Goal: Information Seeking & Learning: Learn about a topic

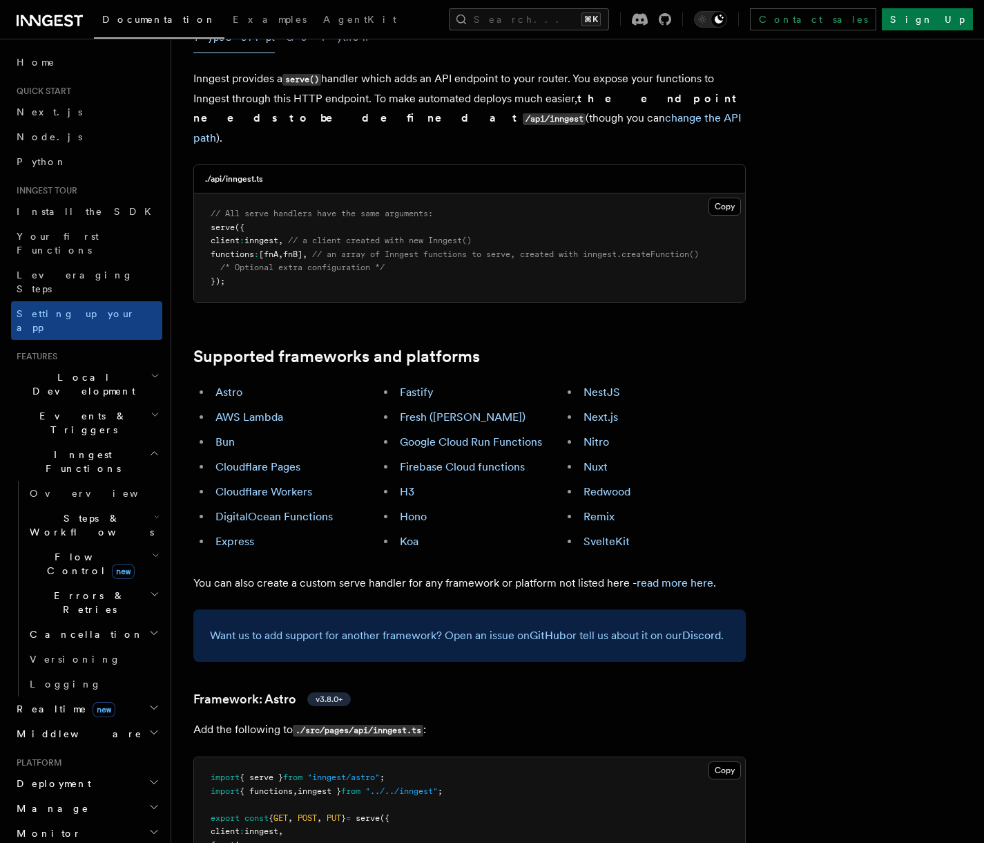
scroll to position [487, 0]
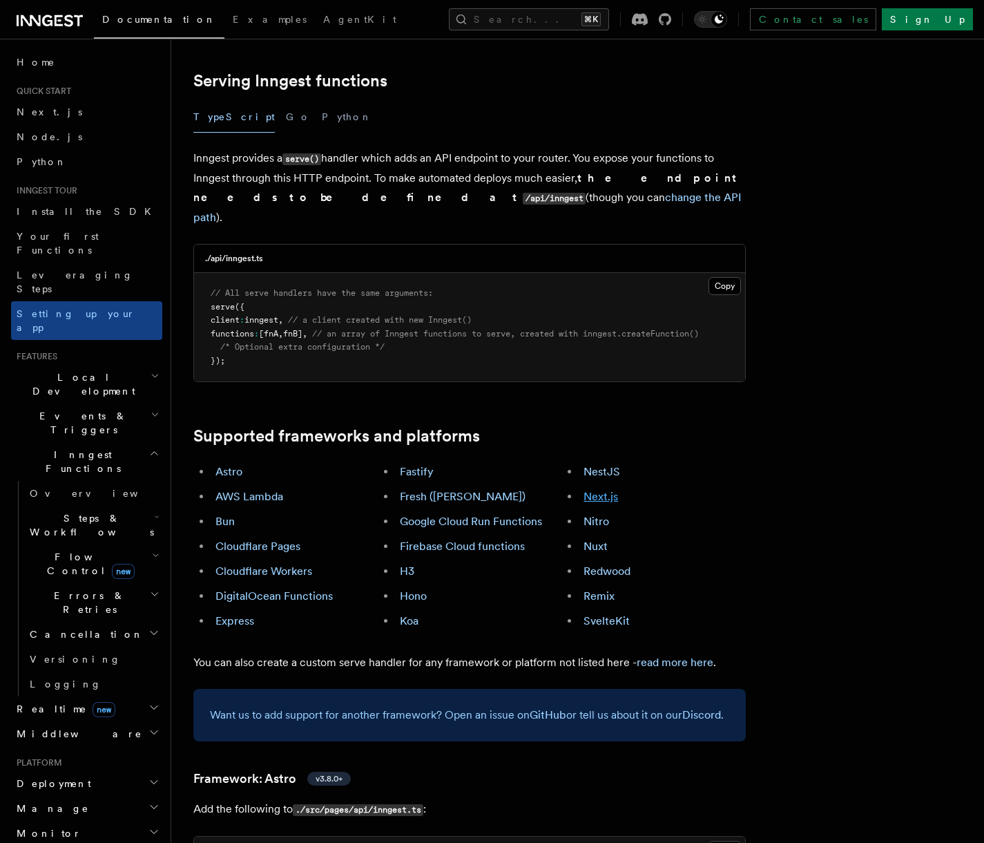
click at [605, 490] on link "Next.js" at bounding box center [601, 496] width 35 height 13
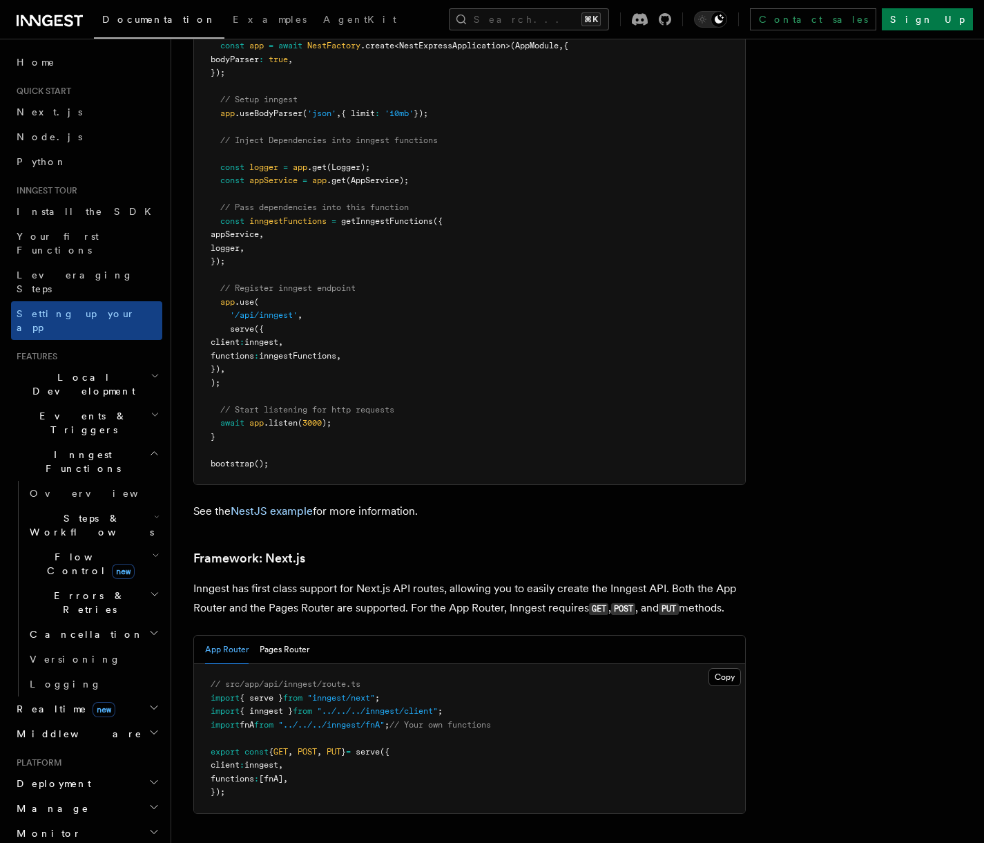
scroll to position [8011, 0]
click at [90, 210] on link "Install the SDK" at bounding box center [86, 211] width 151 height 25
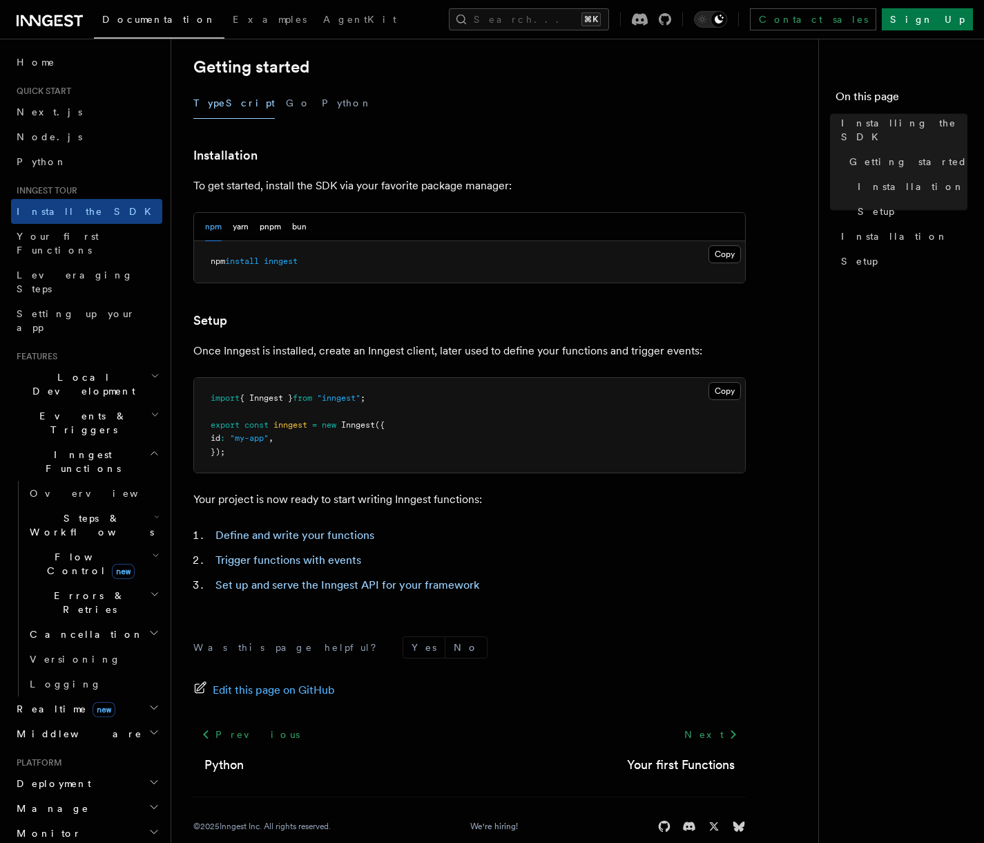
scroll to position [306, 0]
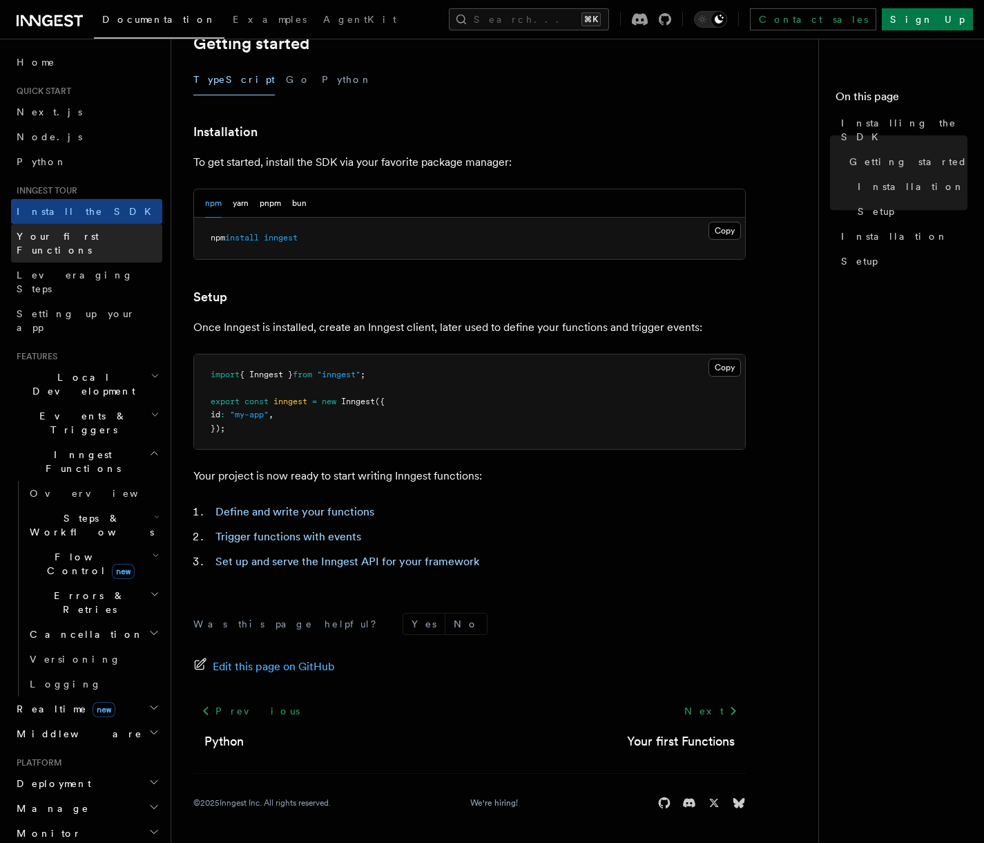
click at [84, 234] on span "Your first Functions" at bounding box center [58, 243] width 82 height 25
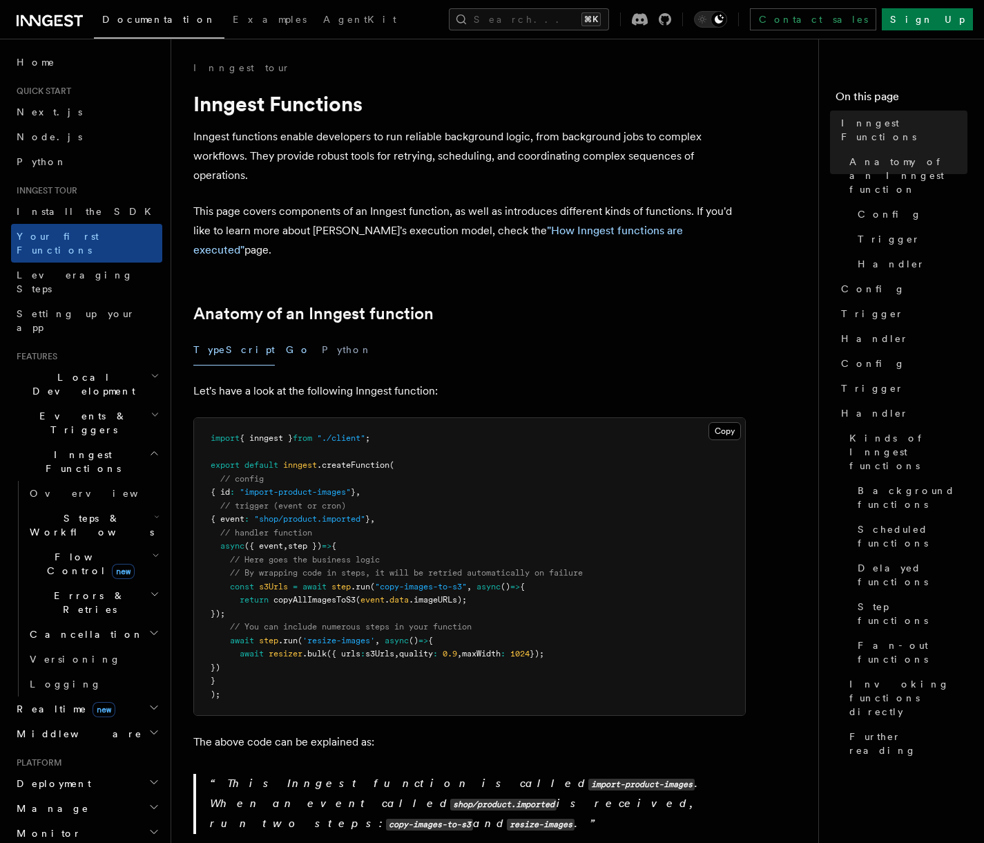
click at [286, 336] on button "Go" at bounding box center [298, 349] width 25 height 31
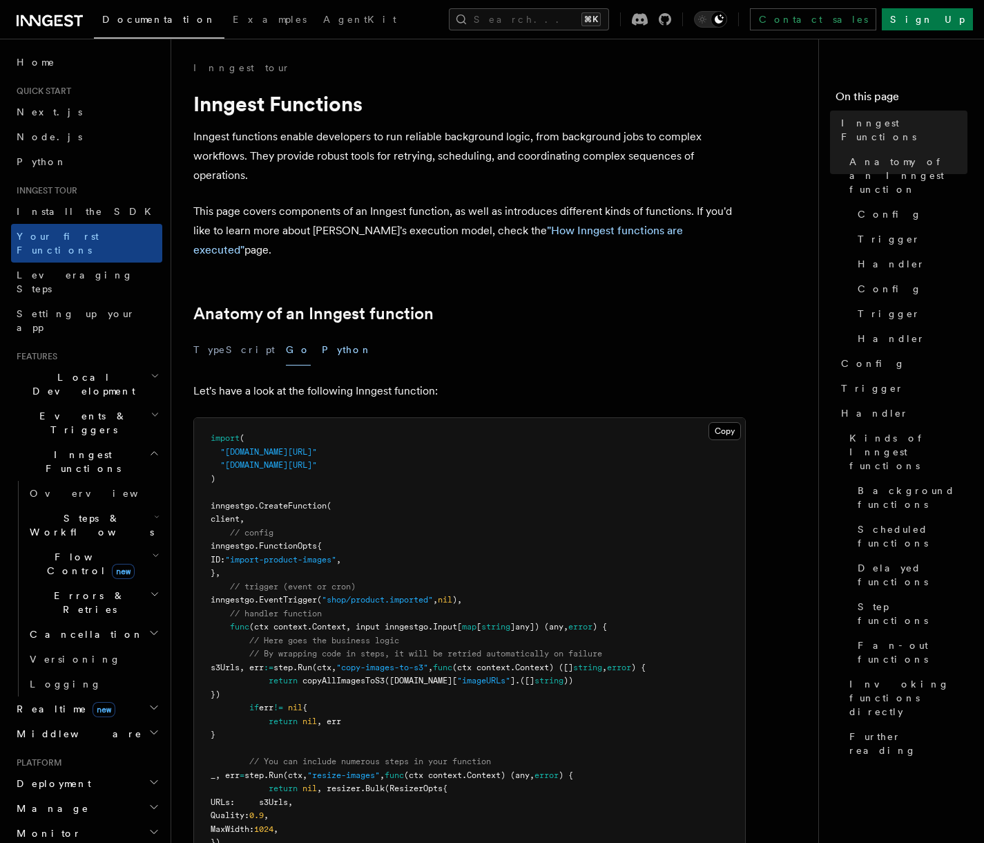
click at [322, 334] on button "Python" at bounding box center [347, 349] width 50 height 31
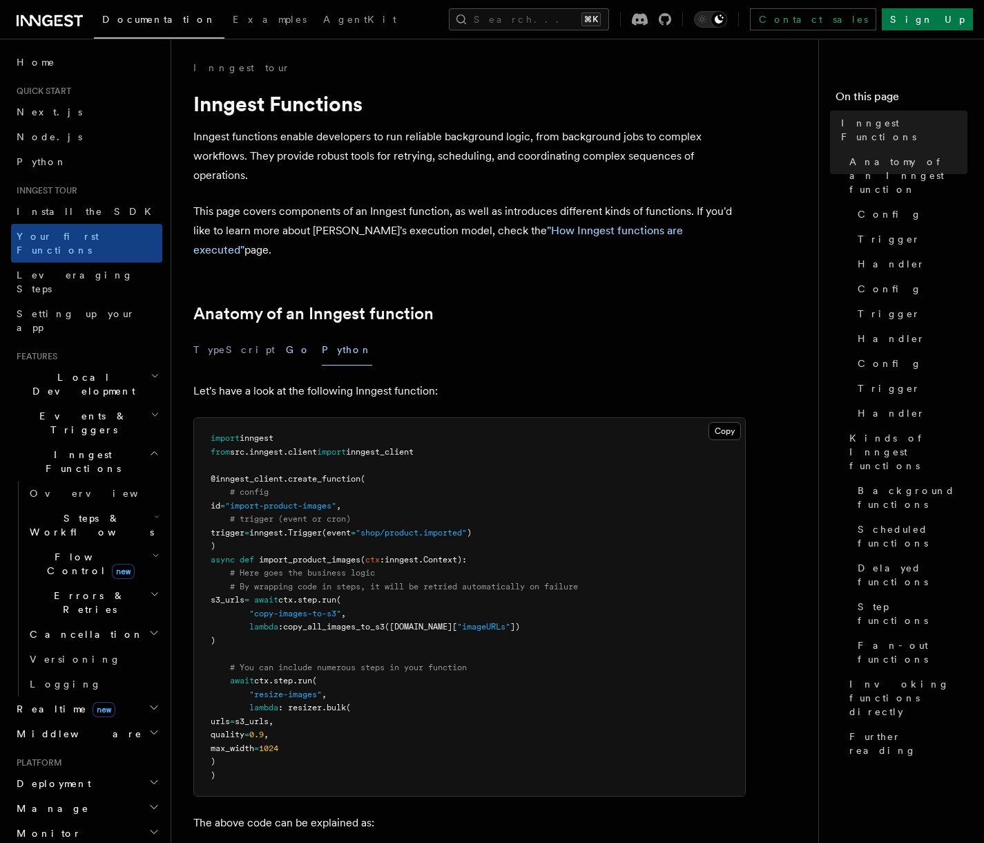
click at [286, 334] on button "Go" at bounding box center [298, 349] width 25 height 31
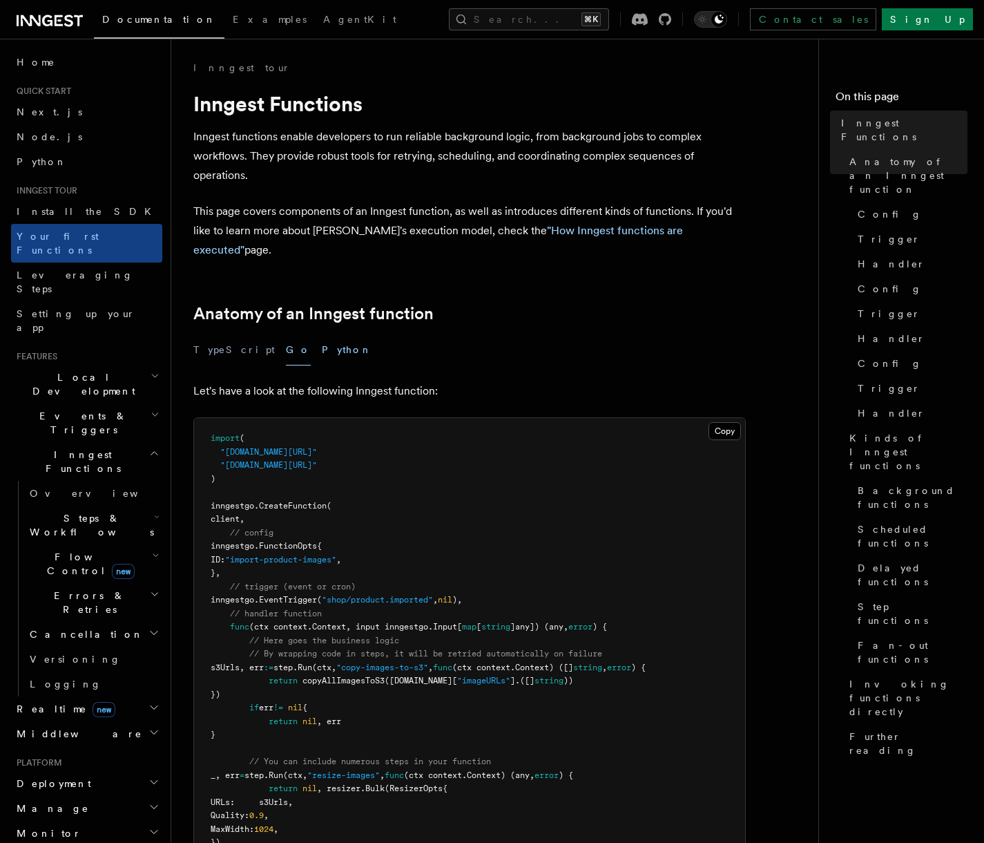
click at [322, 334] on button "Python" at bounding box center [347, 349] width 50 height 31
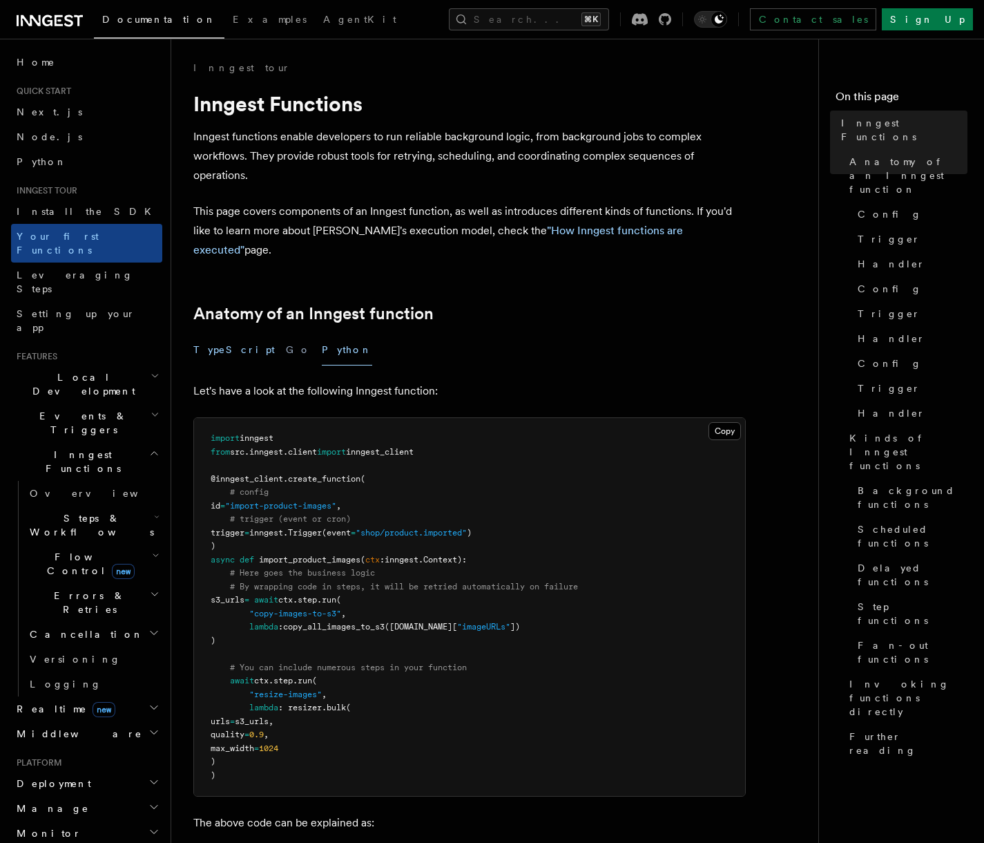
click at [231, 334] on button "TypeScript" at bounding box center [234, 349] width 82 height 31
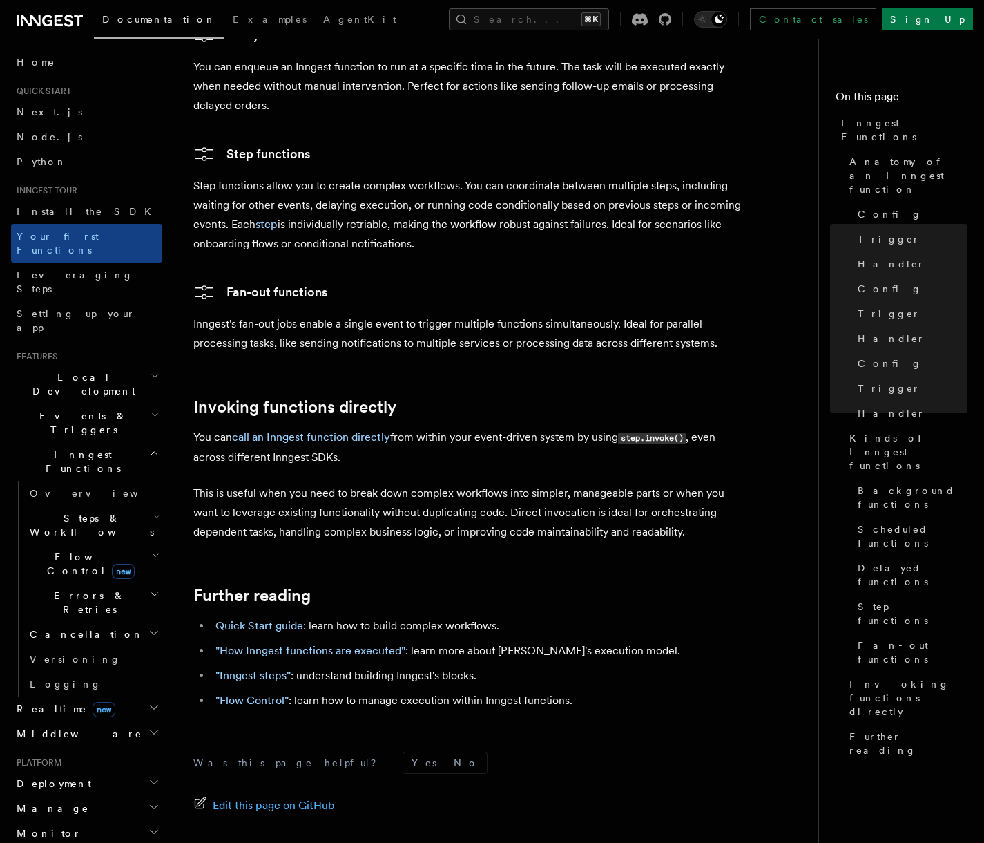
scroll to position [2464, 0]
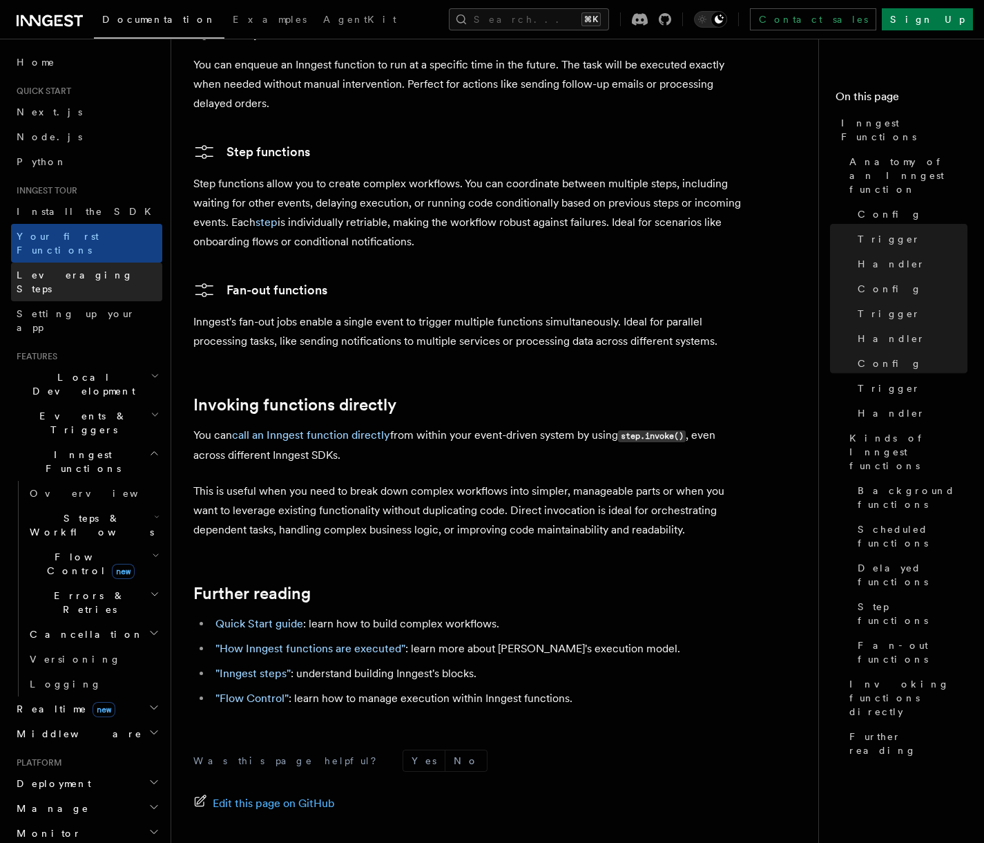
click at [77, 268] on span "Leveraging Steps" at bounding box center [90, 282] width 146 height 28
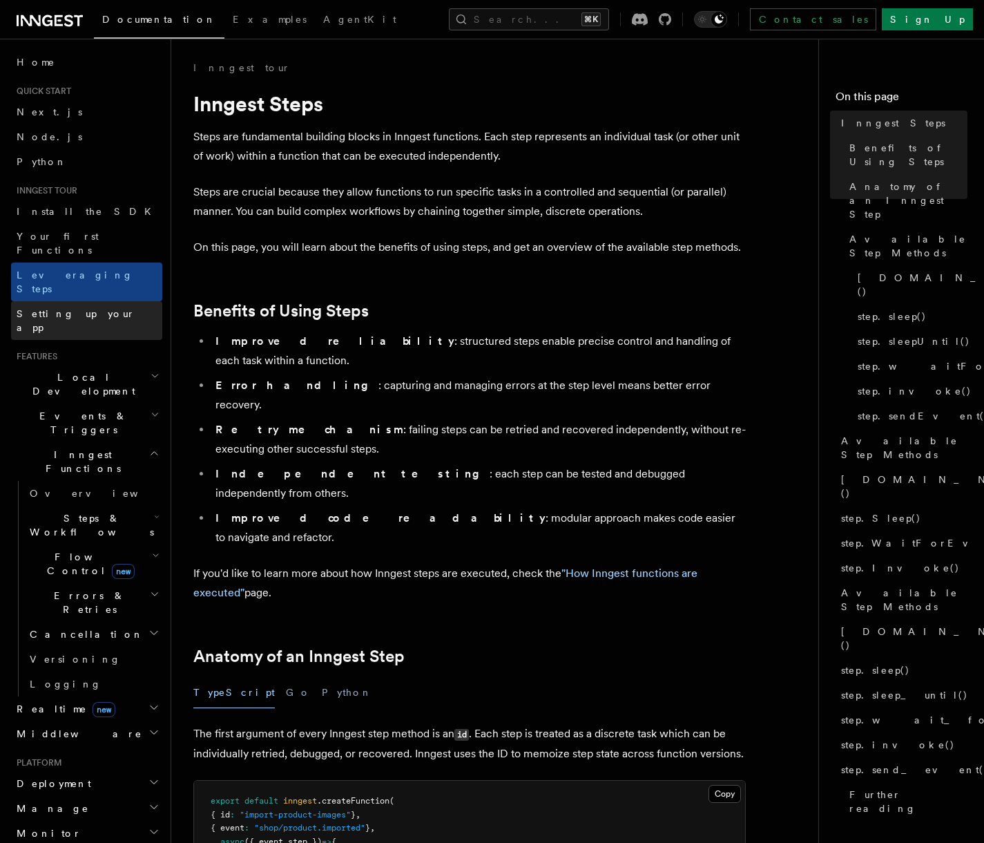
click at [81, 308] on span "Setting up your app" at bounding box center [76, 320] width 119 height 25
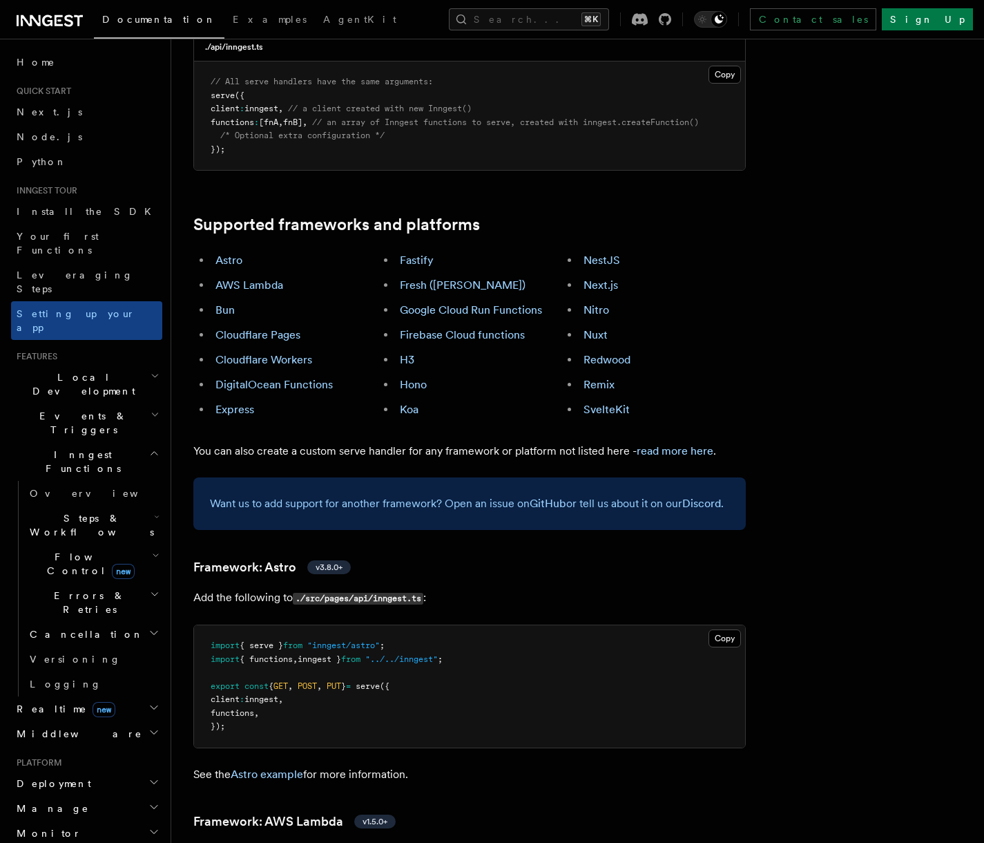
scroll to position [703, 0]
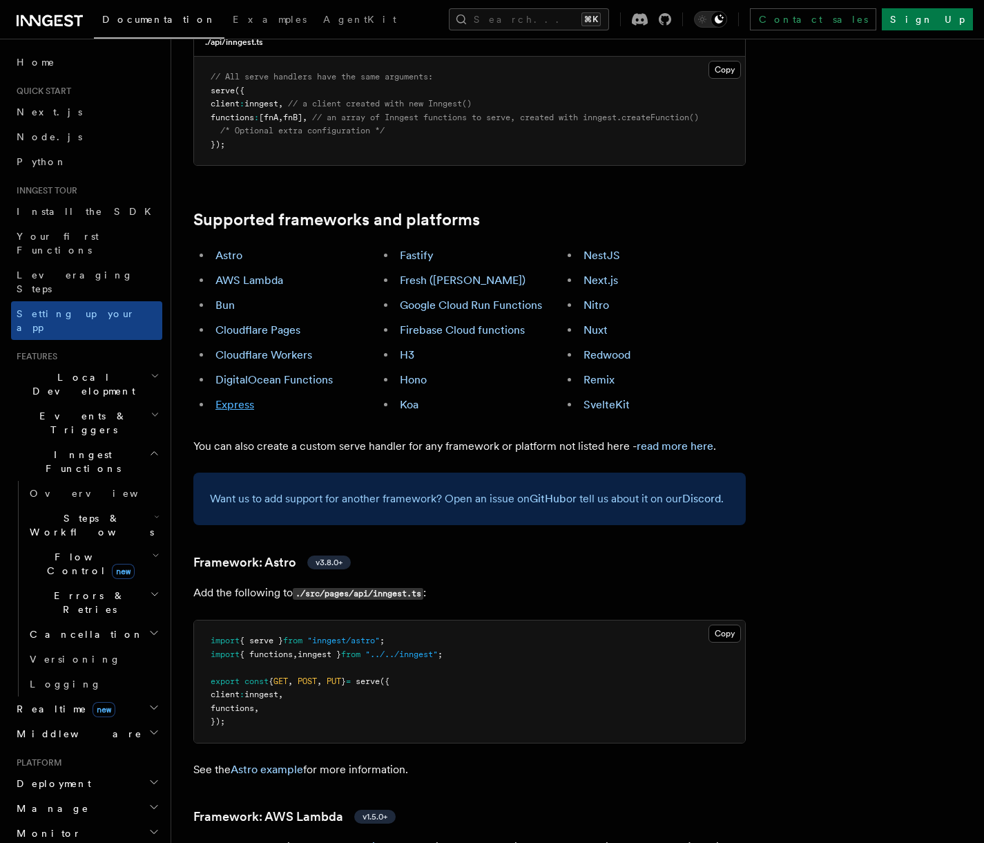
click at [236, 398] on link "Express" at bounding box center [235, 404] width 39 height 13
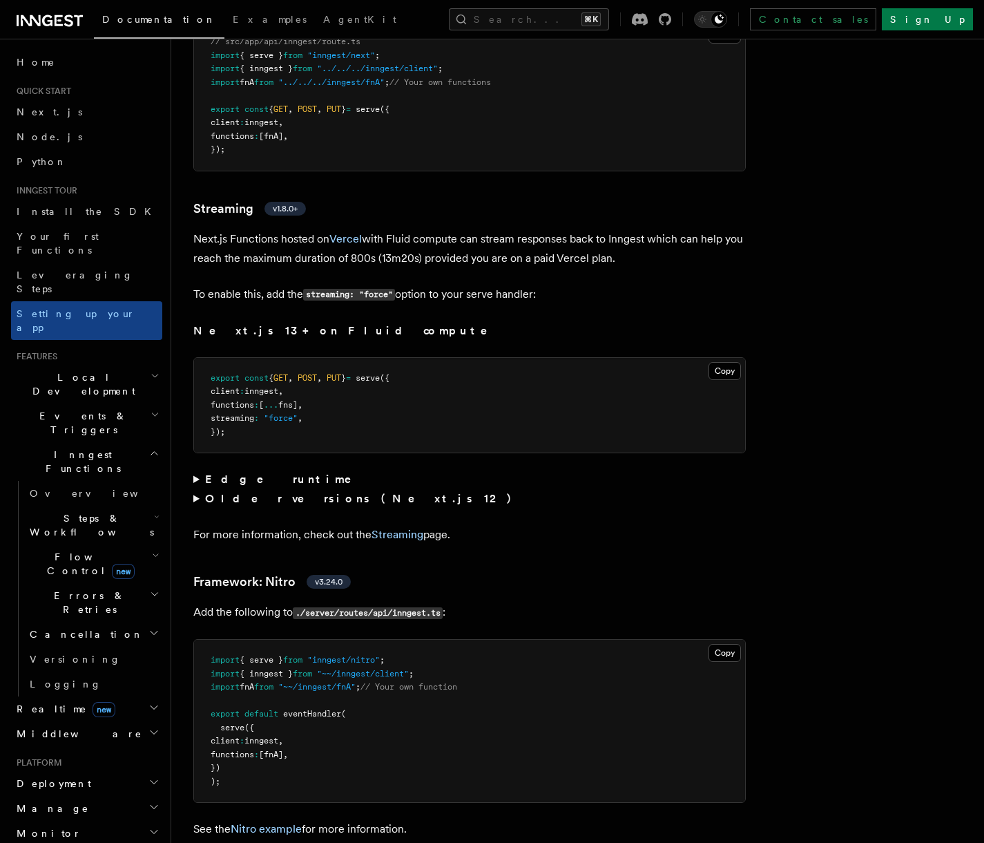
scroll to position [8658, 0]
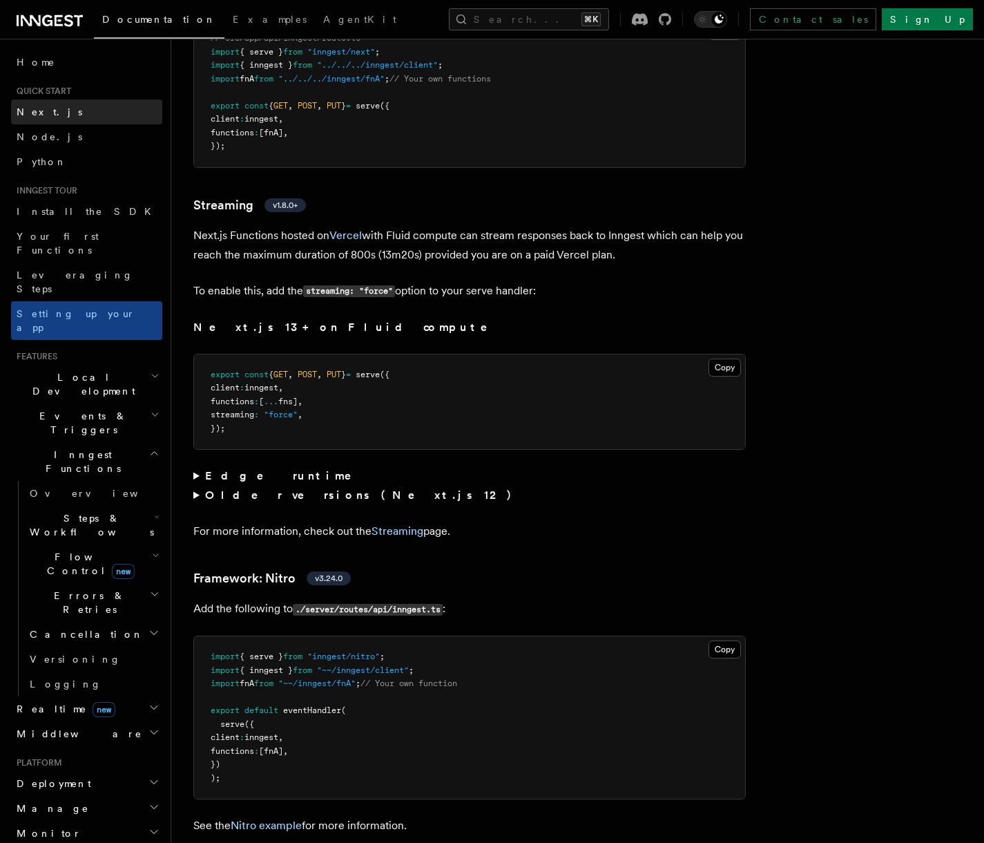
click at [53, 109] on link "Next.js" at bounding box center [86, 111] width 151 height 25
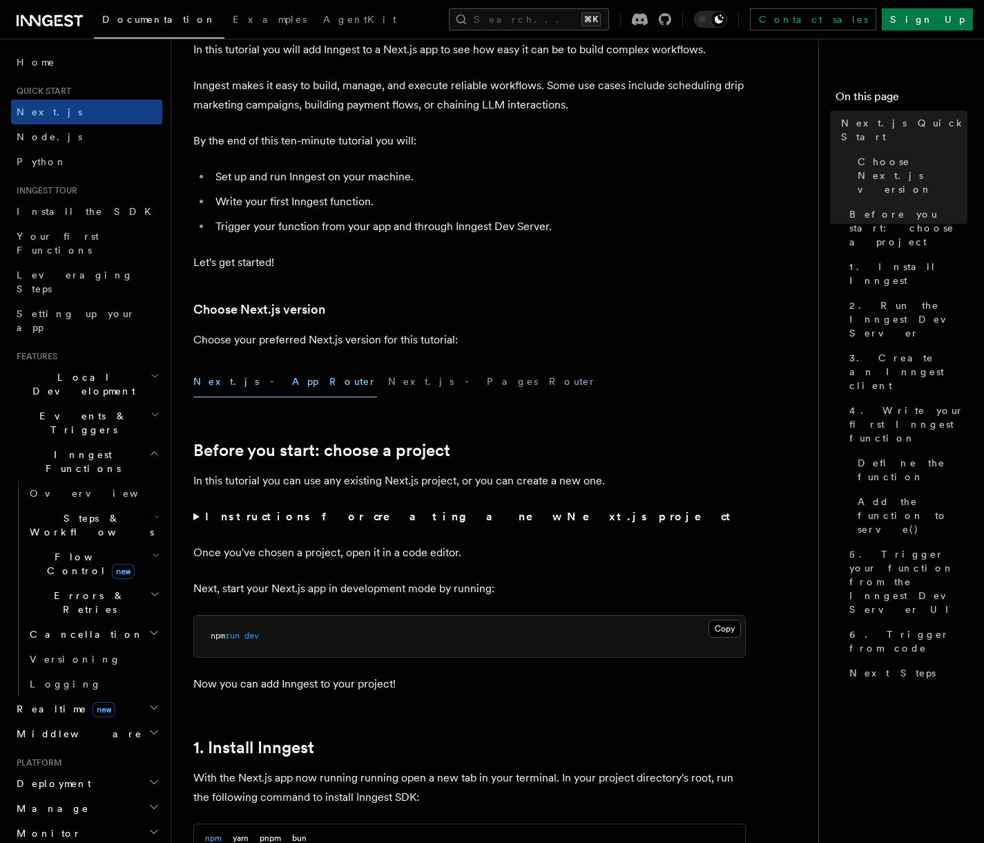
scroll to position [114, 0]
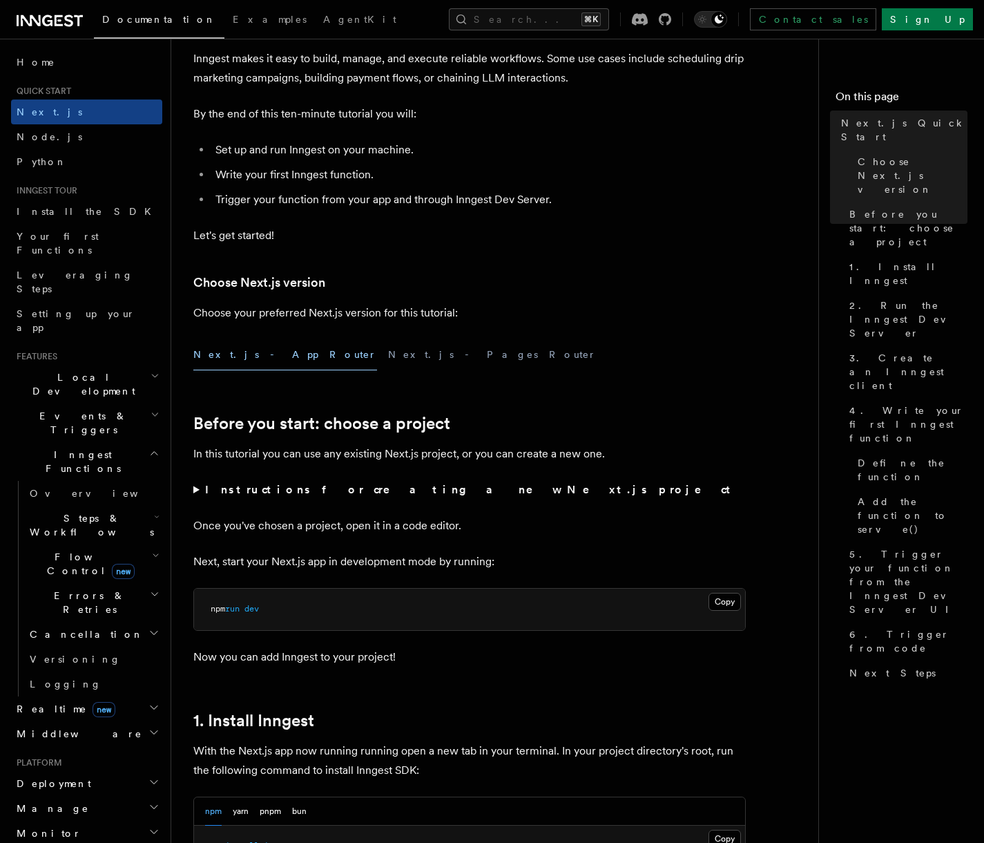
click at [412, 488] on strong "Instructions for creating a new Next.js project" at bounding box center [470, 489] width 531 height 13
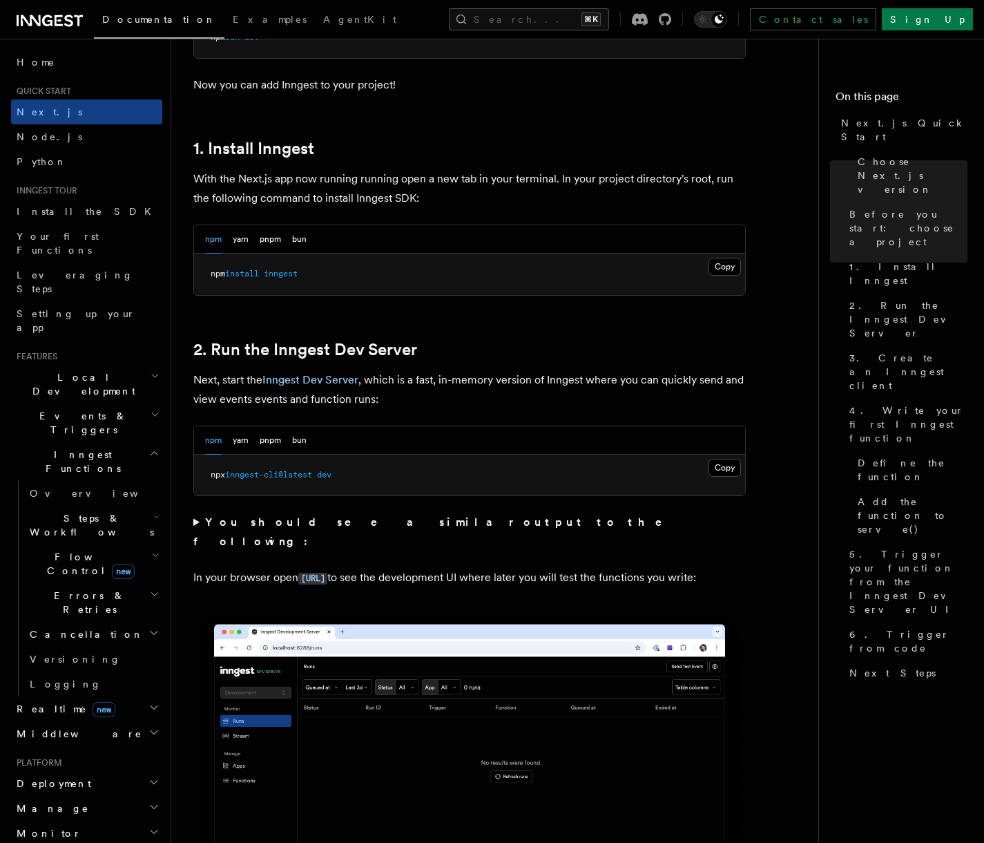
scroll to position [787, 0]
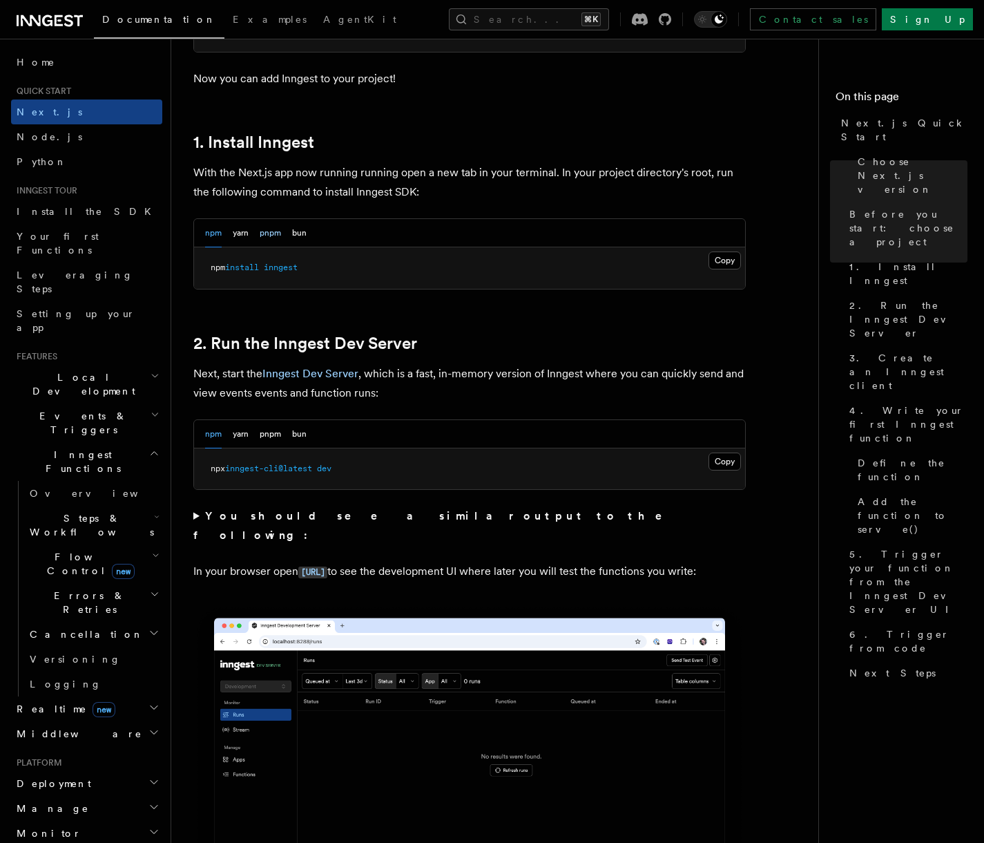
click at [274, 232] on button "pnpm" at bounding box center [270, 233] width 21 height 28
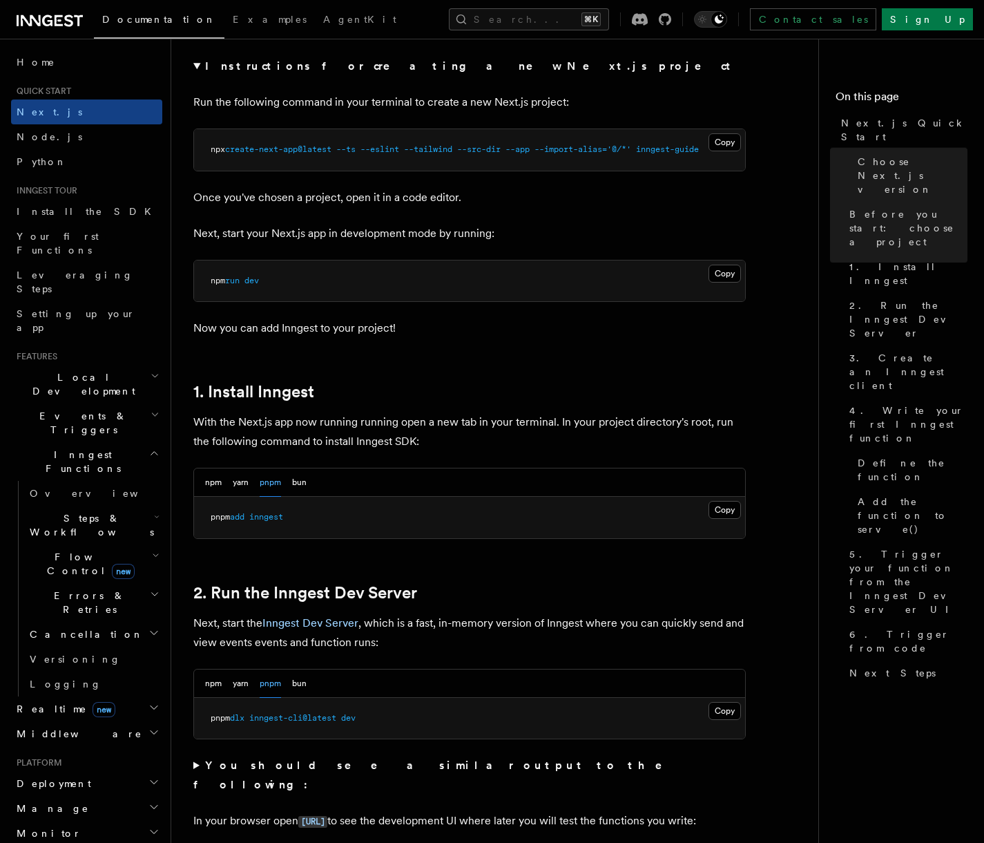
scroll to position [564, 0]
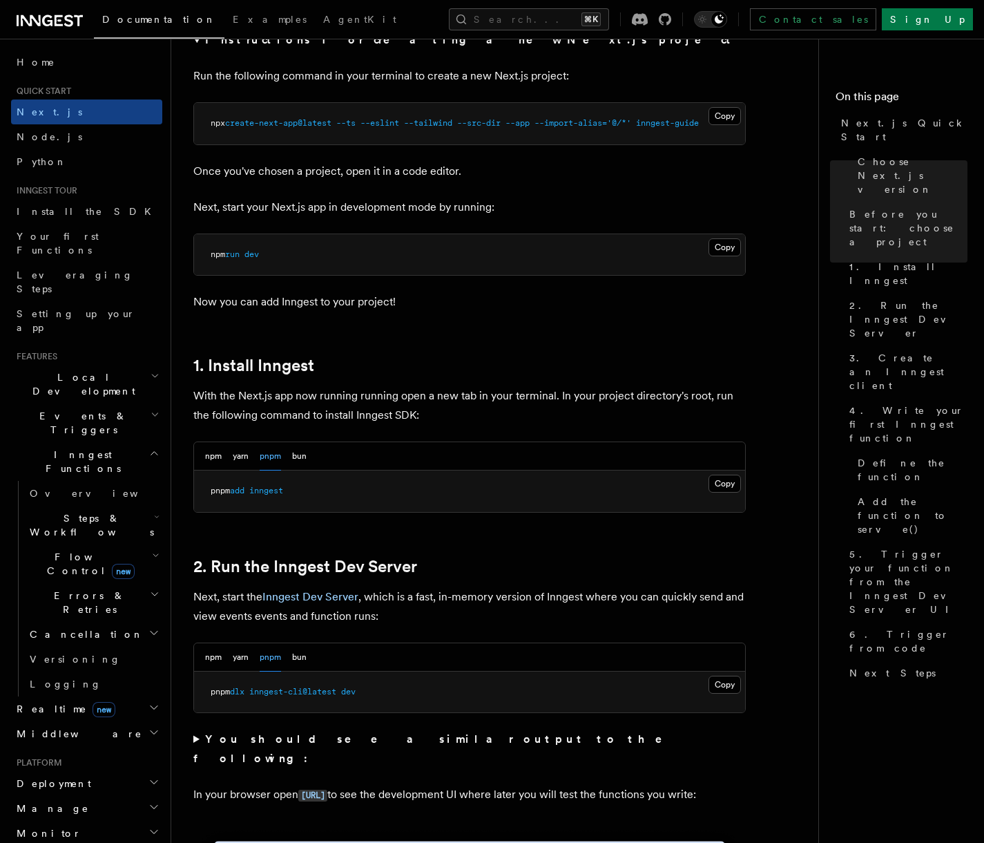
drag, startPoint x: 531, startPoint y: 455, endPoint x: 528, endPoint y: 447, distance: 8.1
click at [531, 455] on div "npm yarn pnpm bun" at bounding box center [469, 456] width 551 height 28
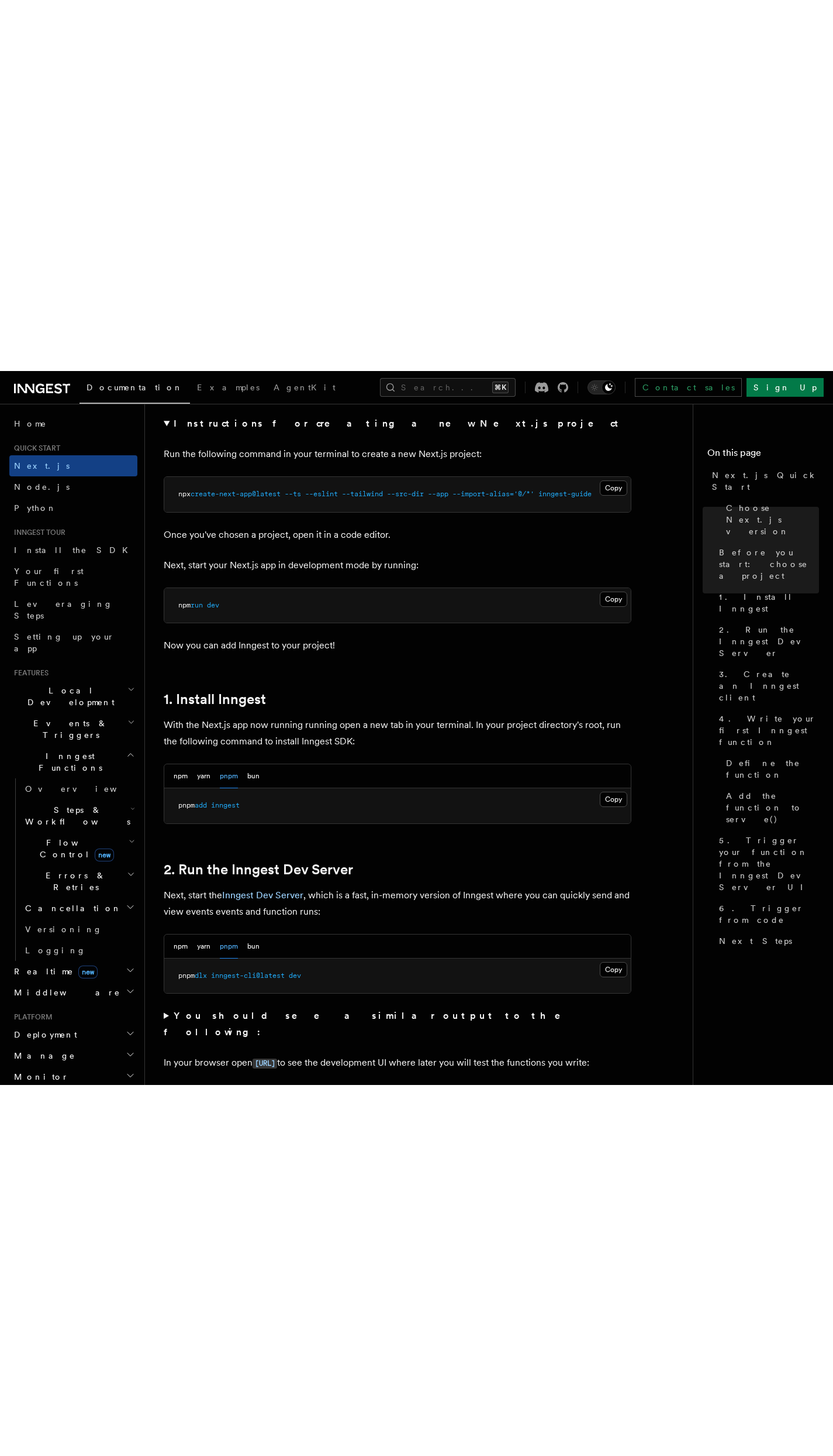
scroll to position [457, 0]
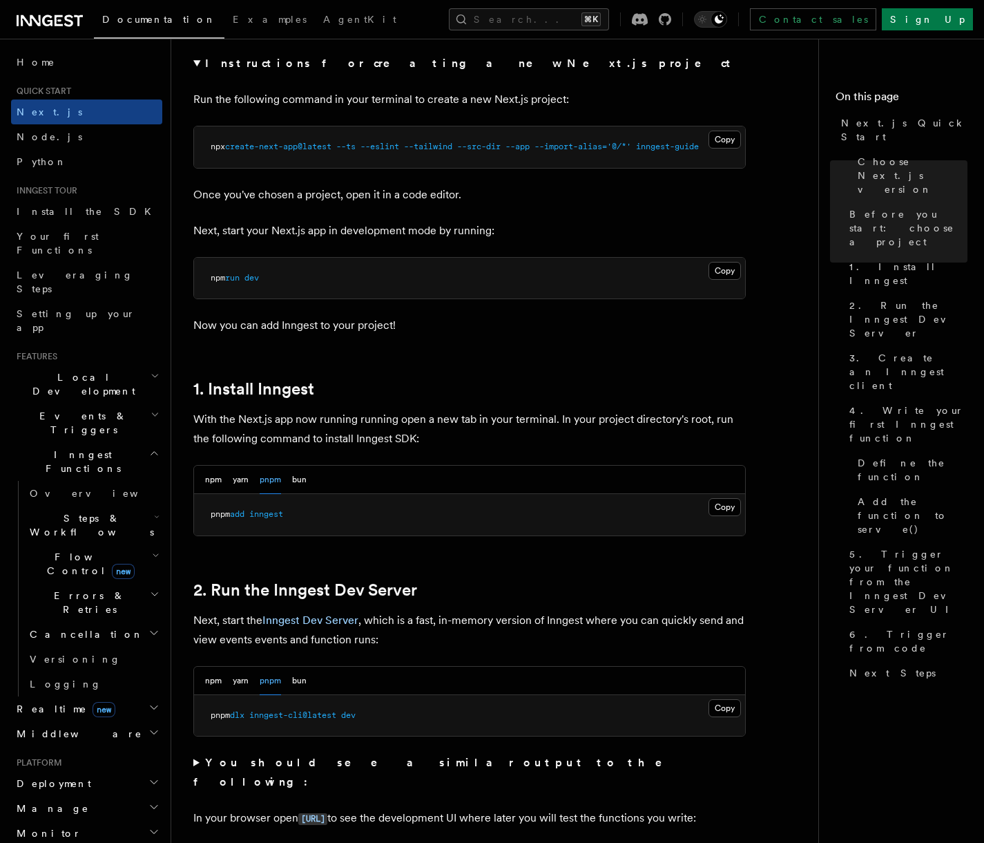
click at [403, 392] on h2 "1. Install Inngest" at bounding box center [469, 388] width 553 height 19
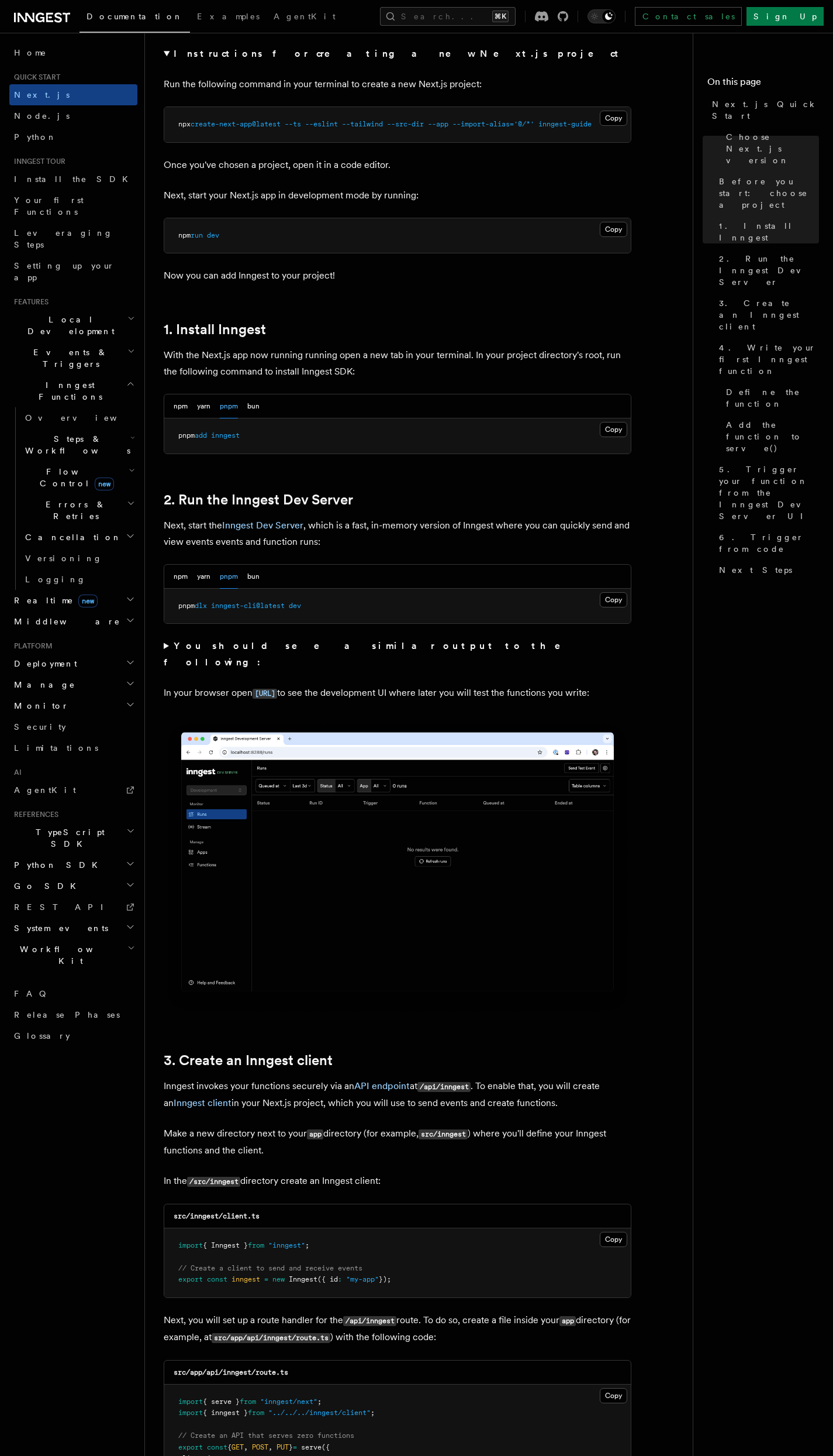
click at [168, 713] on pre "import { Inngest } from "inngest" ; // Create a client to send and receive even…" at bounding box center [397, 1263] width 466 height 69
copy code "import { Inngest } from "inngest" ; // Create a client to send and receive even…"
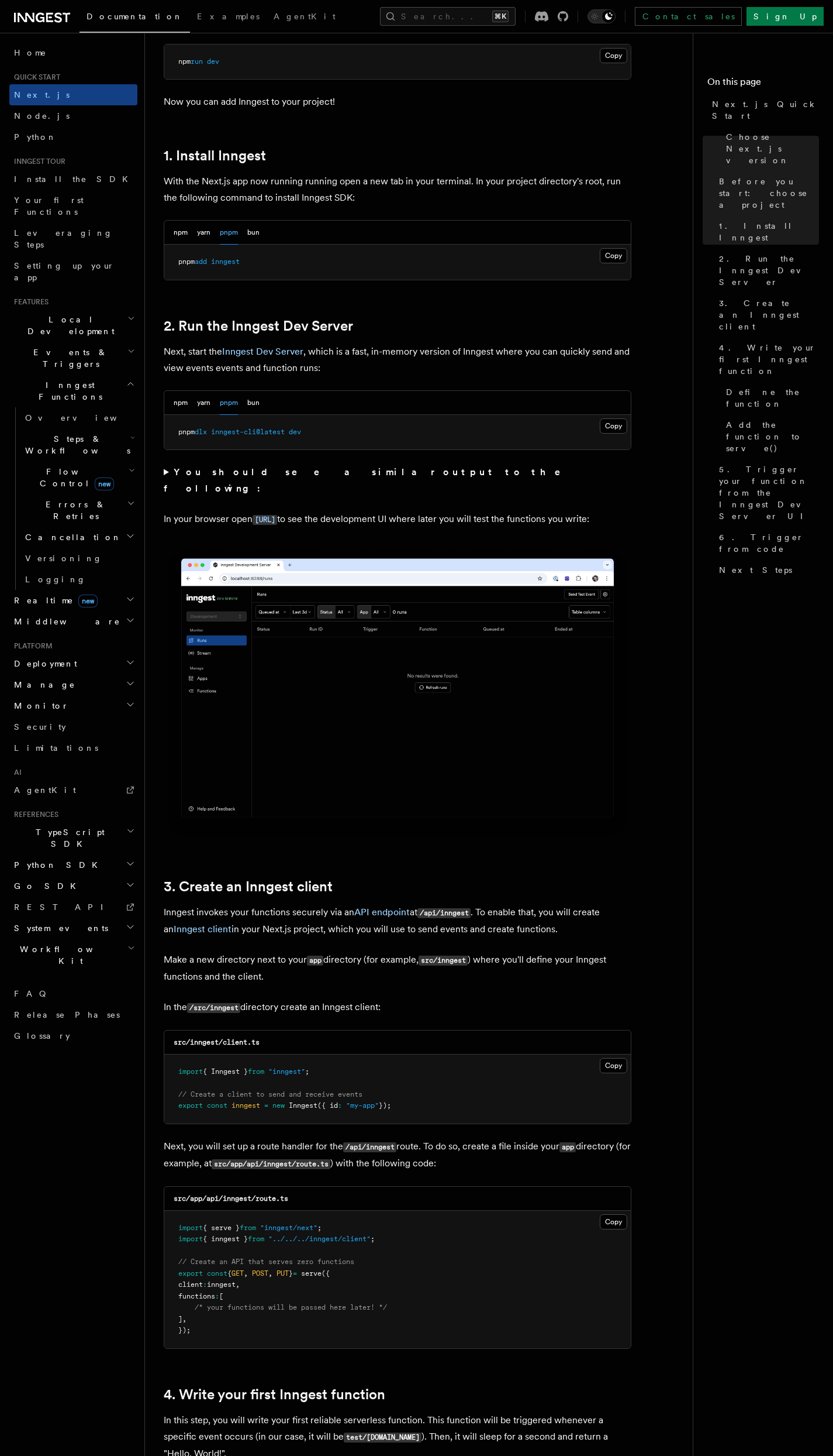
scroll to position [697, 0]
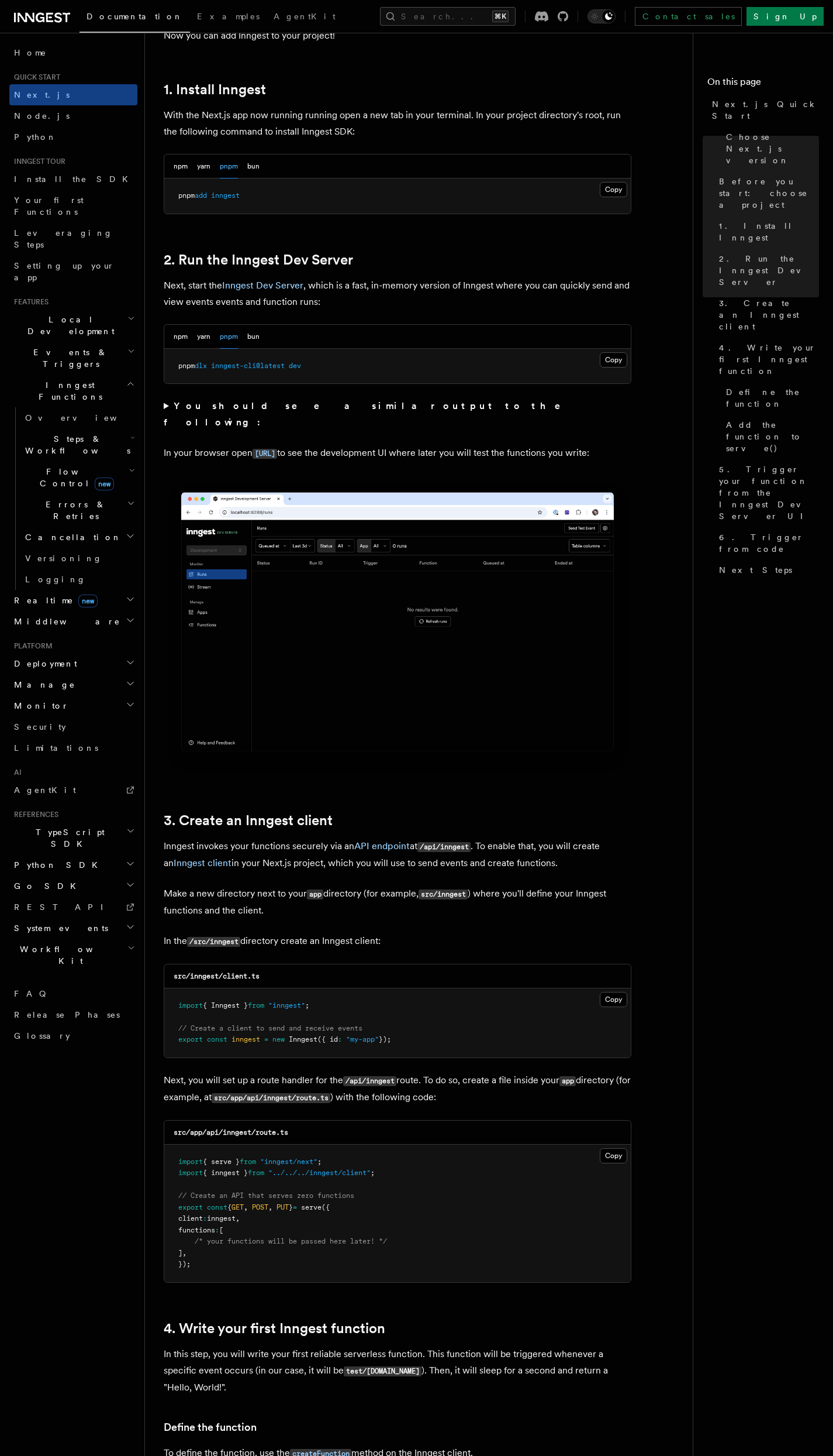
click at [345, 713] on span ""../../../inngest/client"" at bounding box center [319, 1173] width 102 height 8
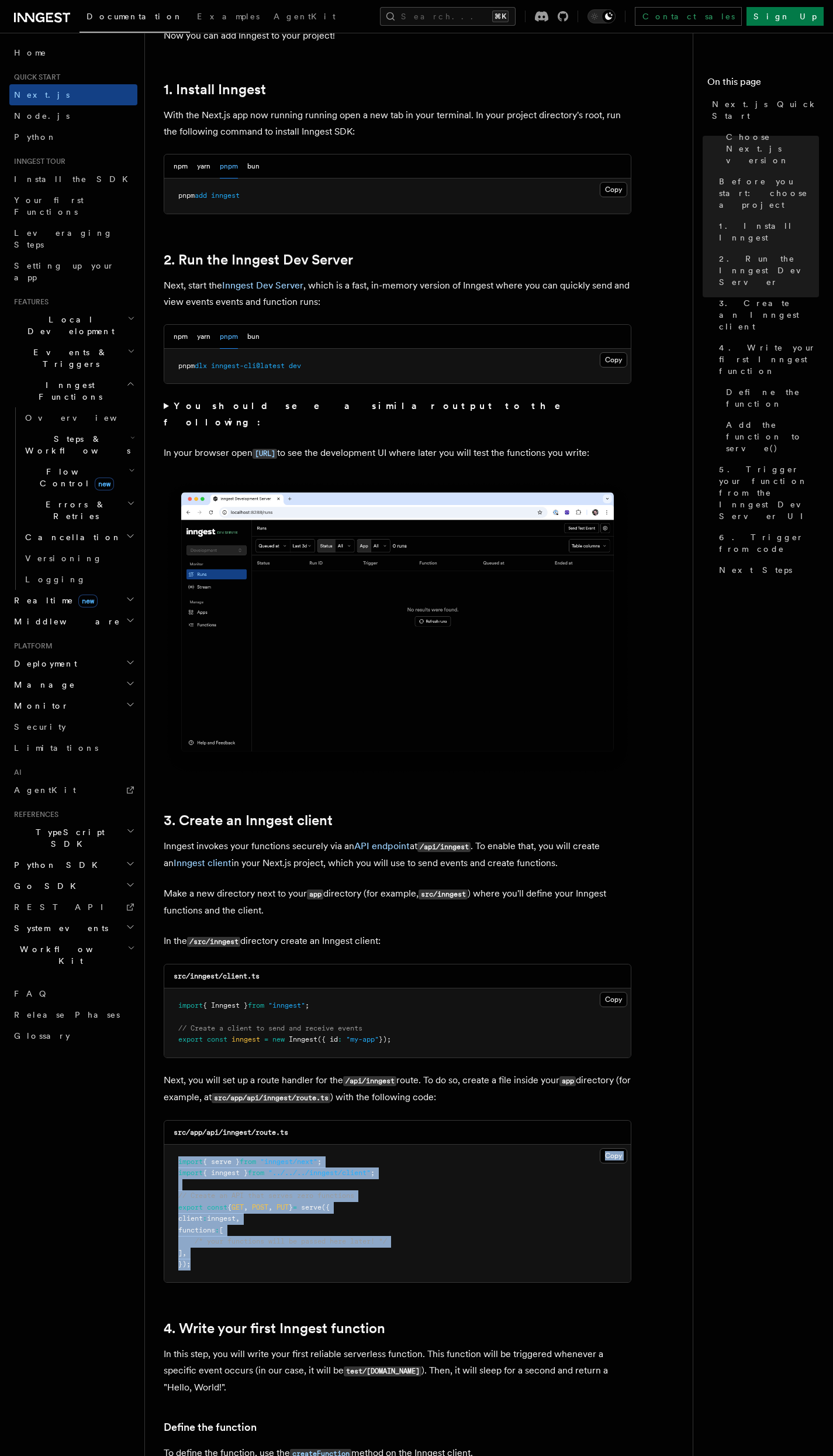
drag, startPoint x: 242, startPoint y: 1266, endPoint x: 174, endPoint y: 1143, distance: 140.5
click at [174, 713] on div "src/app/api/inngest/route.ts Copy Copied import { serve } from "inngest/next" ;…" at bounding box center [397, 1201] width 468 height 163
copy div "Copy Copied import { serve } from "inngest/next" ; import { inngest } from "../…"
click at [597, 713] on pre "import { serve } from "inngest/next" ; import { inngest } from "../../../innges…" at bounding box center [397, 1213] width 466 height 137
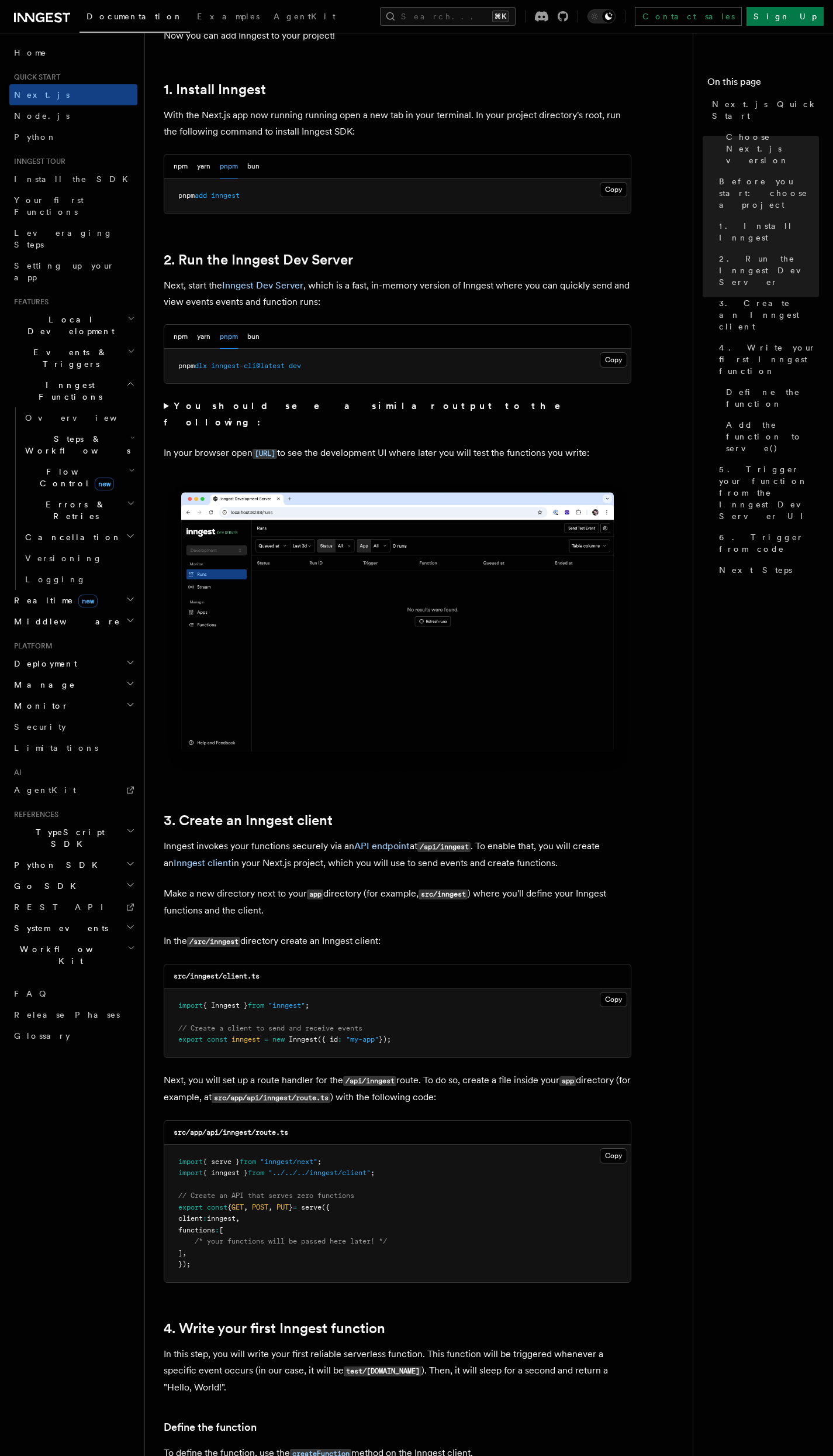
click at [616, 713] on pre "import { serve } from "inngest/next" ; import { inngest } from "../../../innges…" at bounding box center [397, 1213] width 466 height 137
click at [610, 713] on button "Copy Copied" at bounding box center [614, 1155] width 27 height 15
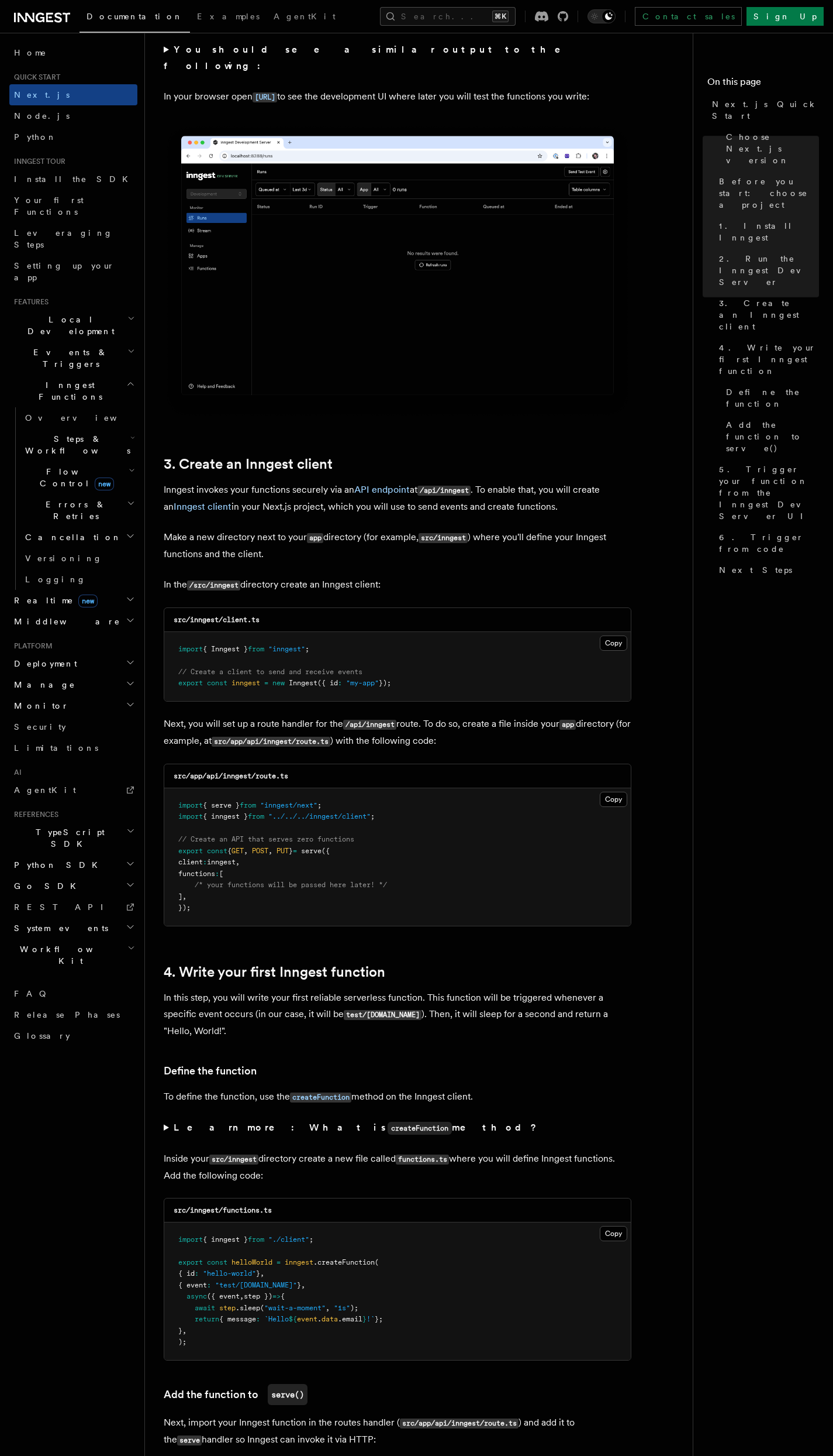
scroll to position [1069, 0]
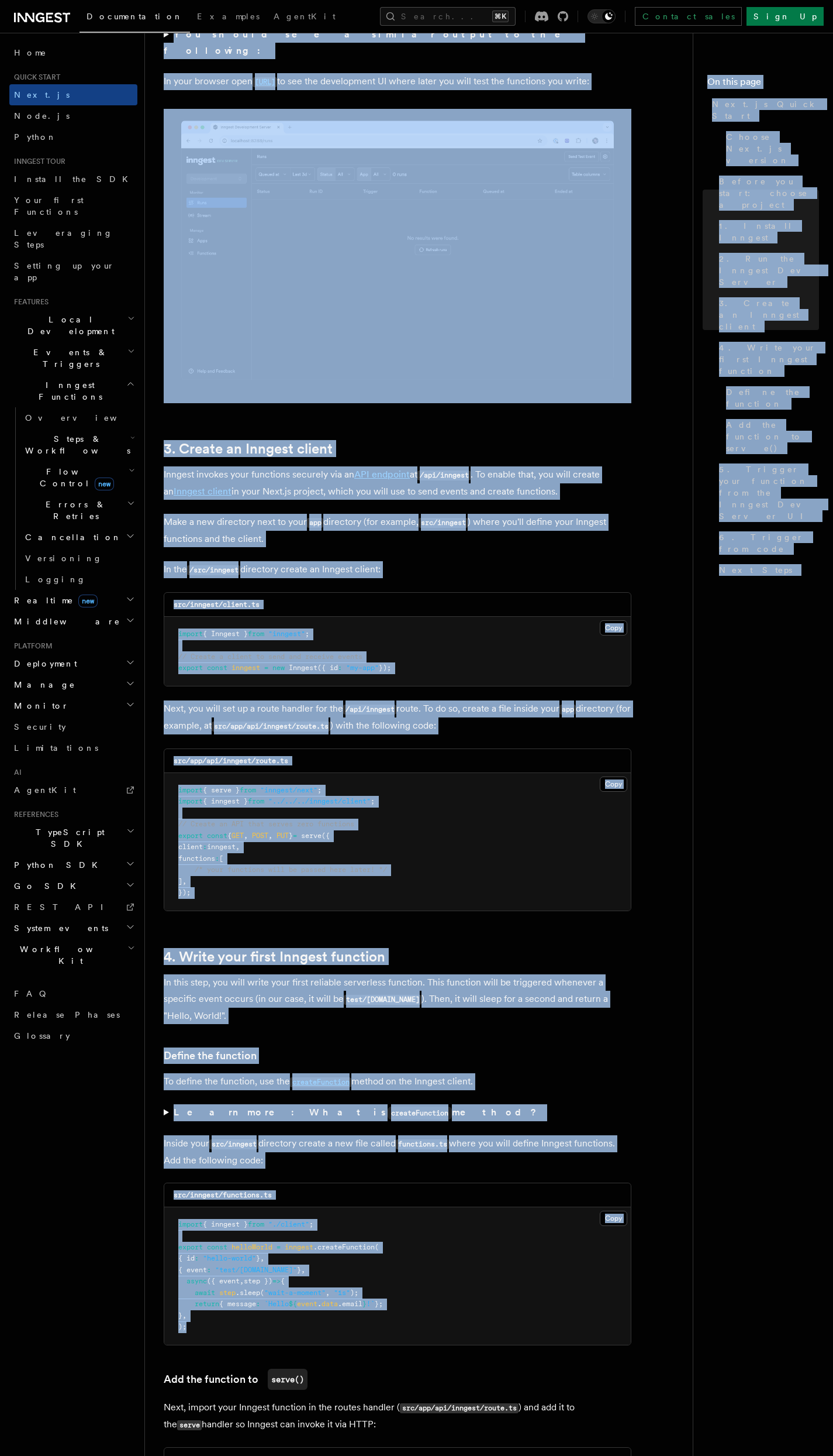
drag, startPoint x: 226, startPoint y: 1337, endPoint x: 141, endPoint y: 1243, distance: 126.7
click at [217, 713] on span "return" at bounding box center [207, 1304] width 25 height 8
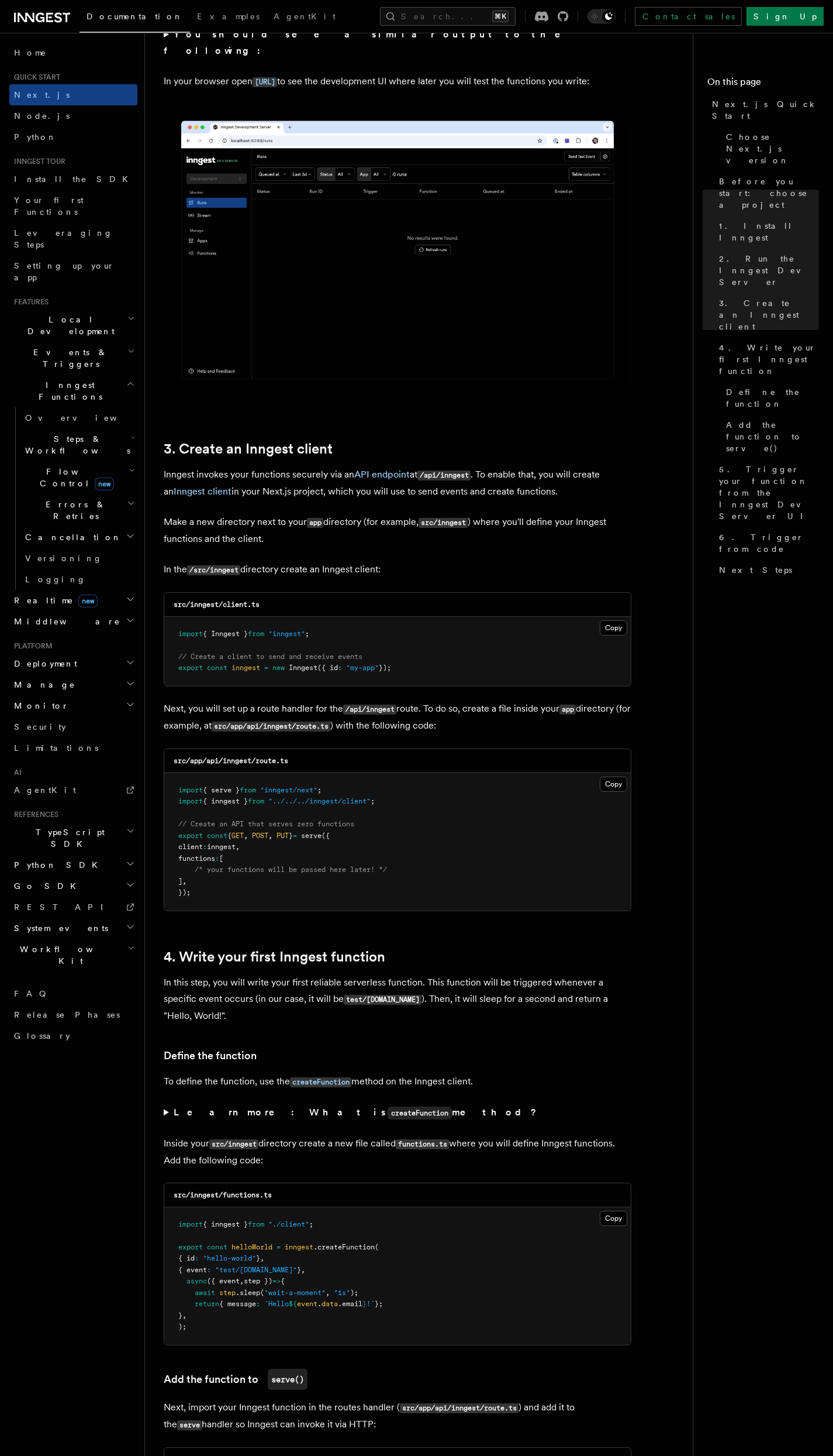
click at [201, 713] on pre "import { inngest } from "./client" ; export const helloWorld = inngest .createF…" at bounding box center [397, 1276] width 466 height 137
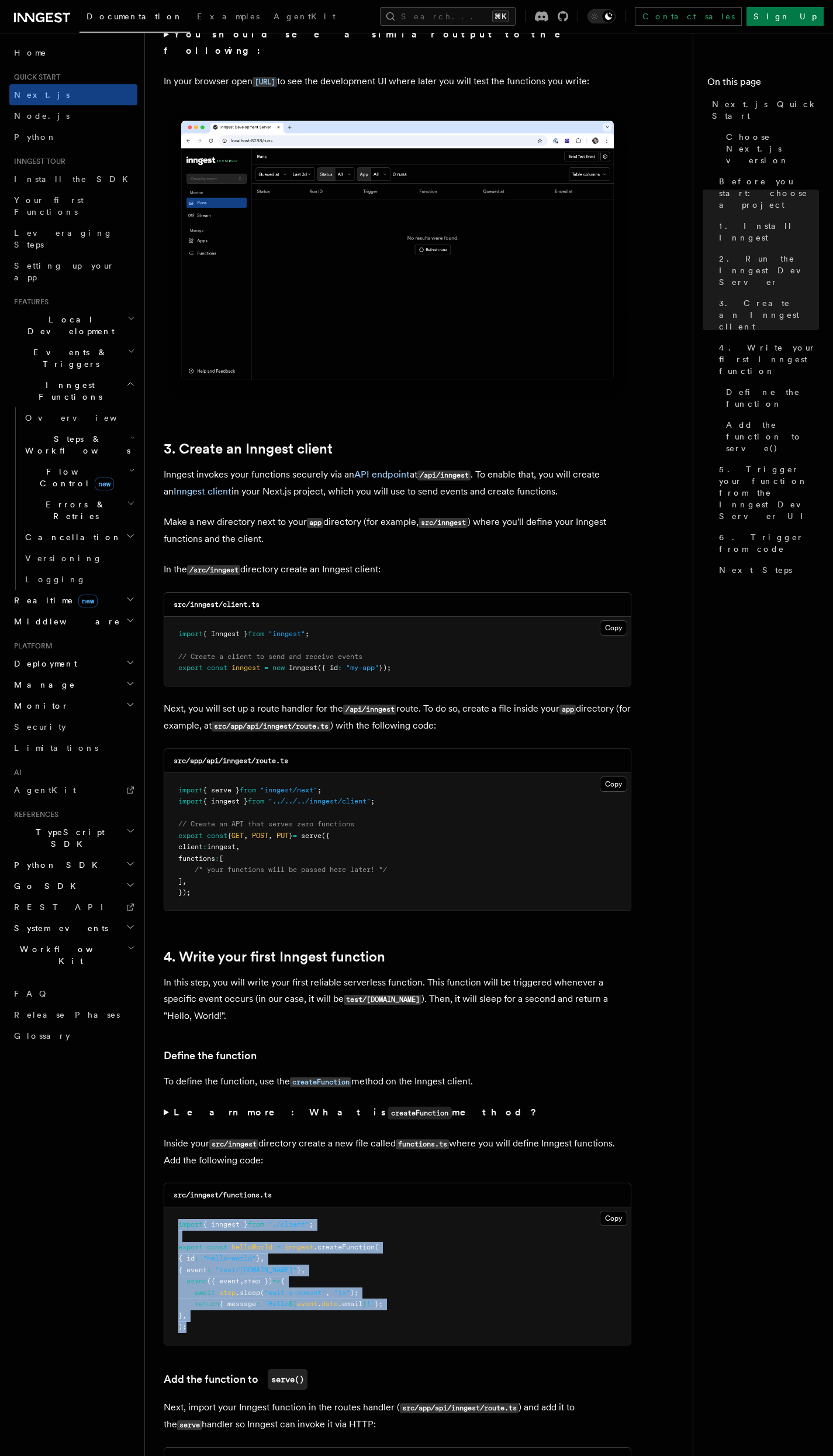
drag, startPoint x: 198, startPoint y: 1331, endPoint x: 173, endPoint y: 1226, distance: 107.9
click at [173, 713] on pre "import { inngest } from "./client" ; export const helloWorld = inngest .createF…" at bounding box center [397, 1276] width 466 height 137
copy code "import { inngest } from "./client" ; export const helloWorld = inngest .createF…"
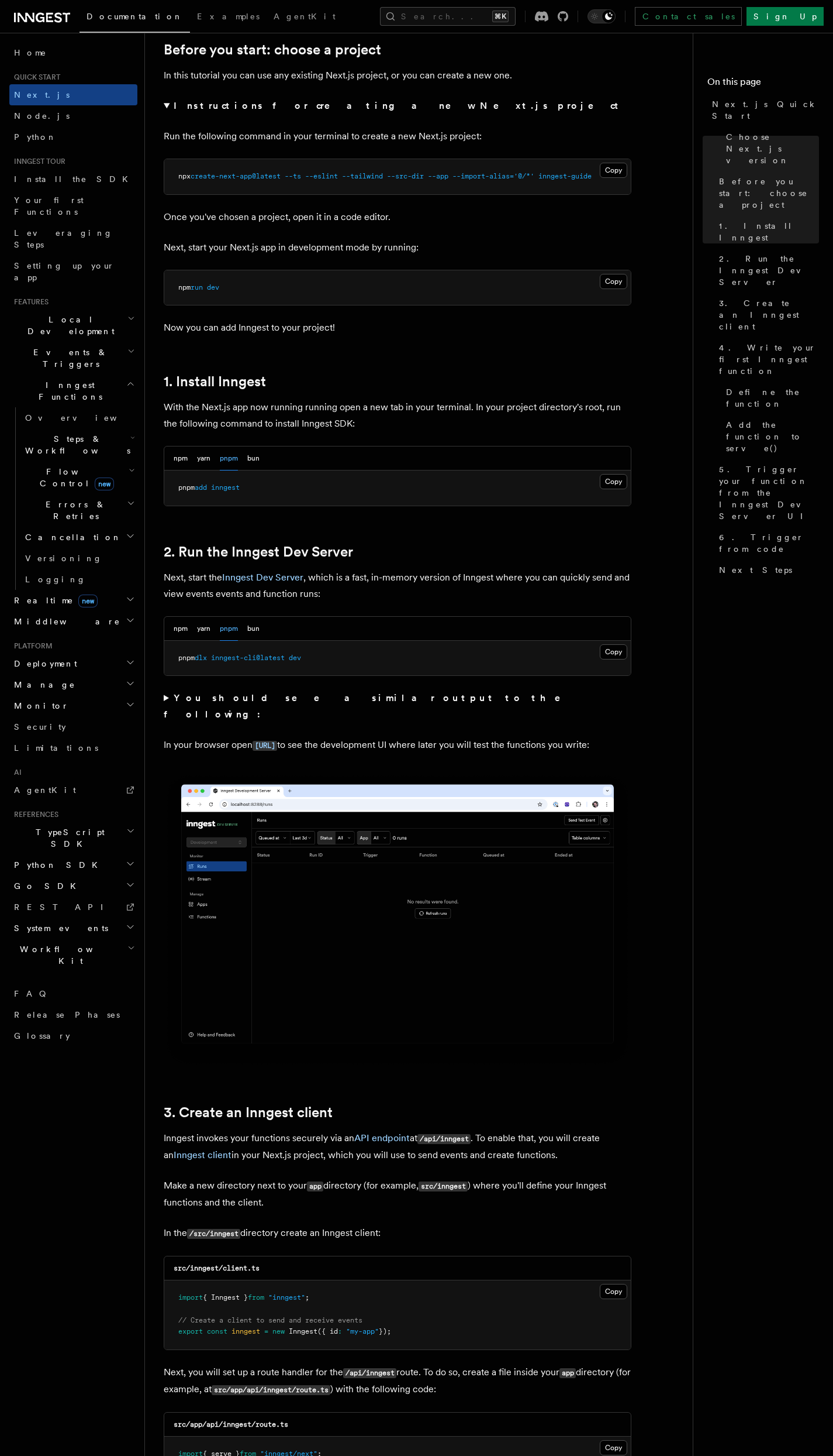
scroll to position [403, 0]
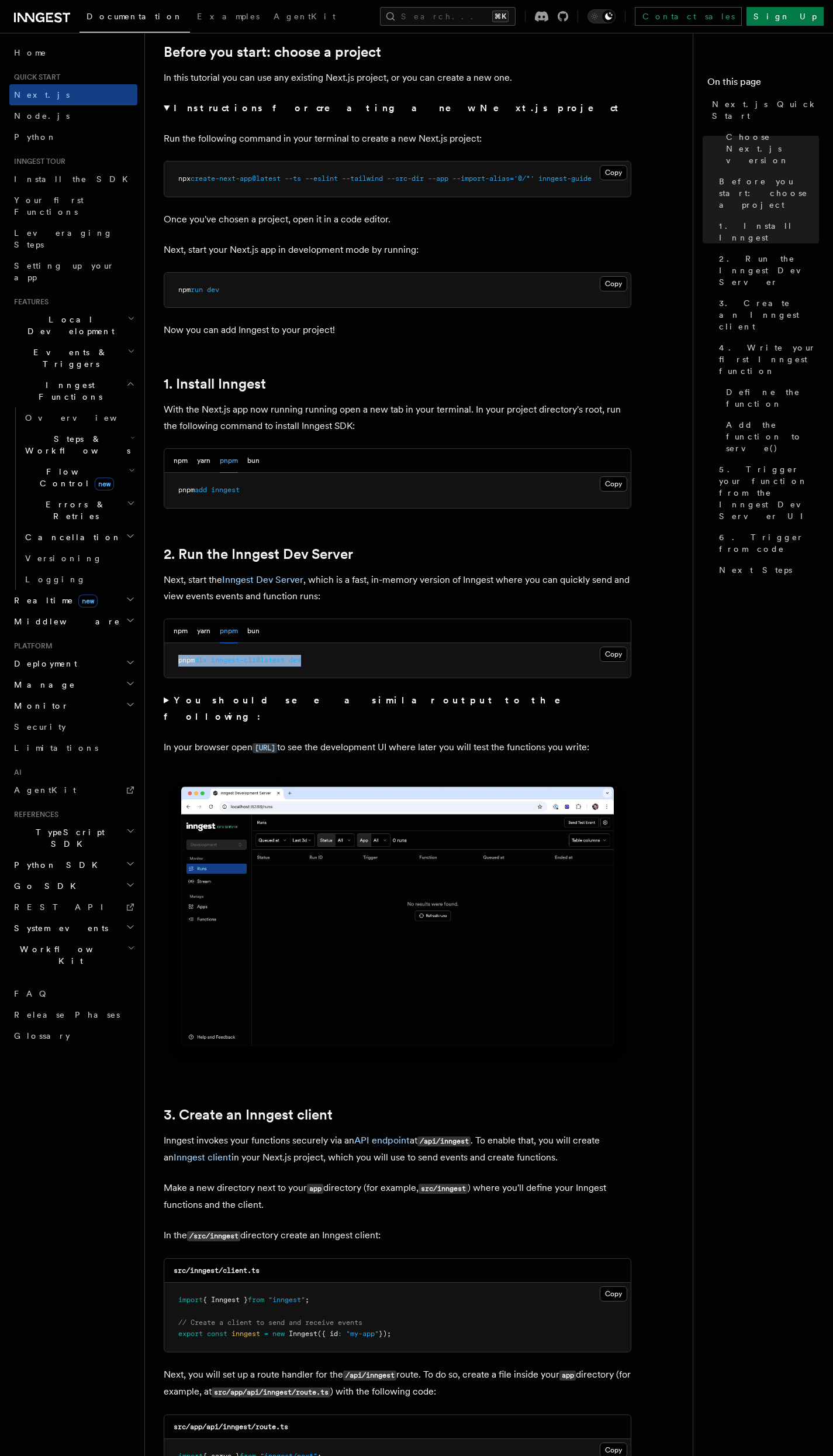
drag, startPoint x: 135, startPoint y: 663, endPoint x: 179, endPoint y: 662, distance: 44.0
click at [182, 662] on pre "pnpm dlx inngest-cli@latest dev" at bounding box center [397, 660] width 466 height 35
click at [176, 662] on pre "pnpm dlx inngest-cli@latest dev" at bounding box center [397, 660] width 466 height 35
drag, startPoint x: 226, startPoint y: 662, endPoint x: 344, endPoint y: 660, distance: 118.0
click at [344, 660] on pre "pnpm dlx inngest-cli@latest dev" at bounding box center [397, 660] width 466 height 35
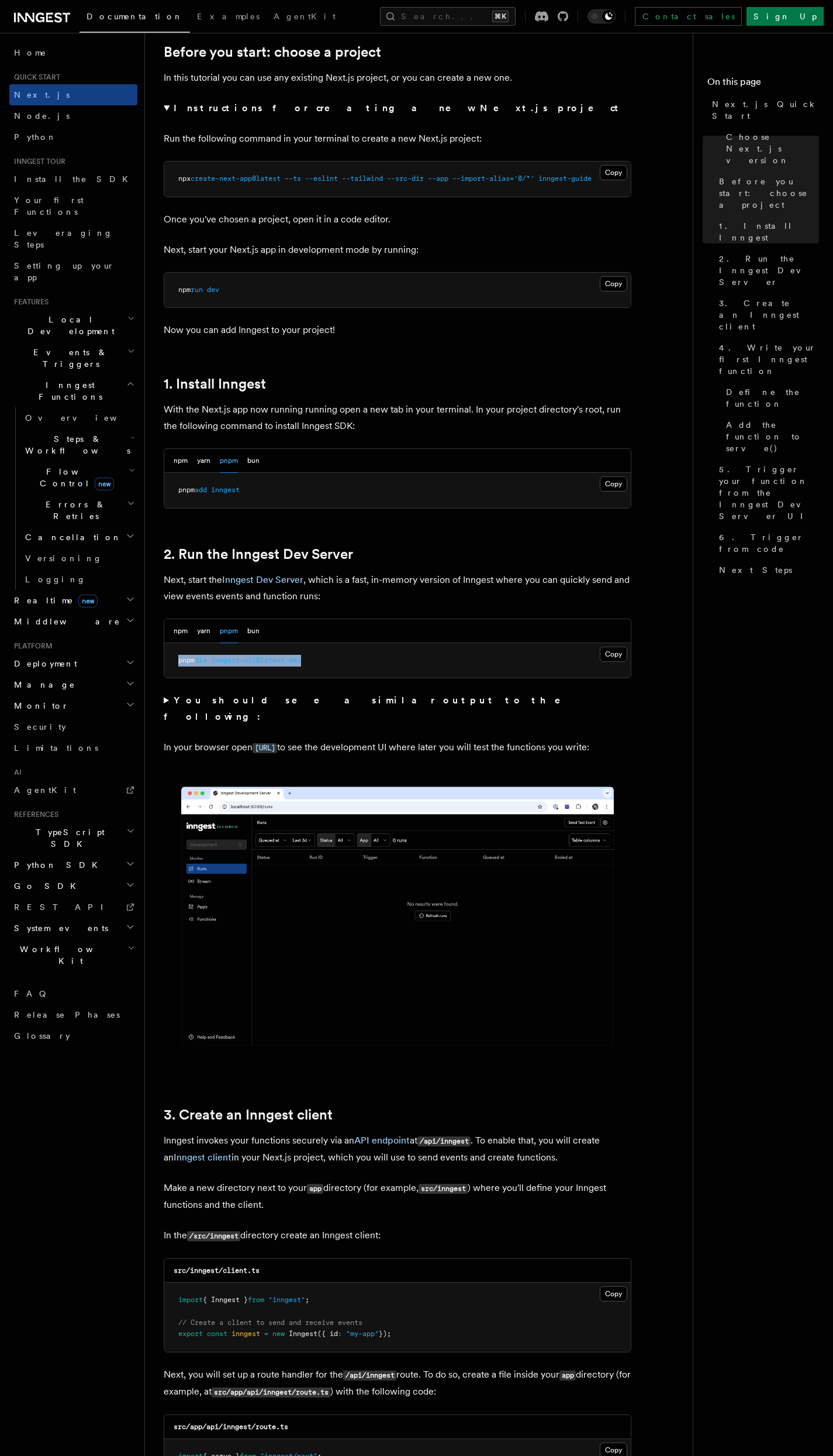
copy span "pnpm dlx inngest-cli@latest dev"
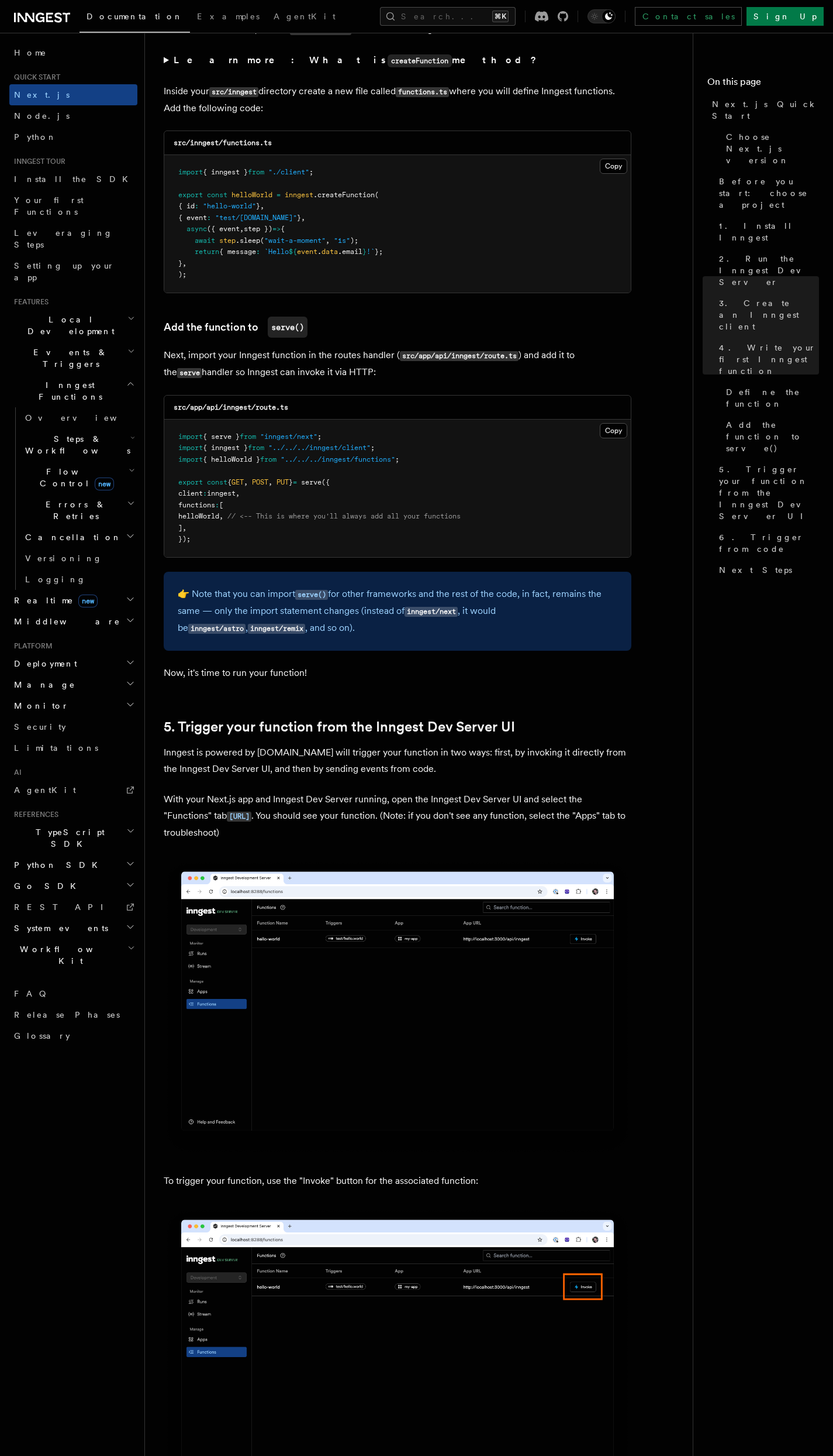
scroll to position [2119, 0]
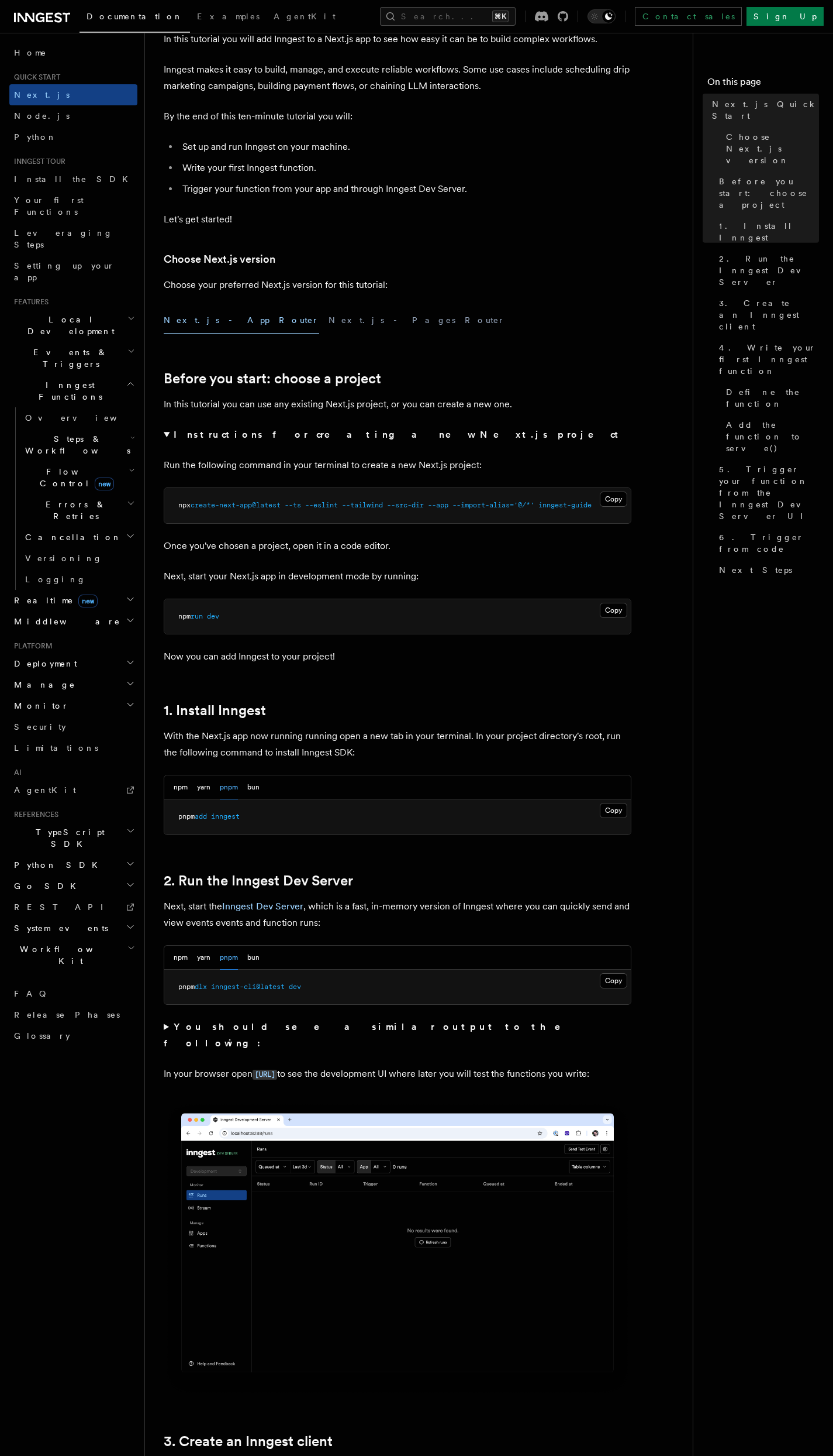
scroll to position [0, 0]
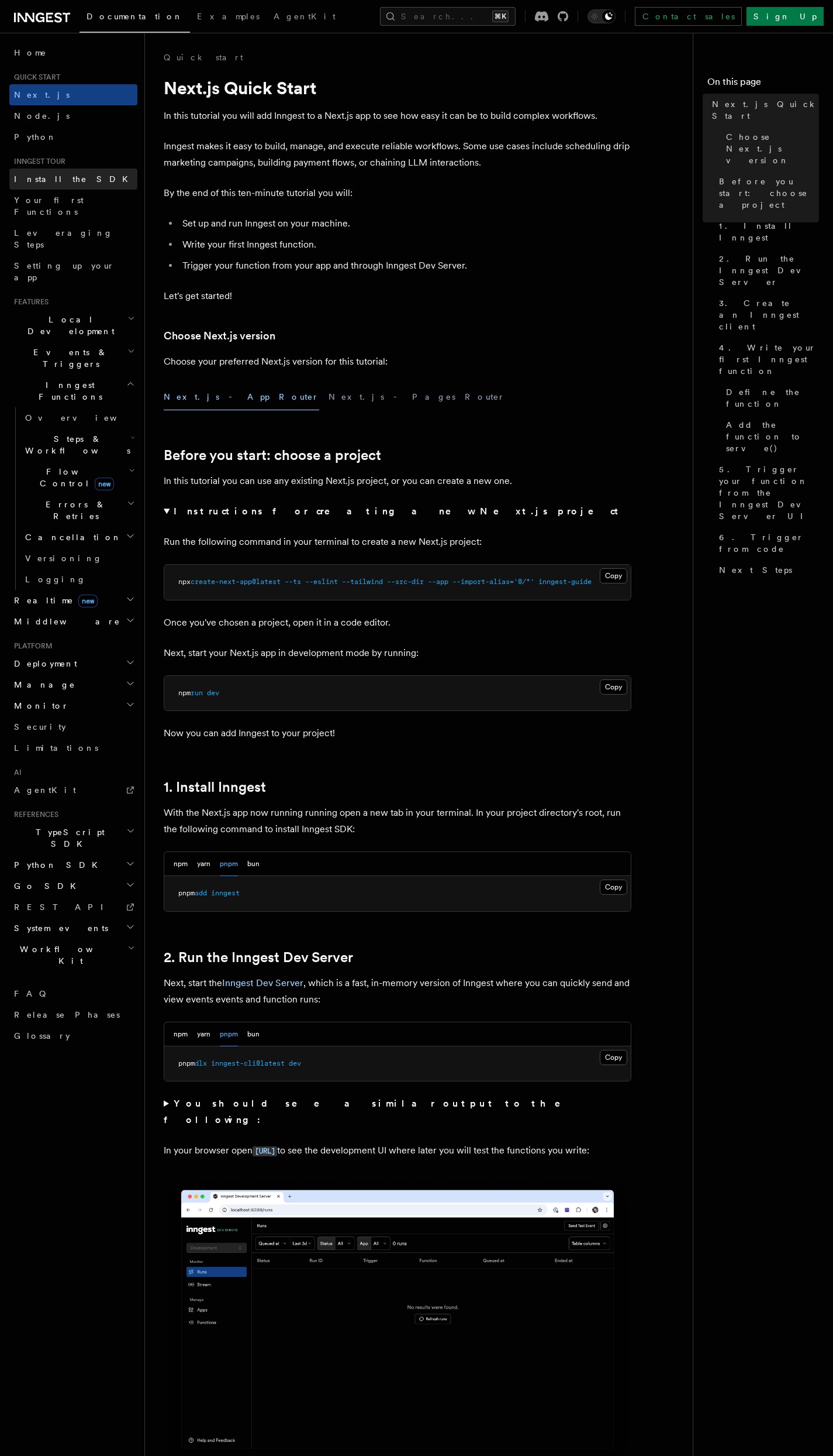
click at [65, 175] on span "Install the SDK" at bounding box center [74, 179] width 121 height 9
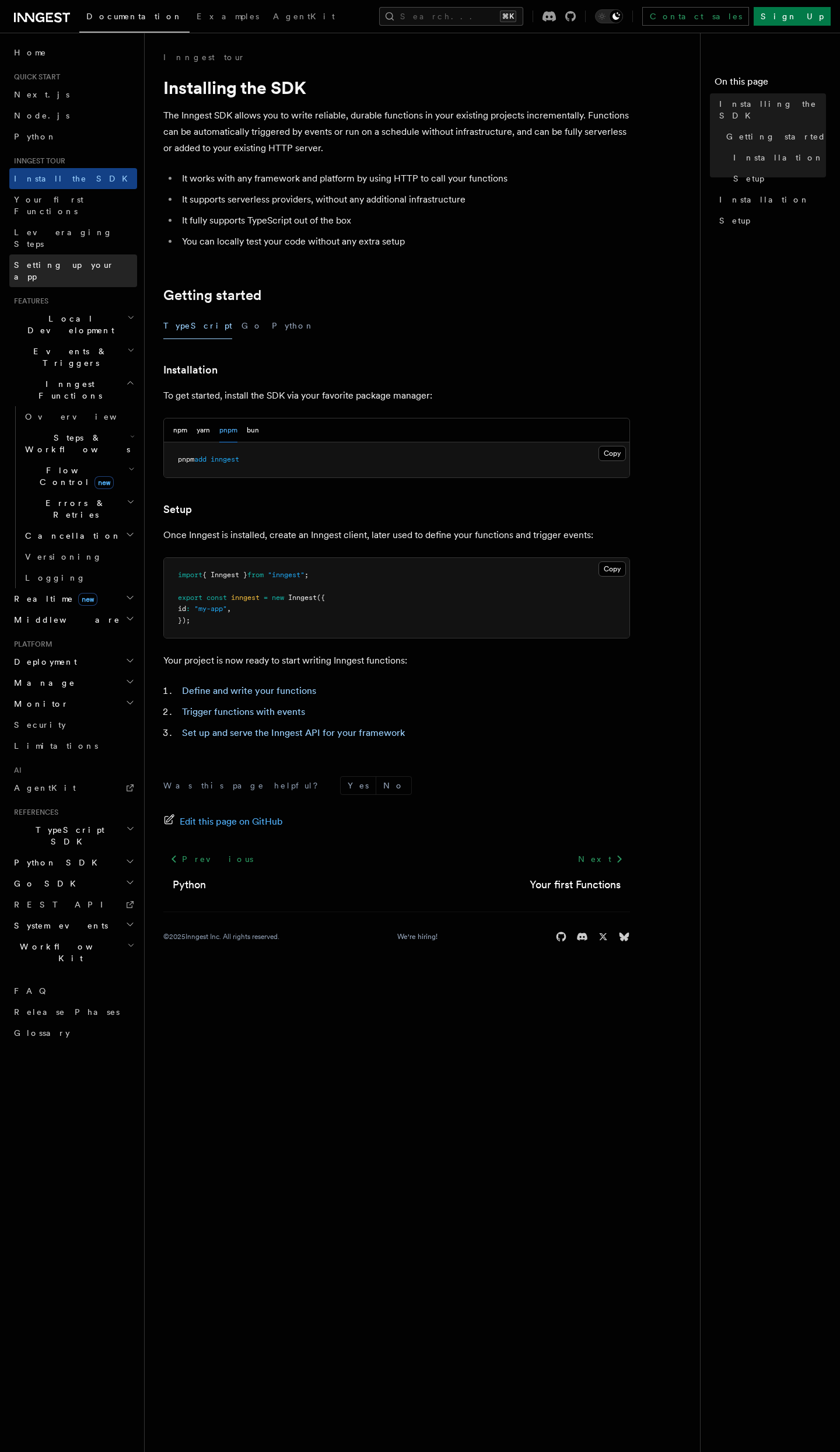
click at [71, 259] on span "Setting up your app" at bounding box center [76, 271] width 123 height 24
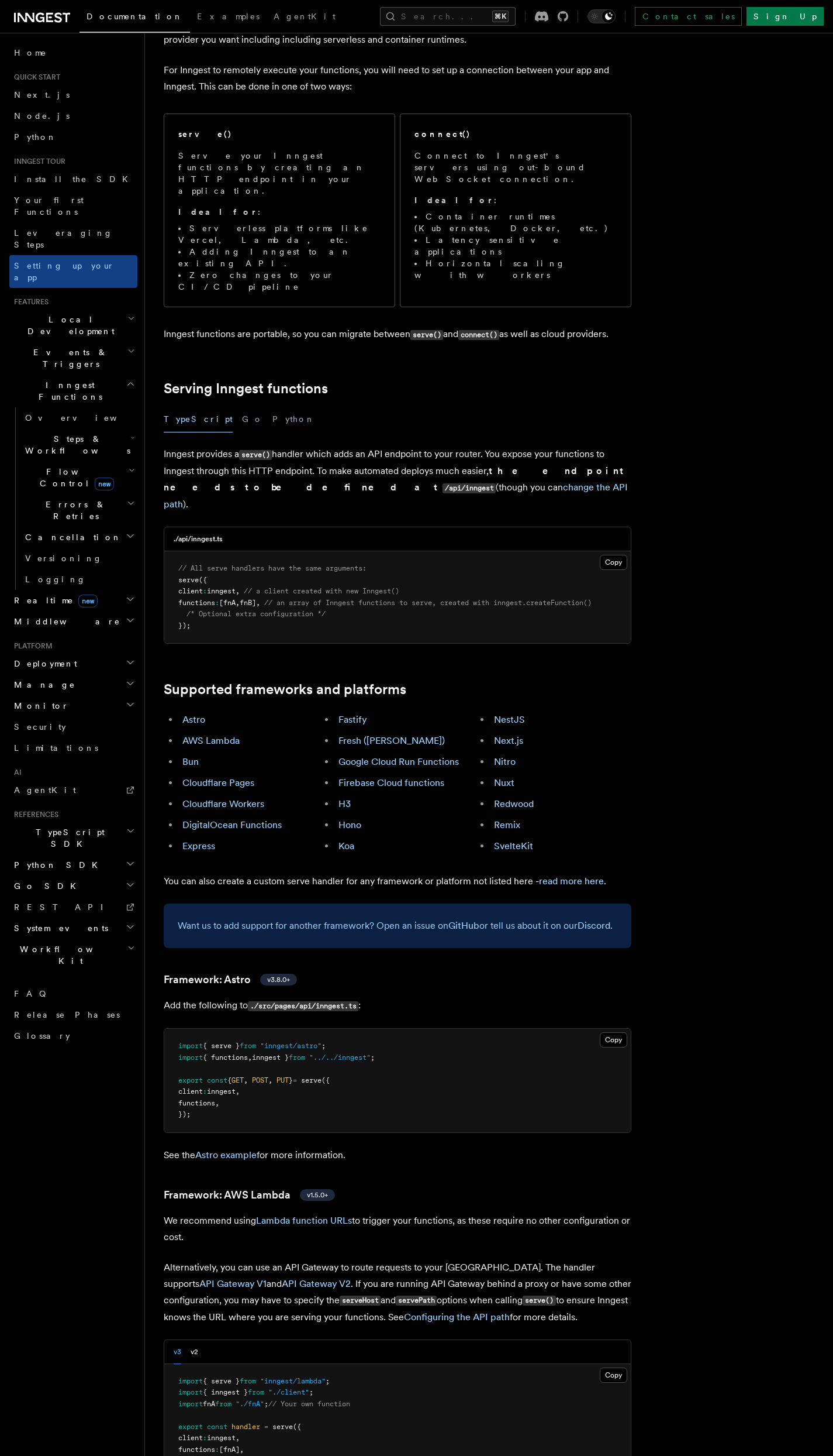
scroll to position [98, 0]
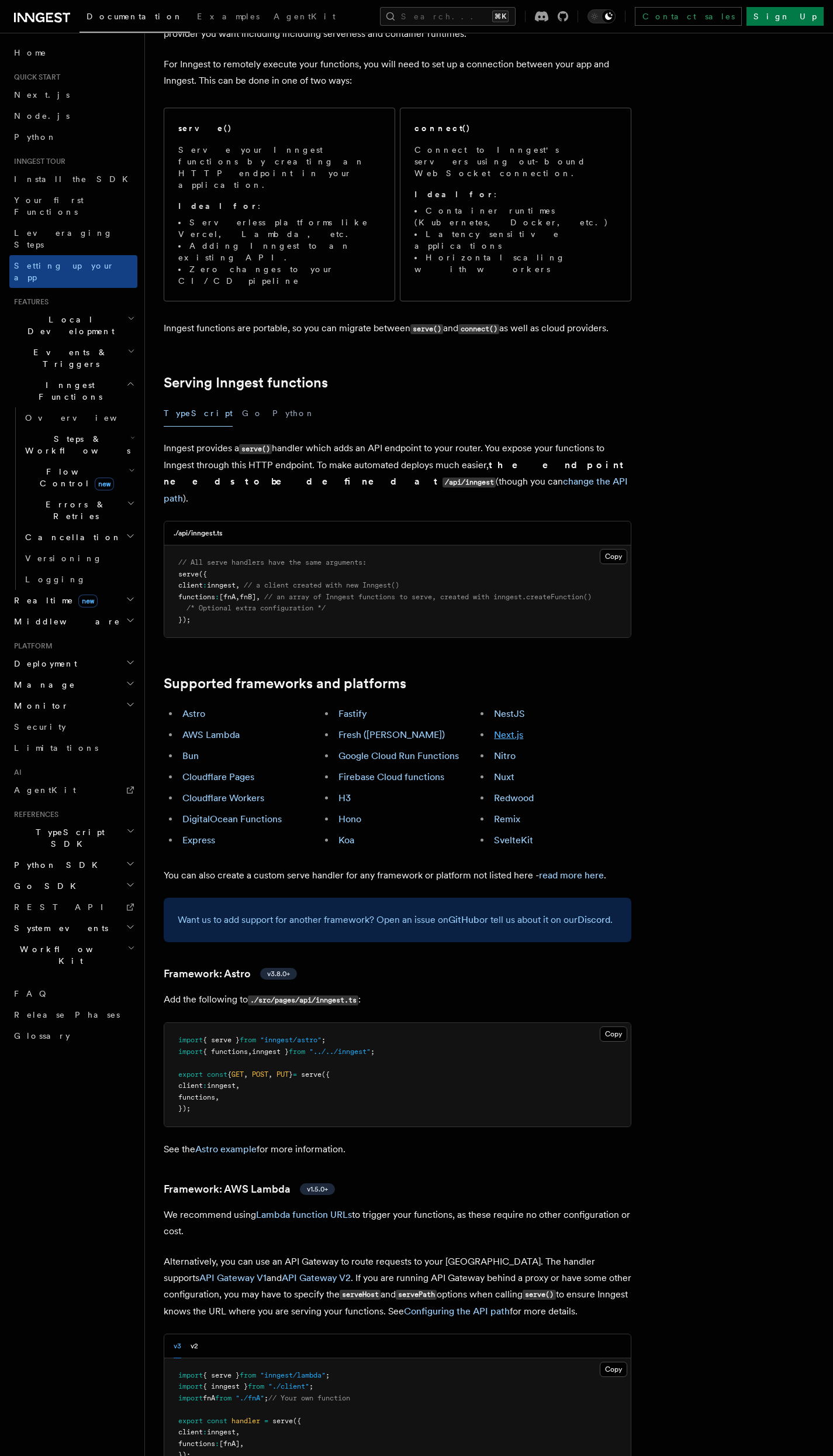
click at [516, 713] on link "Next.js" at bounding box center [509, 734] width 30 height 11
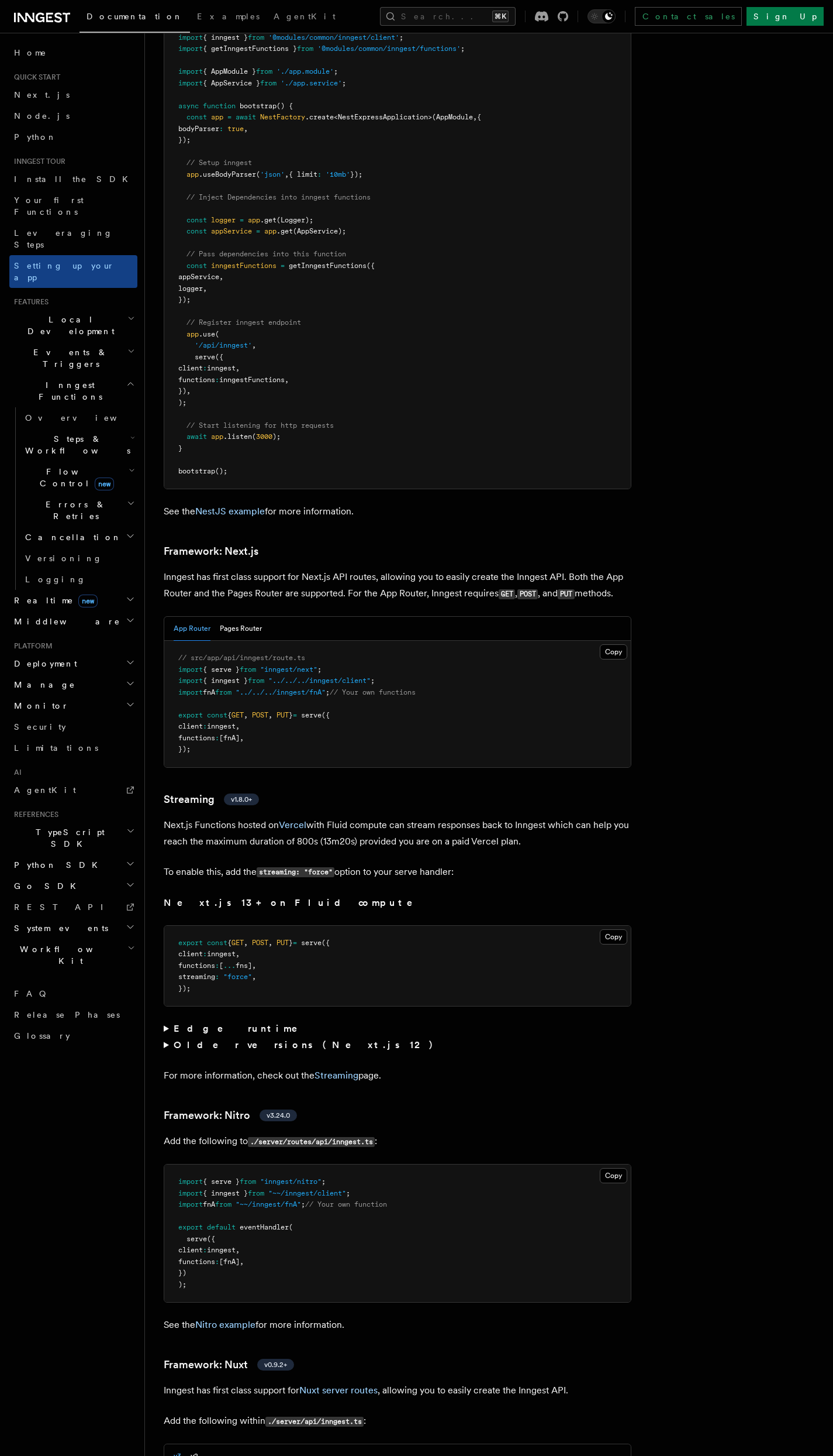
scroll to position [5887, 0]
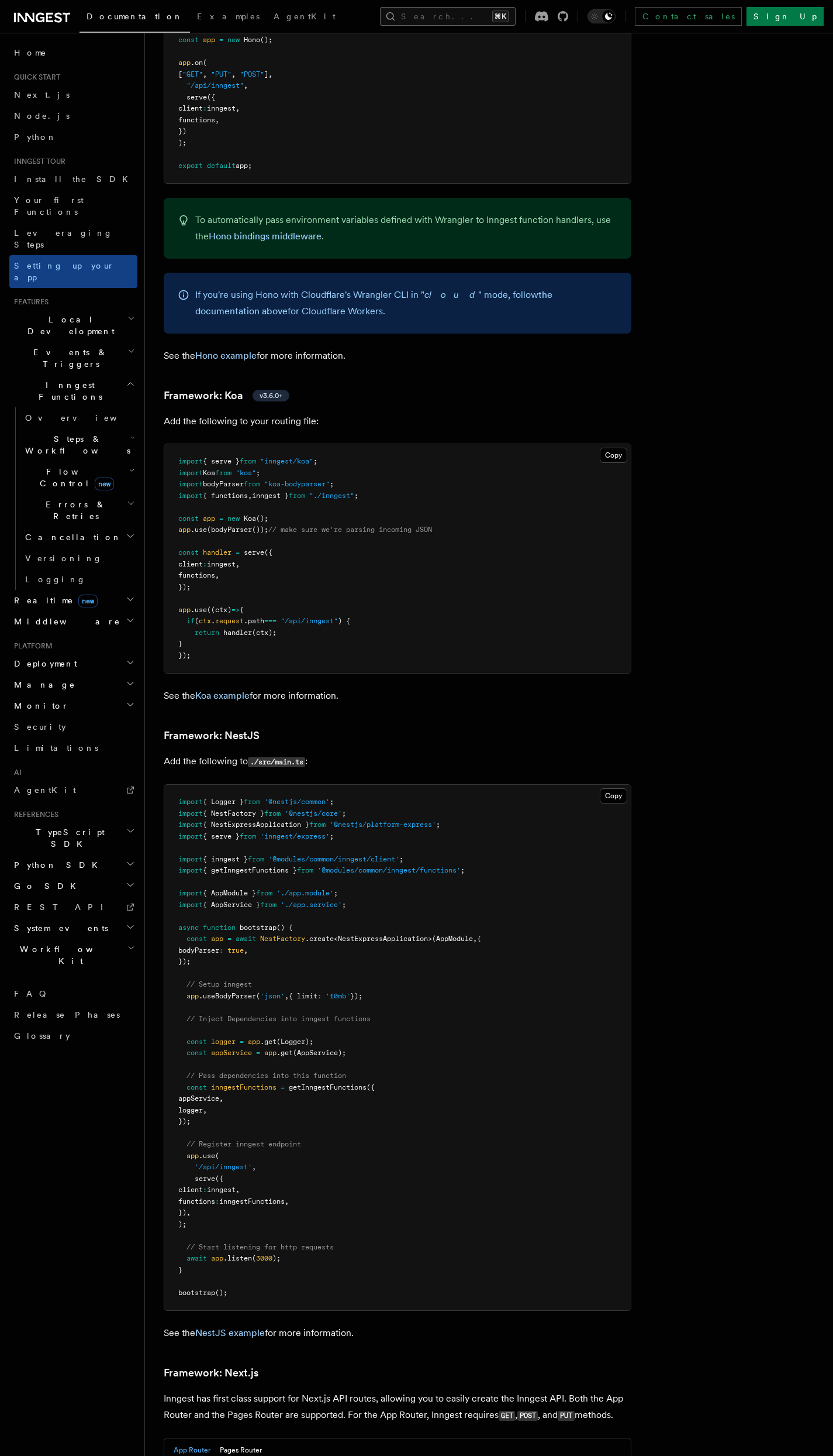
click at [411, 18] on button "Search... ⌘K" at bounding box center [448, 16] width 135 height 19
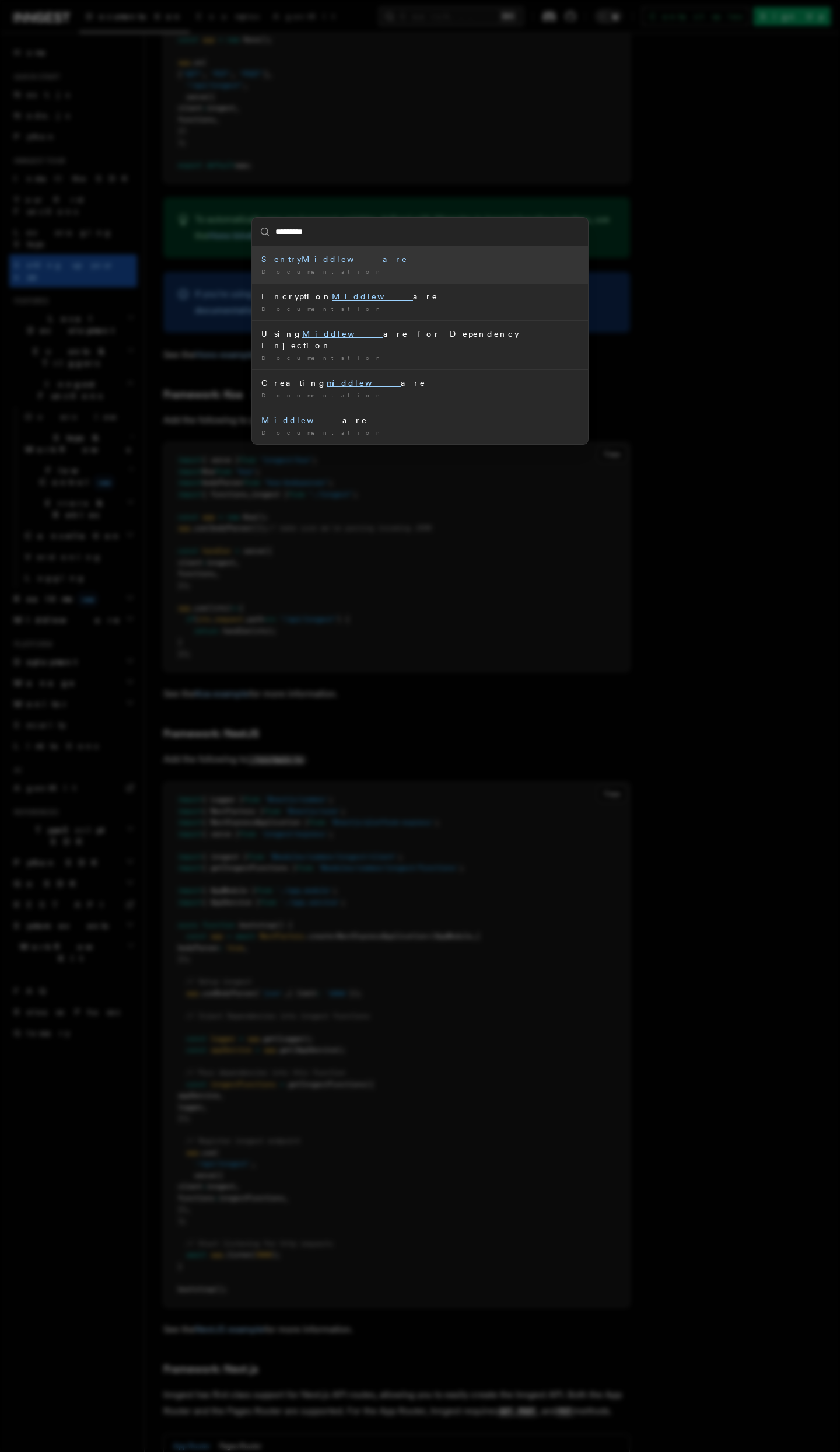
type input "**********"
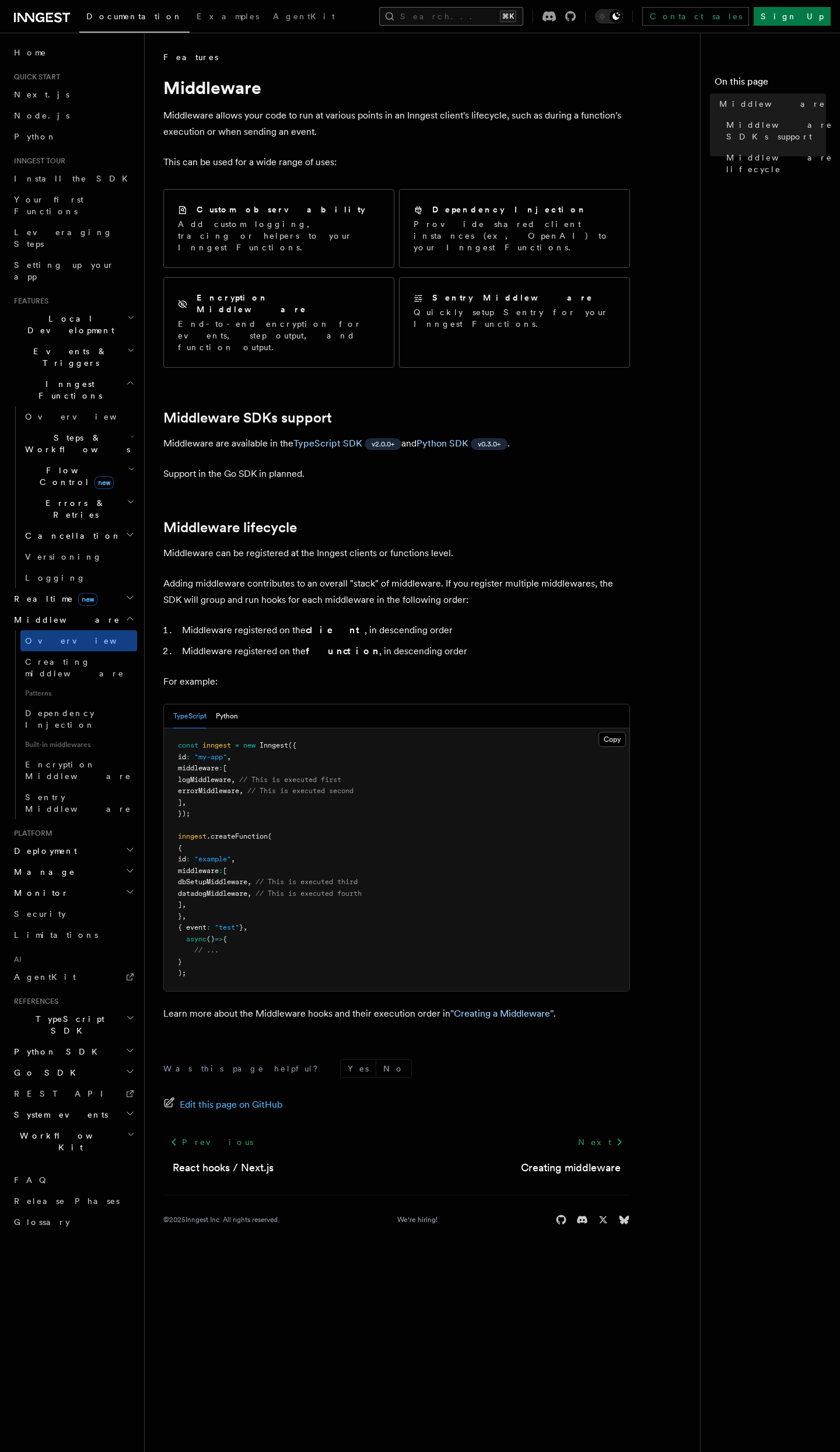
click at [446, 16] on button "Search... ⌘K" at bounding box center [451, 16] width 144 height 19
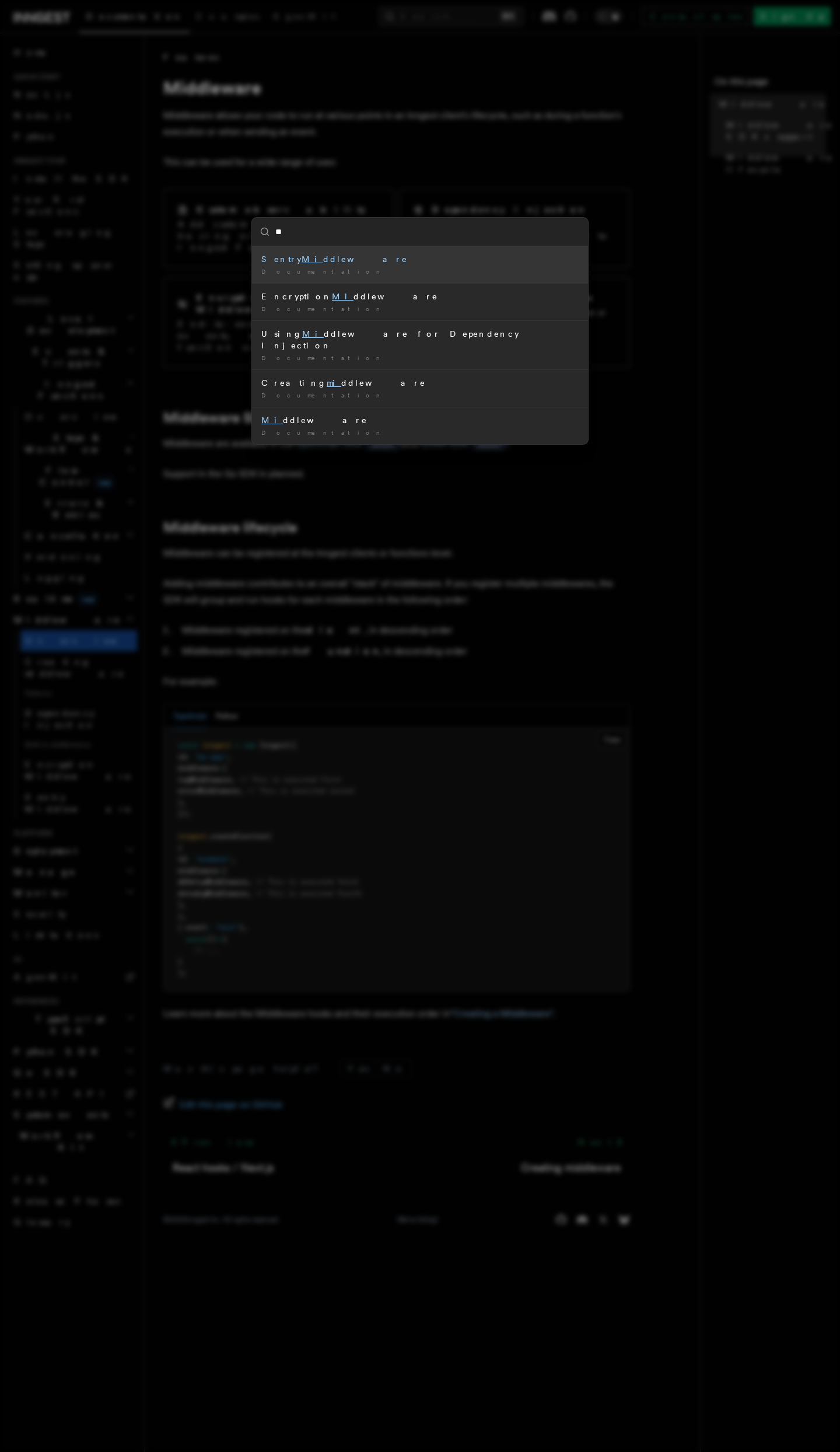
type input "*"
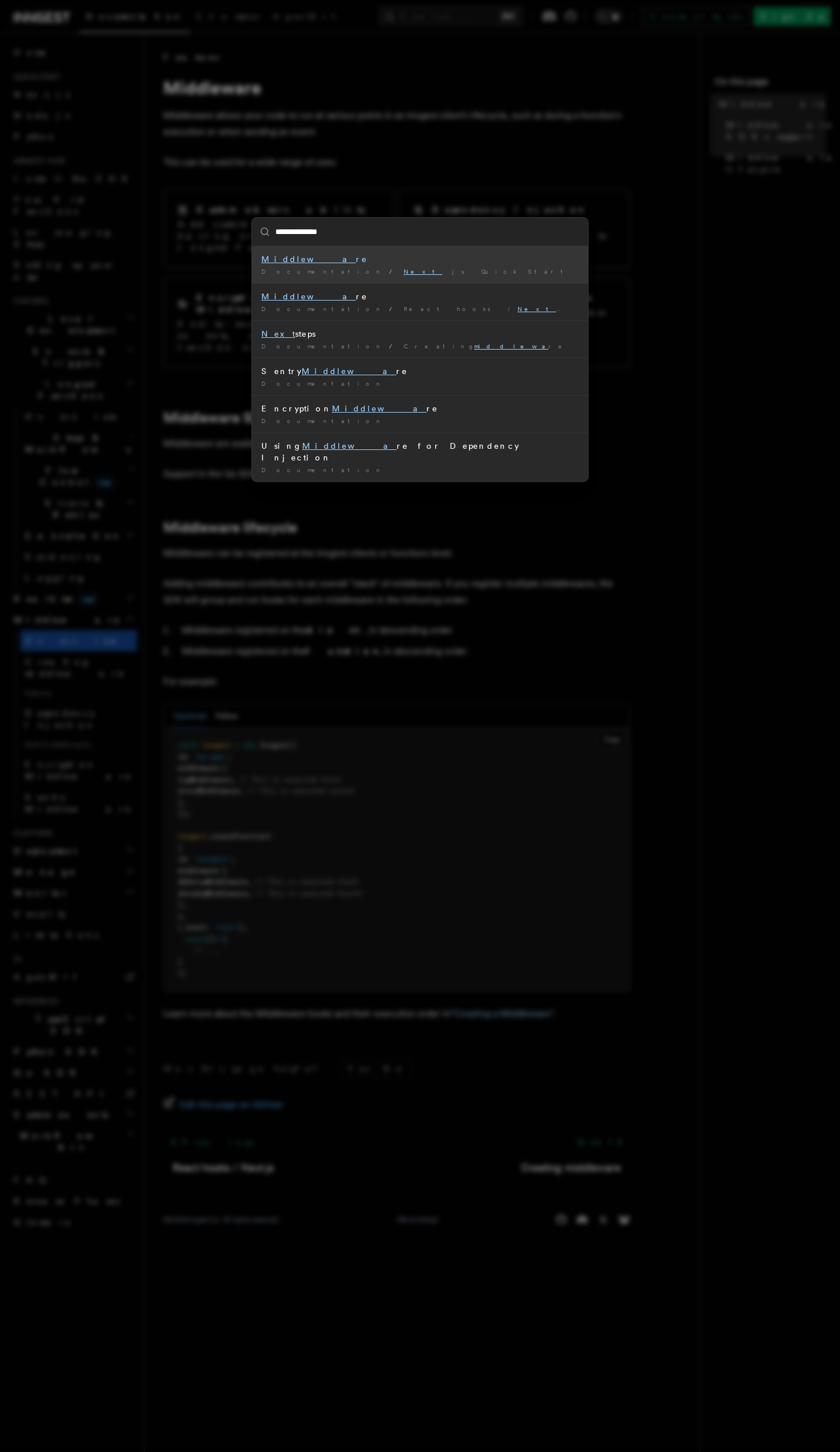
type input "**********"
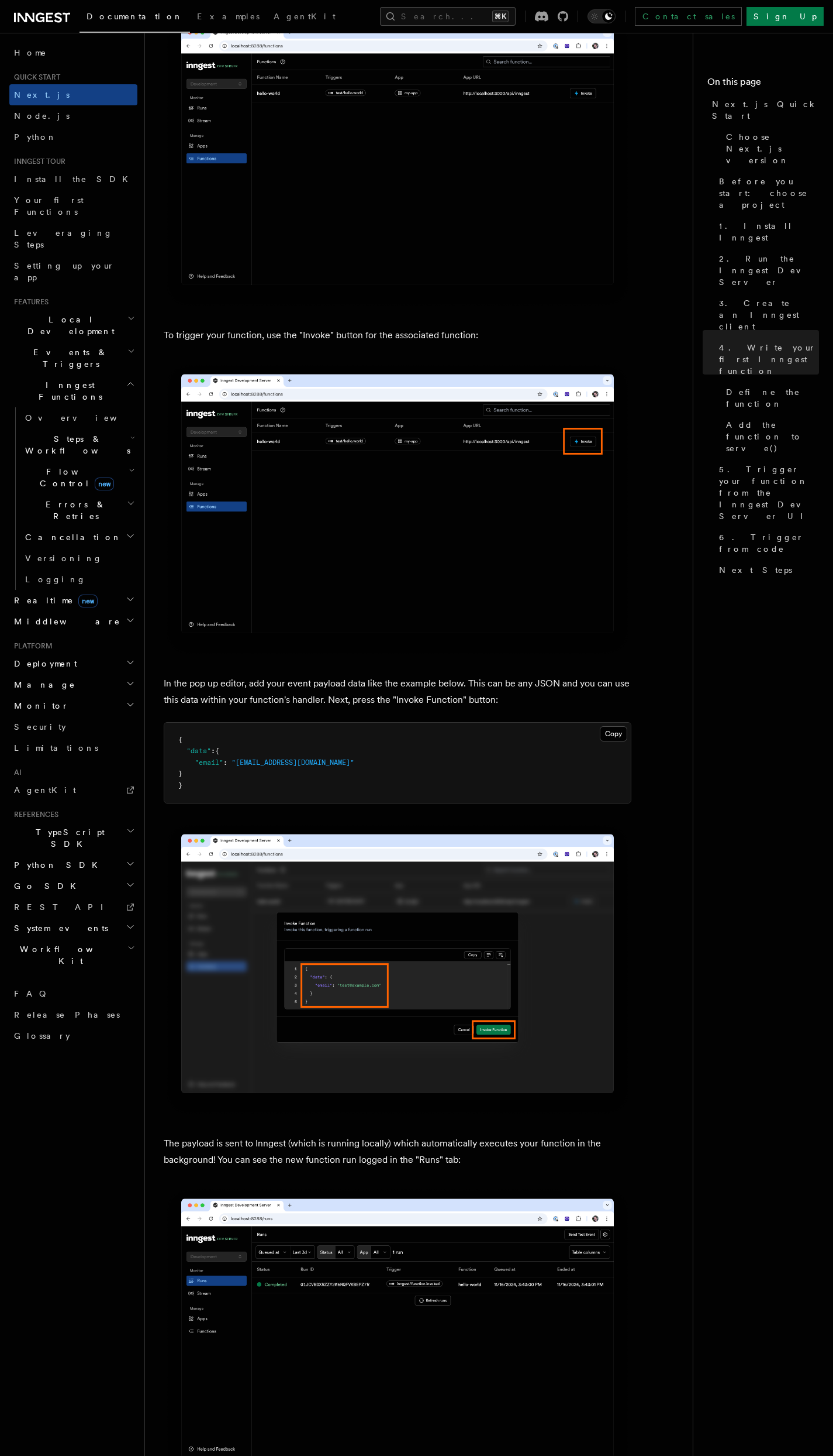
scroll to position [3153, 0]
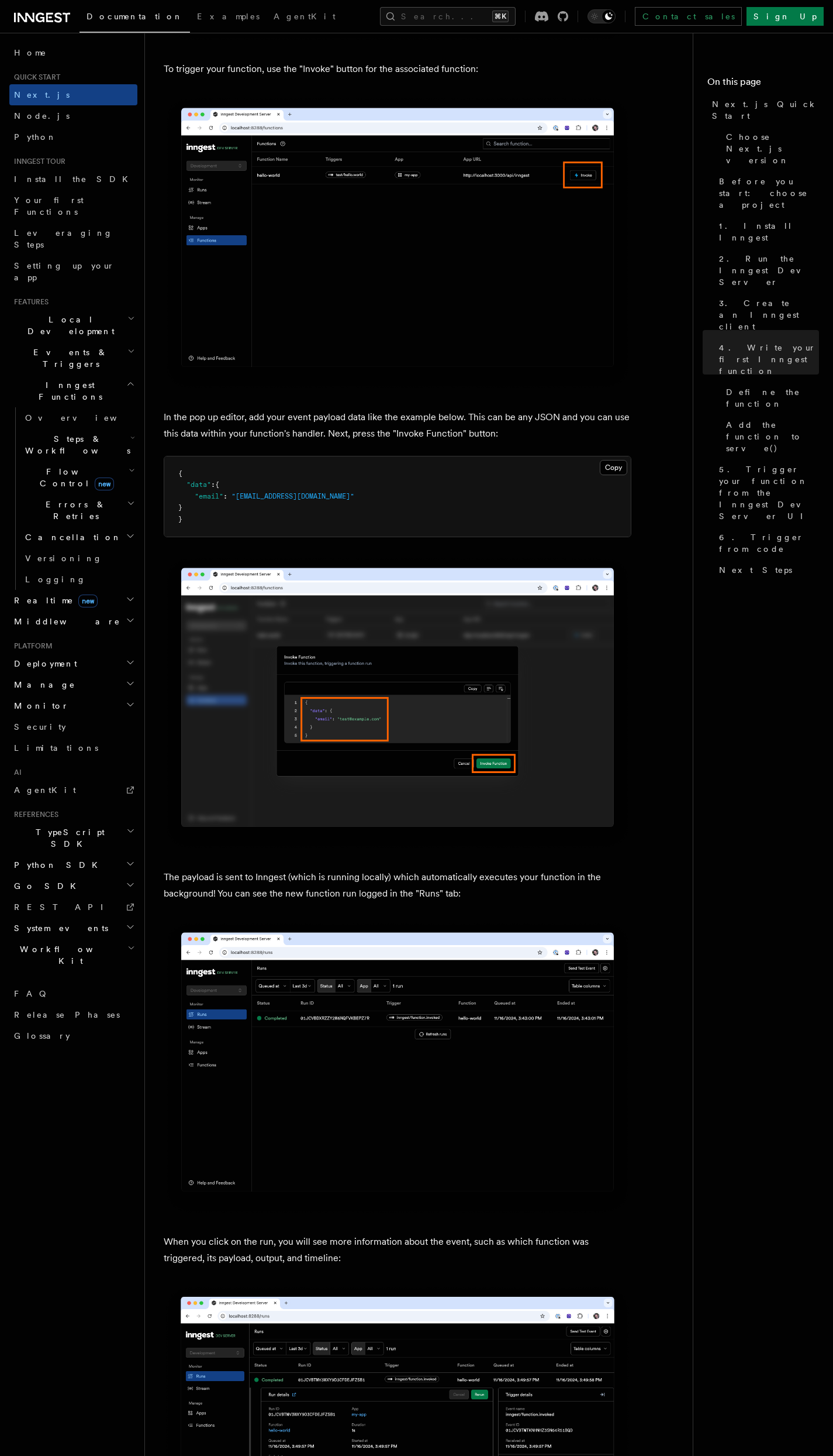
click at [766, 654] on nav "On this page Next.js Quick Start Choose Next.js version Before you start: choos…" at bounding box center [764, 745] width 141 height 1423
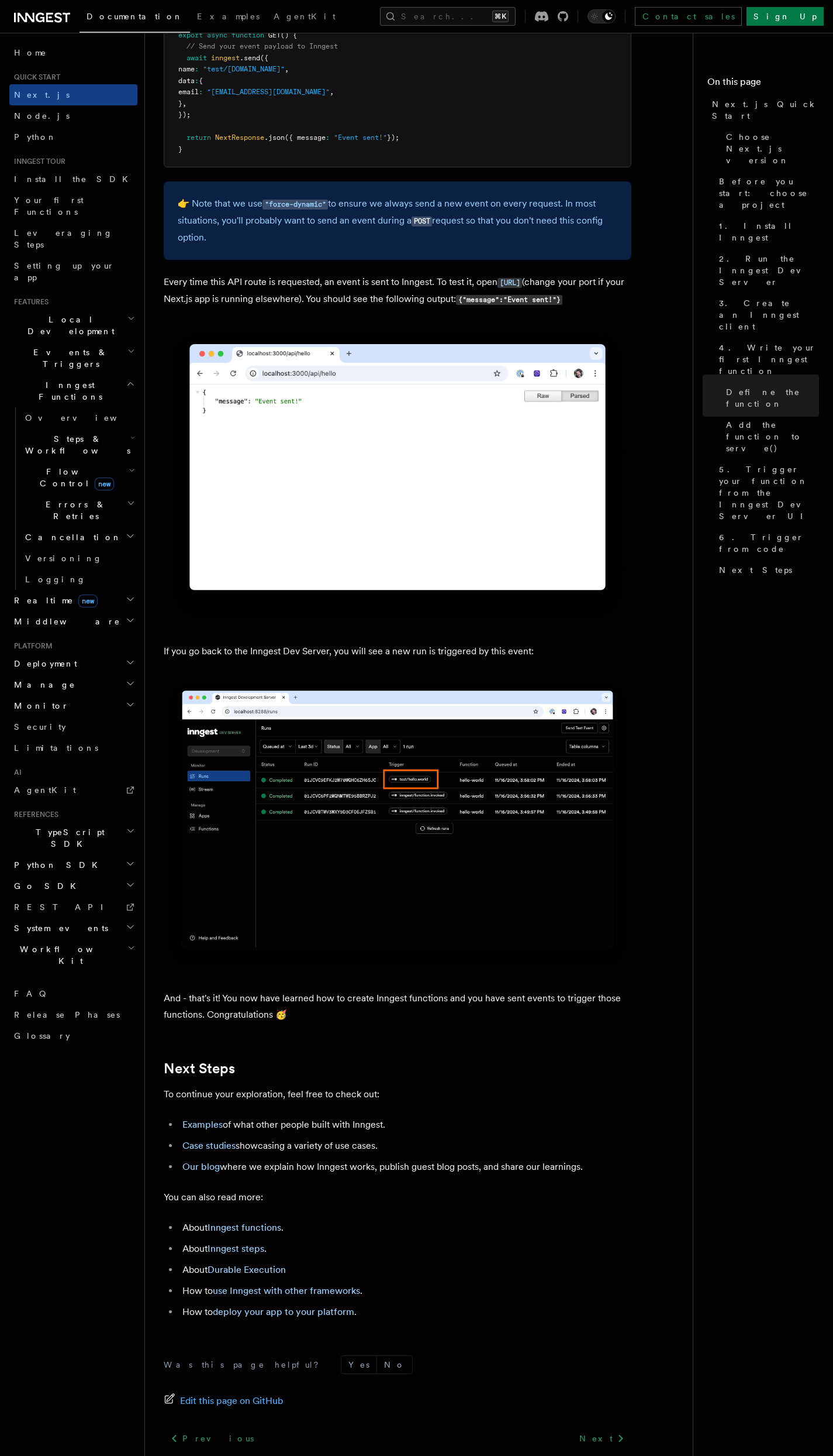
scroll to position [6425, 0]
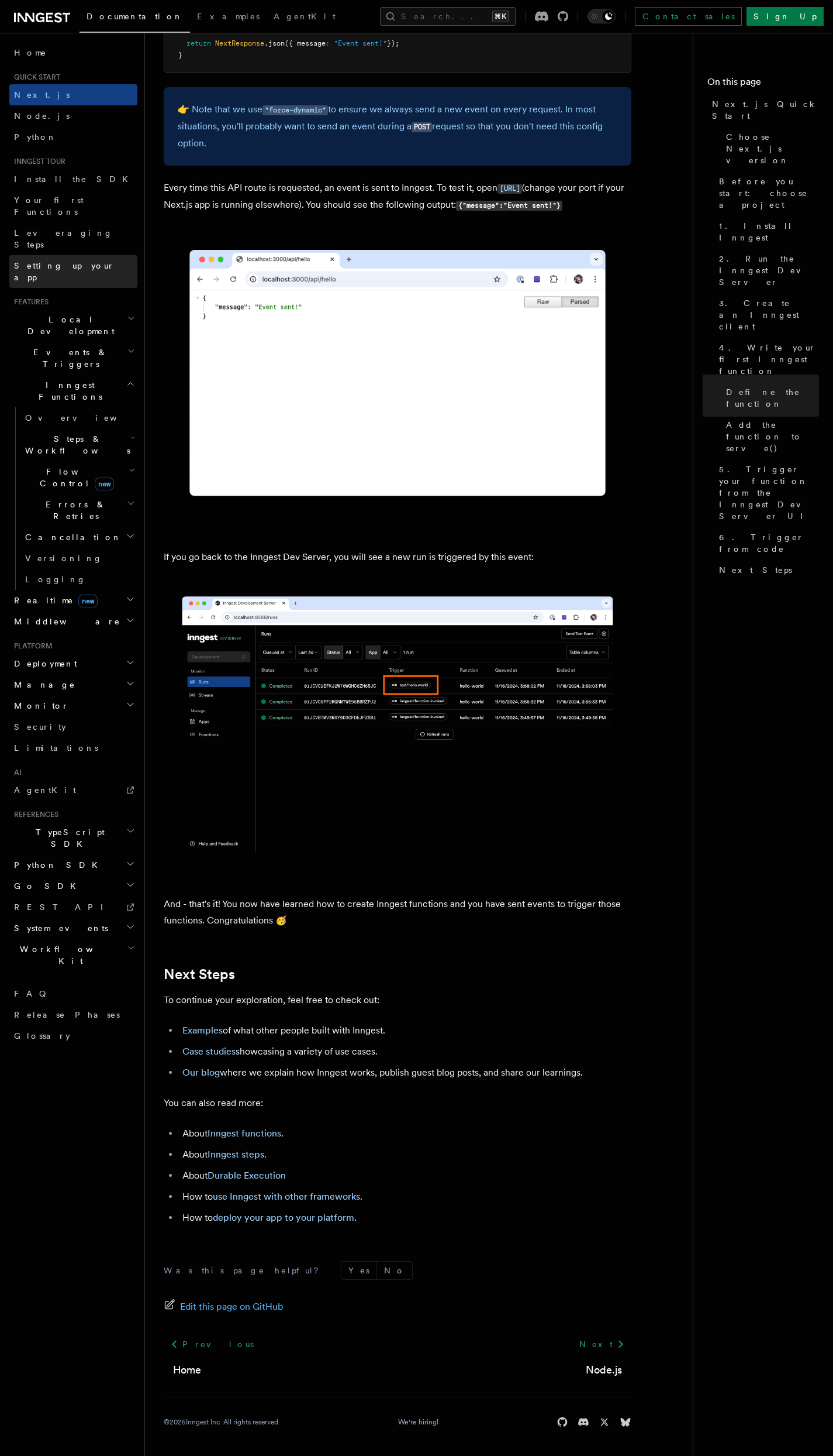
click at [59, 261] on span "Setting up your app" at bounding box center [64, 271] width 101 height 21
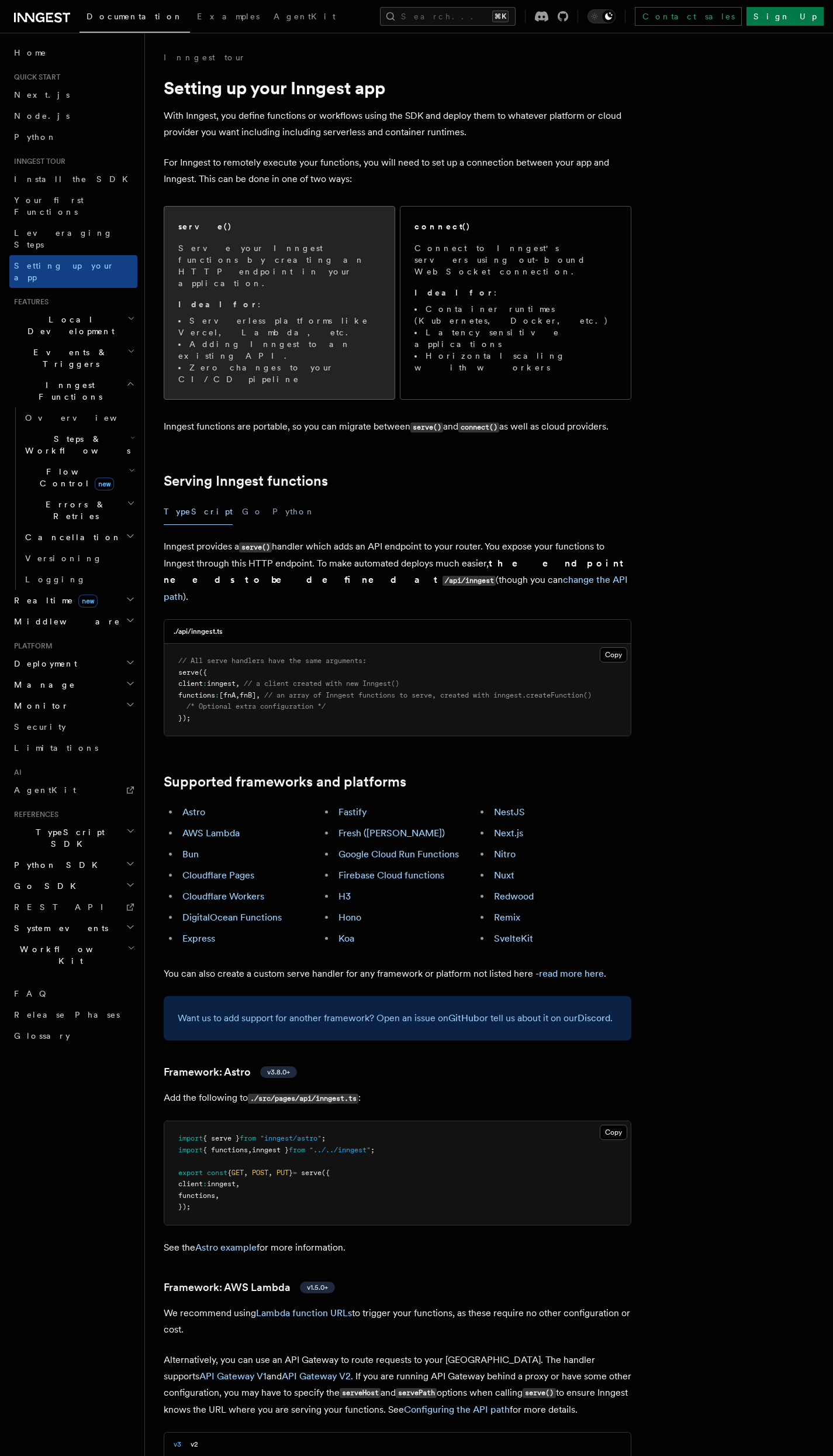
click at [254, 338] on li "Adding Inngest to an existing API." at bounding box center [279, 350] width 202 height 24
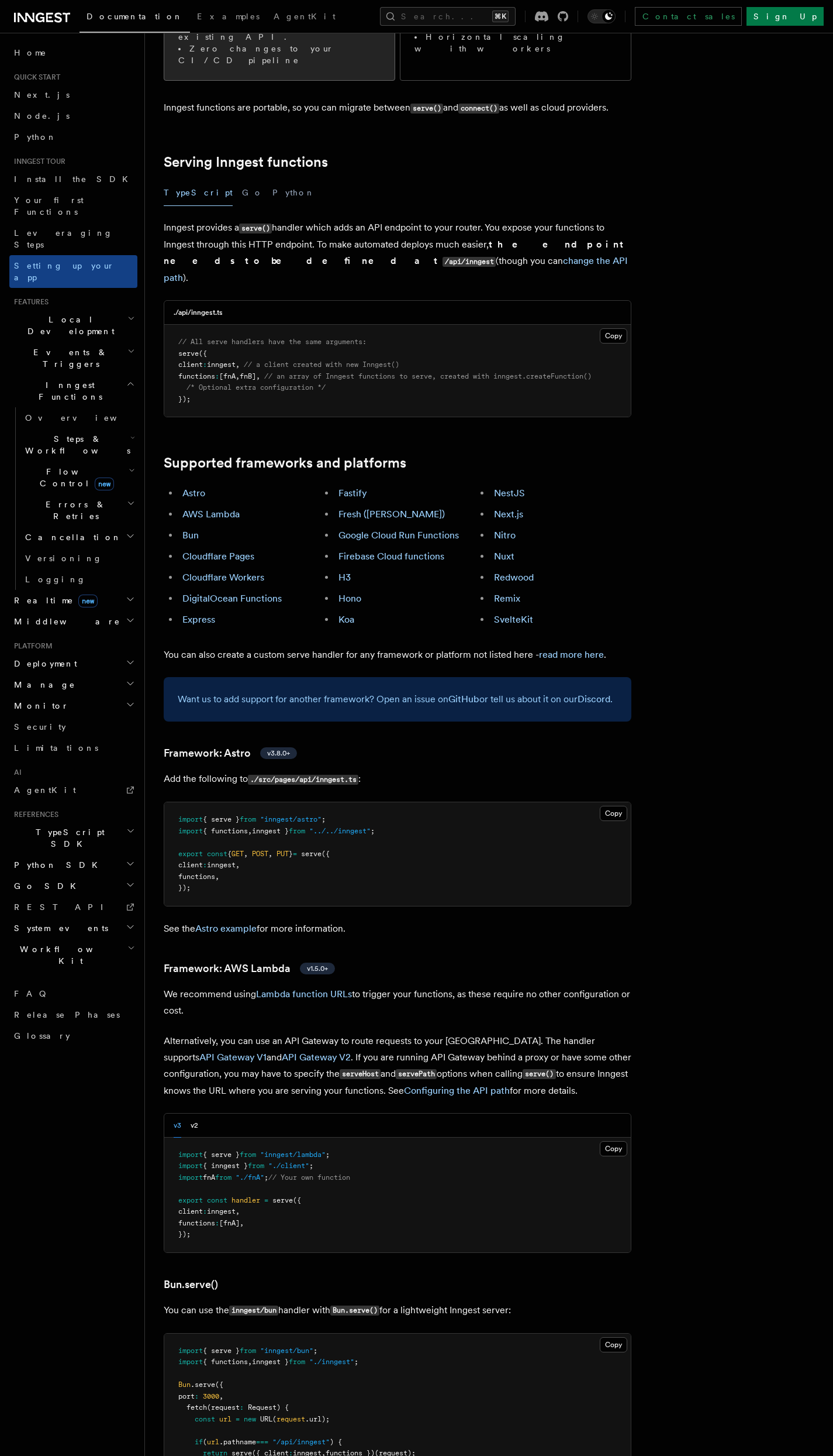
scroll to position [358, 0]
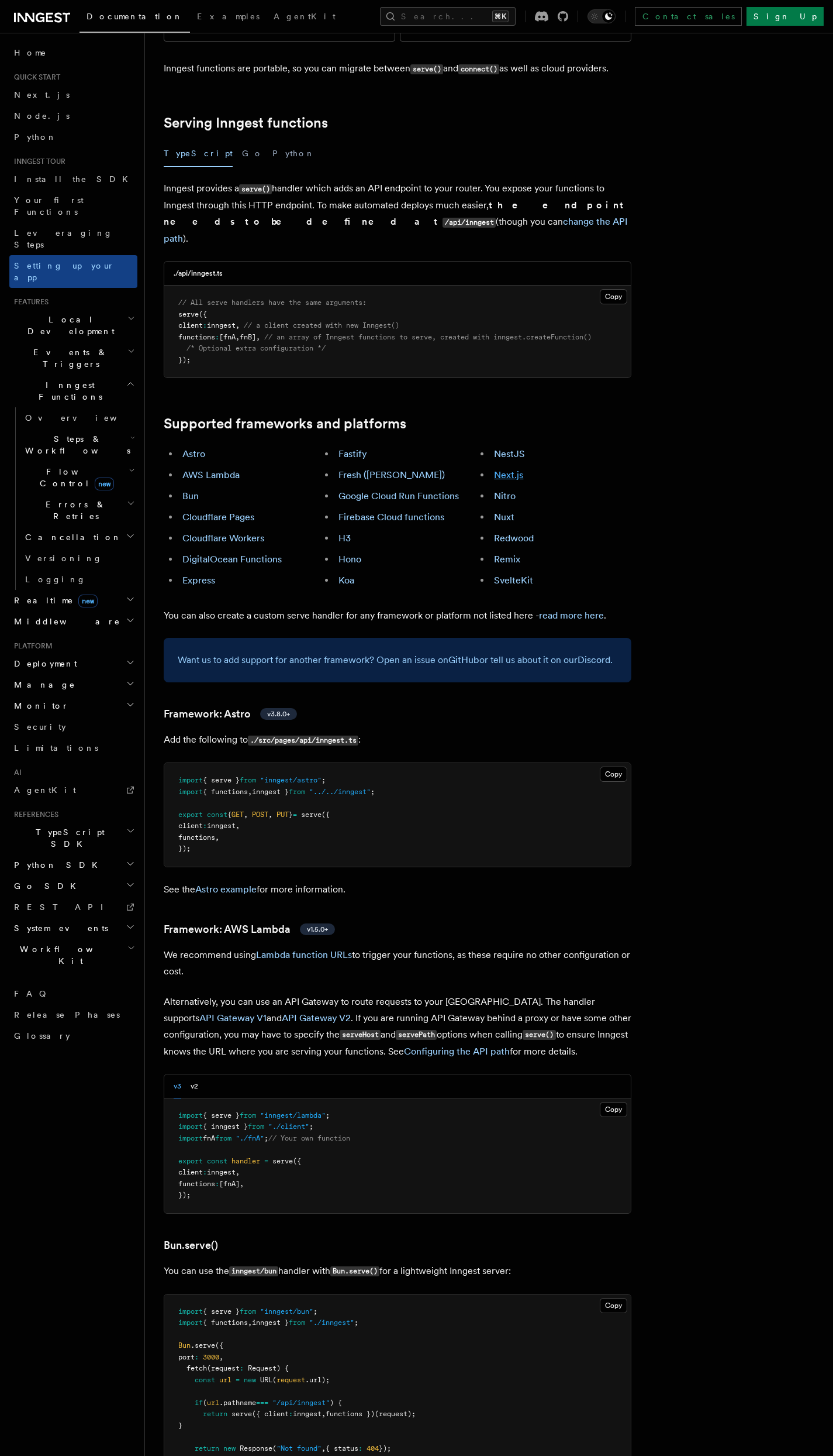
click at [513, 469] on link "Next.js" at bounding box center [509, 474] width 30 height 11
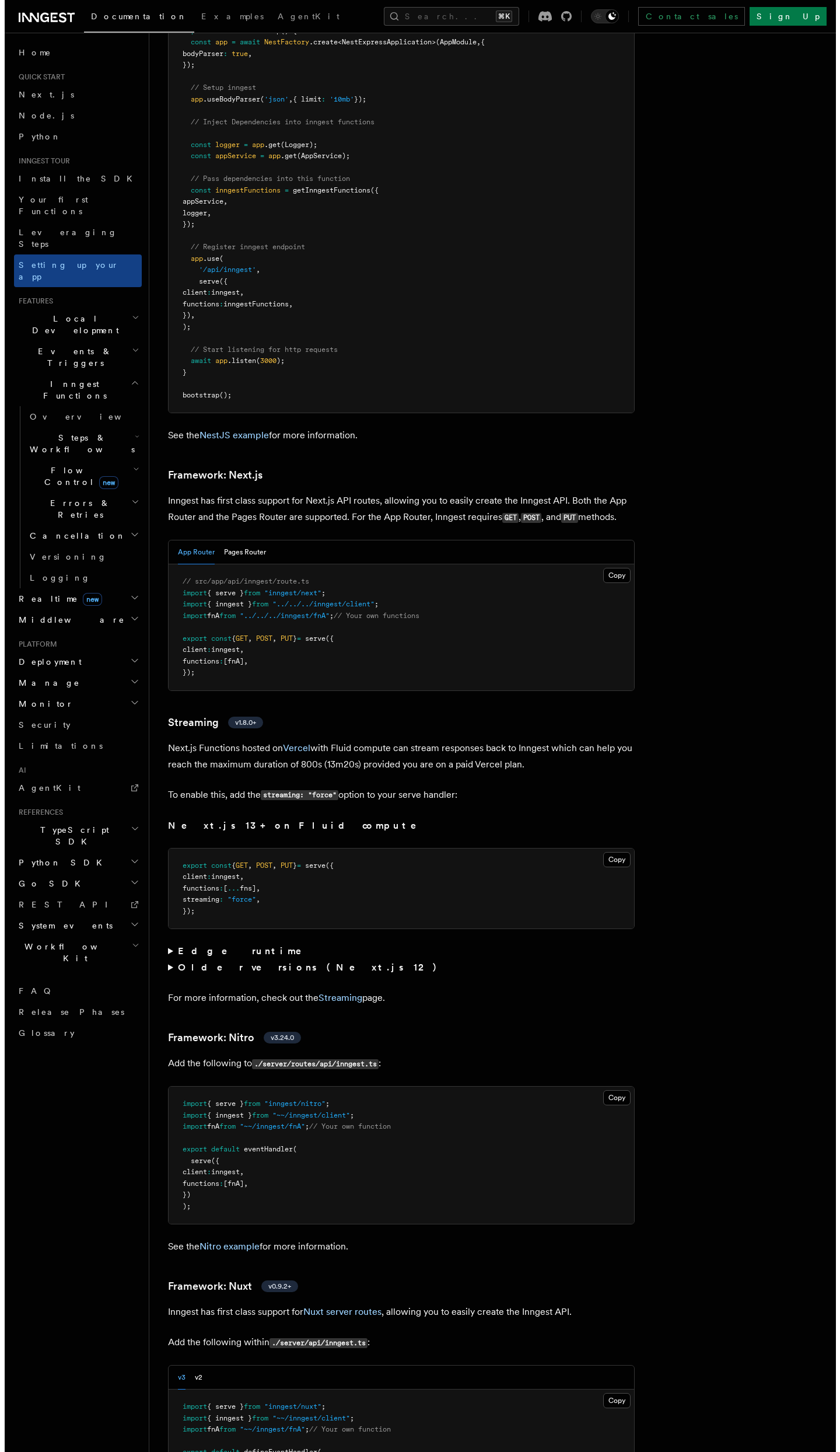
scroll to position [7141, 0]
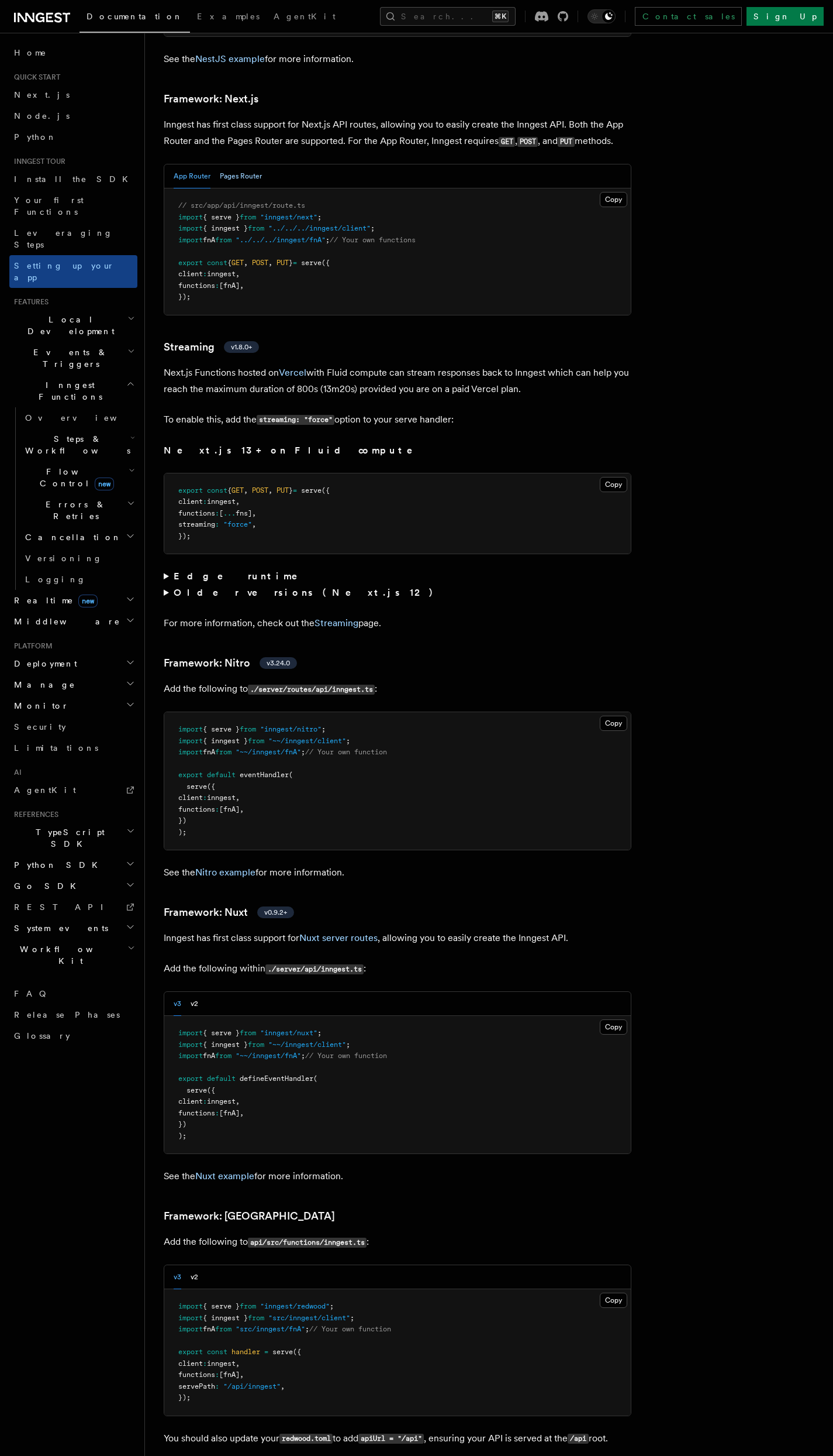
click at [240, 164] on button "Pages Router" at bounding box center [241, 176] width 42 height 24
click at [200, 164] on button "App Router" at bounding box center [192, 176] width 37 height 24
click at [429, 17] on button "Search... ⌘K" at bounding box center [448, 16] width 135 height 19
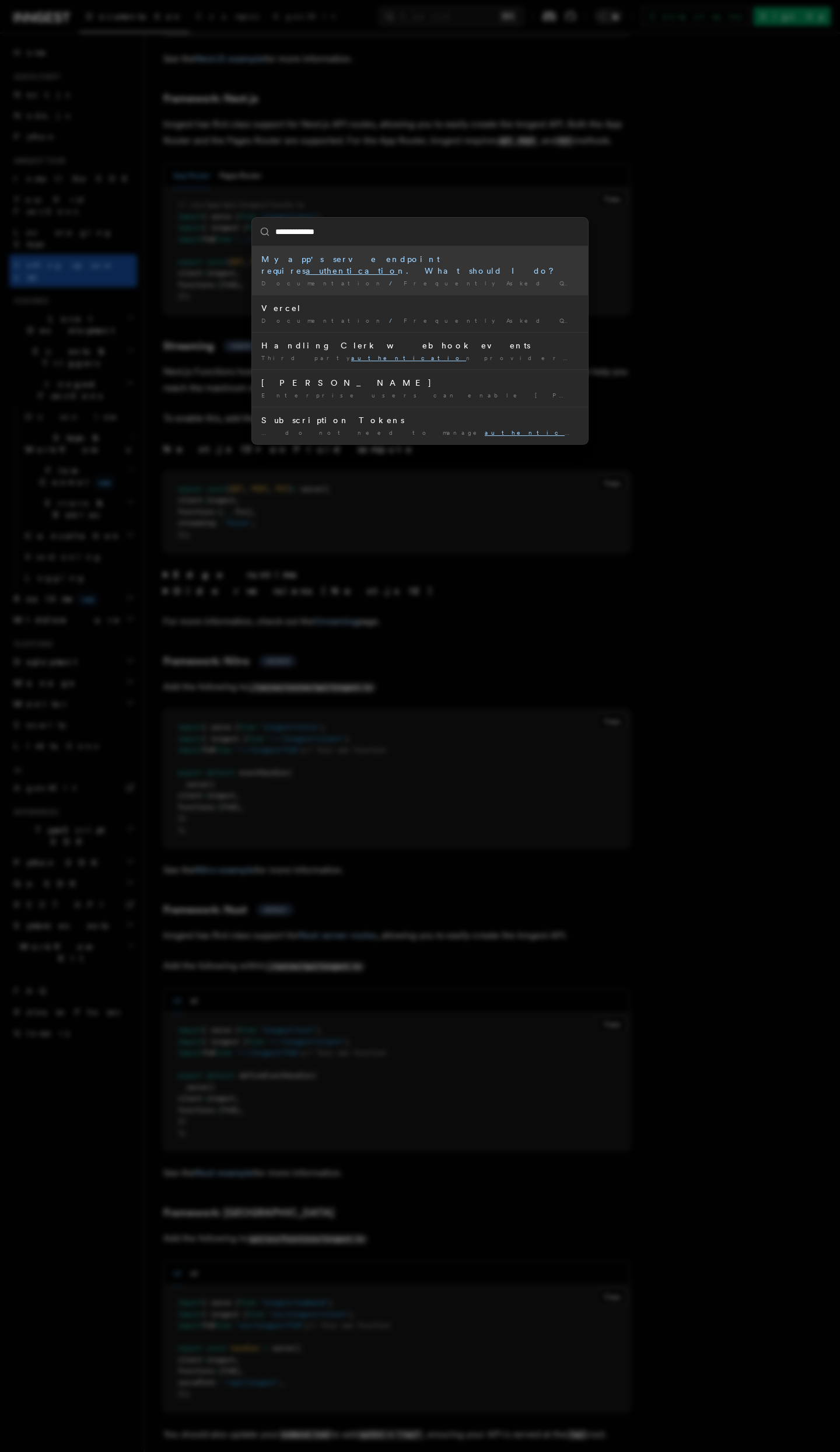
type input "**********"
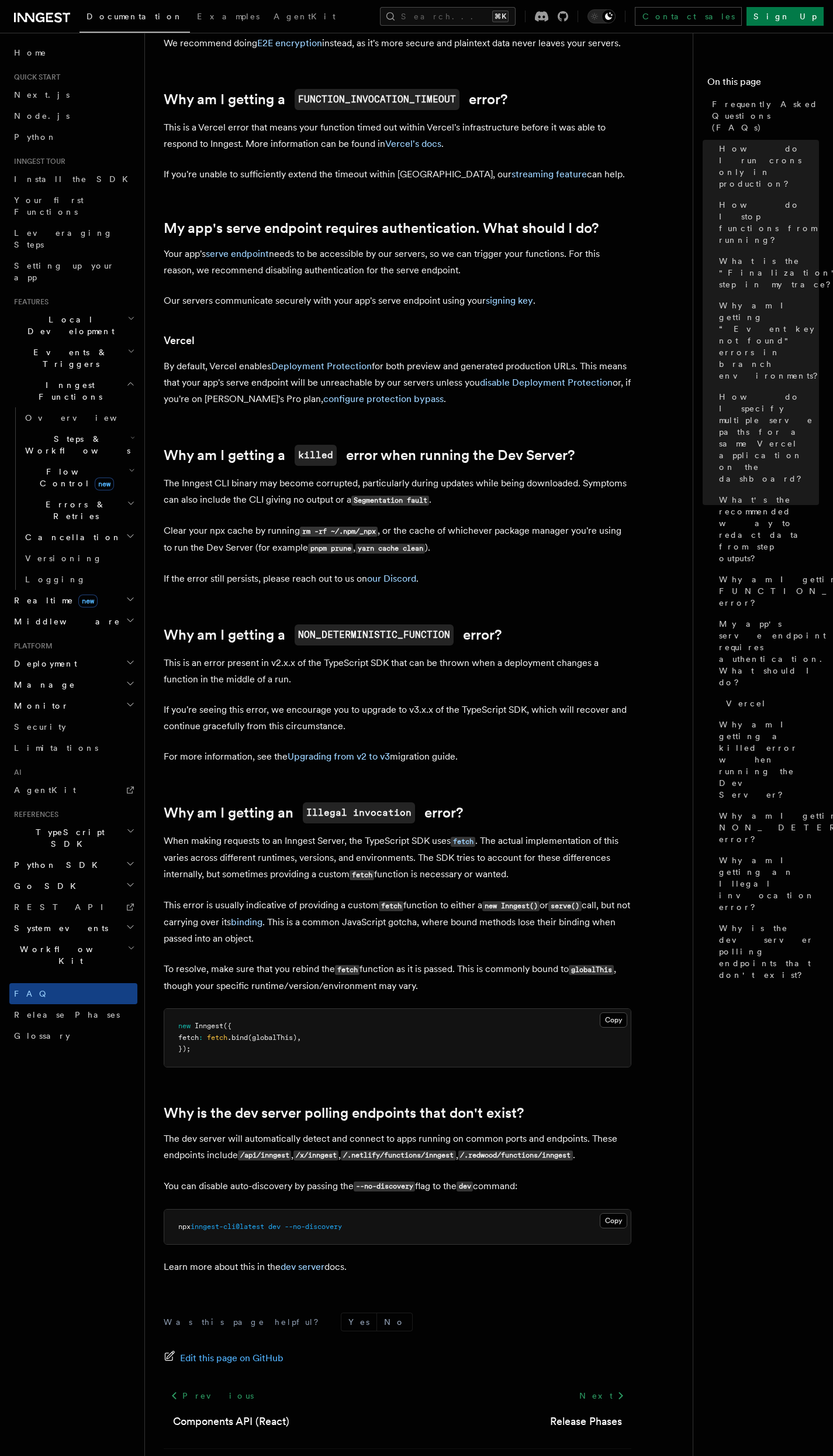
scroll to position [1267, 0]
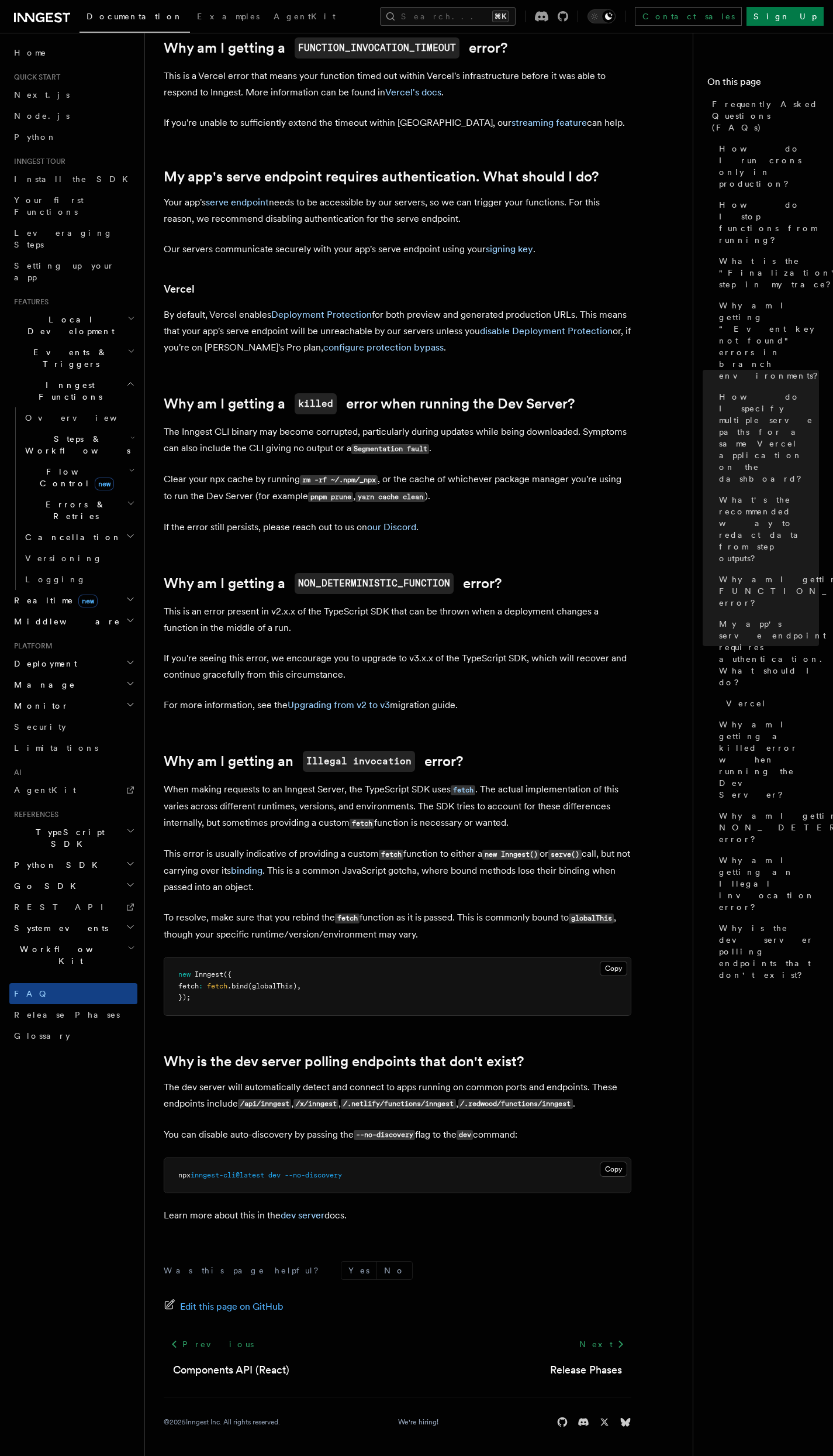
drag, startPoint x: 568, startPoint y: 674, endPoint x: 424, endPoint y: 437, distance: 277.3
click at [568, 674] on p "If you're seeing this error, we encourage you to upgrade to v3.x.x of the TypeS…" at bounding box center [397, 667] width 468 height 33
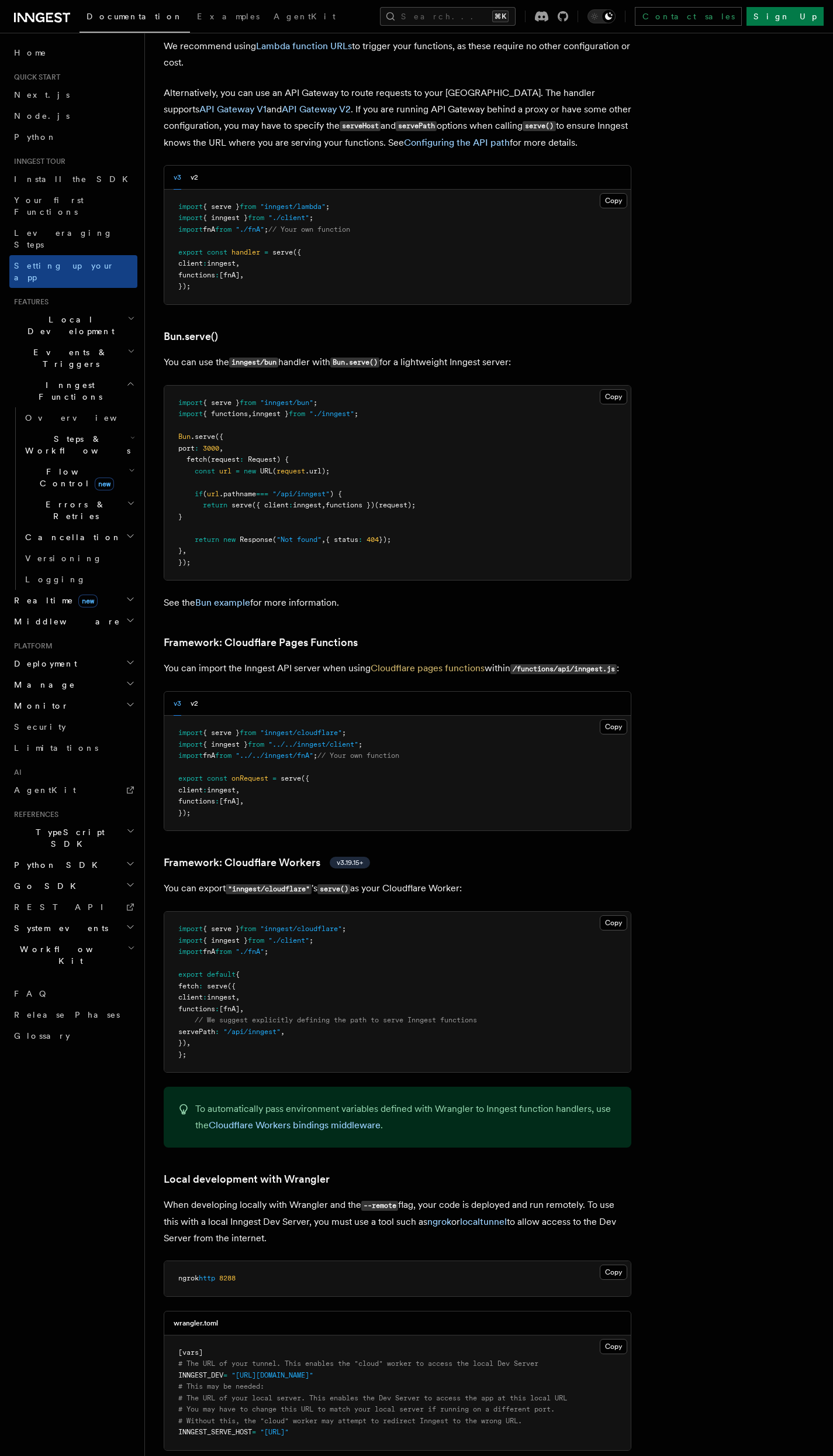
scroll to position [7161, 0]
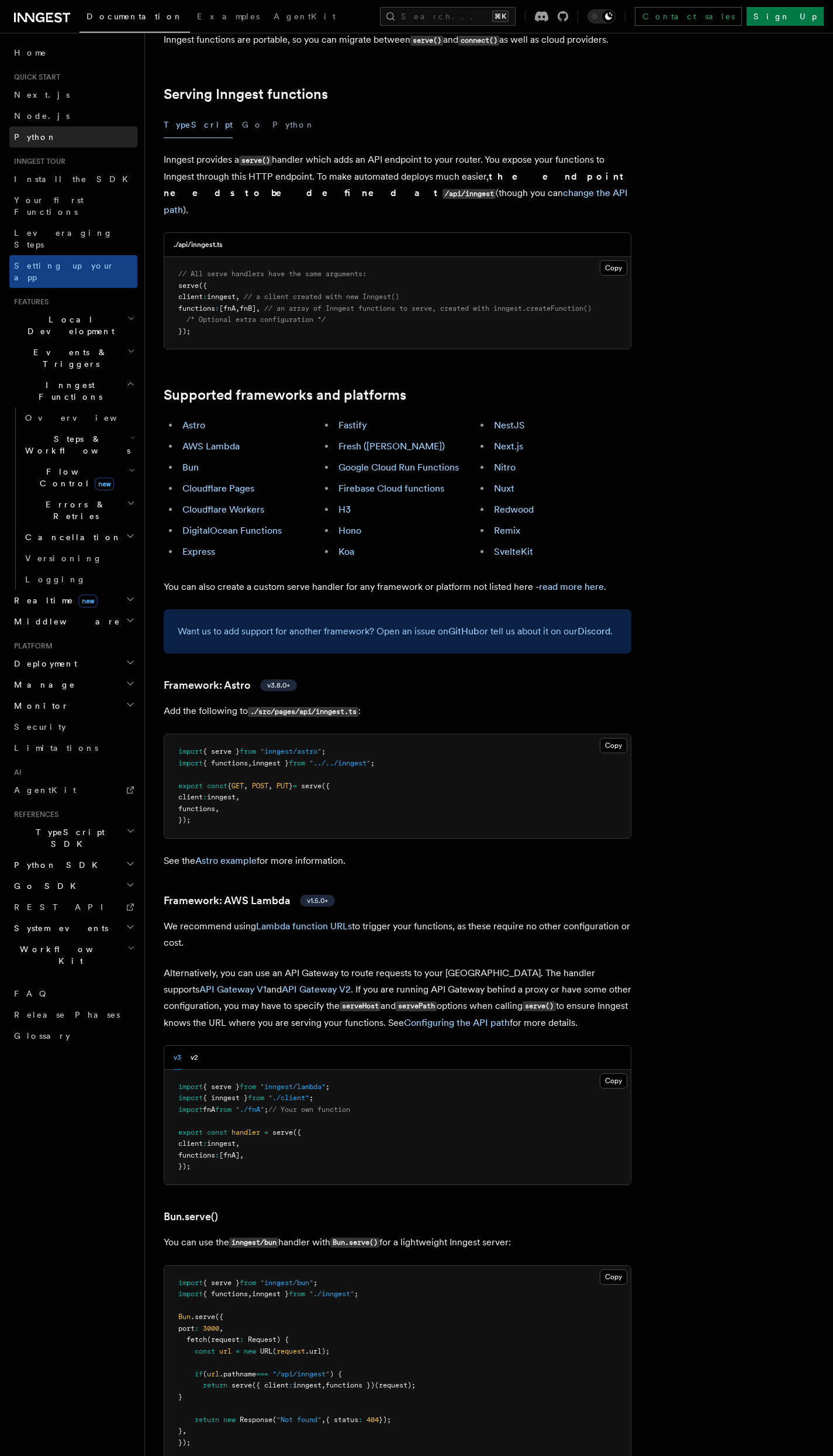
scroll to position [358, 0]
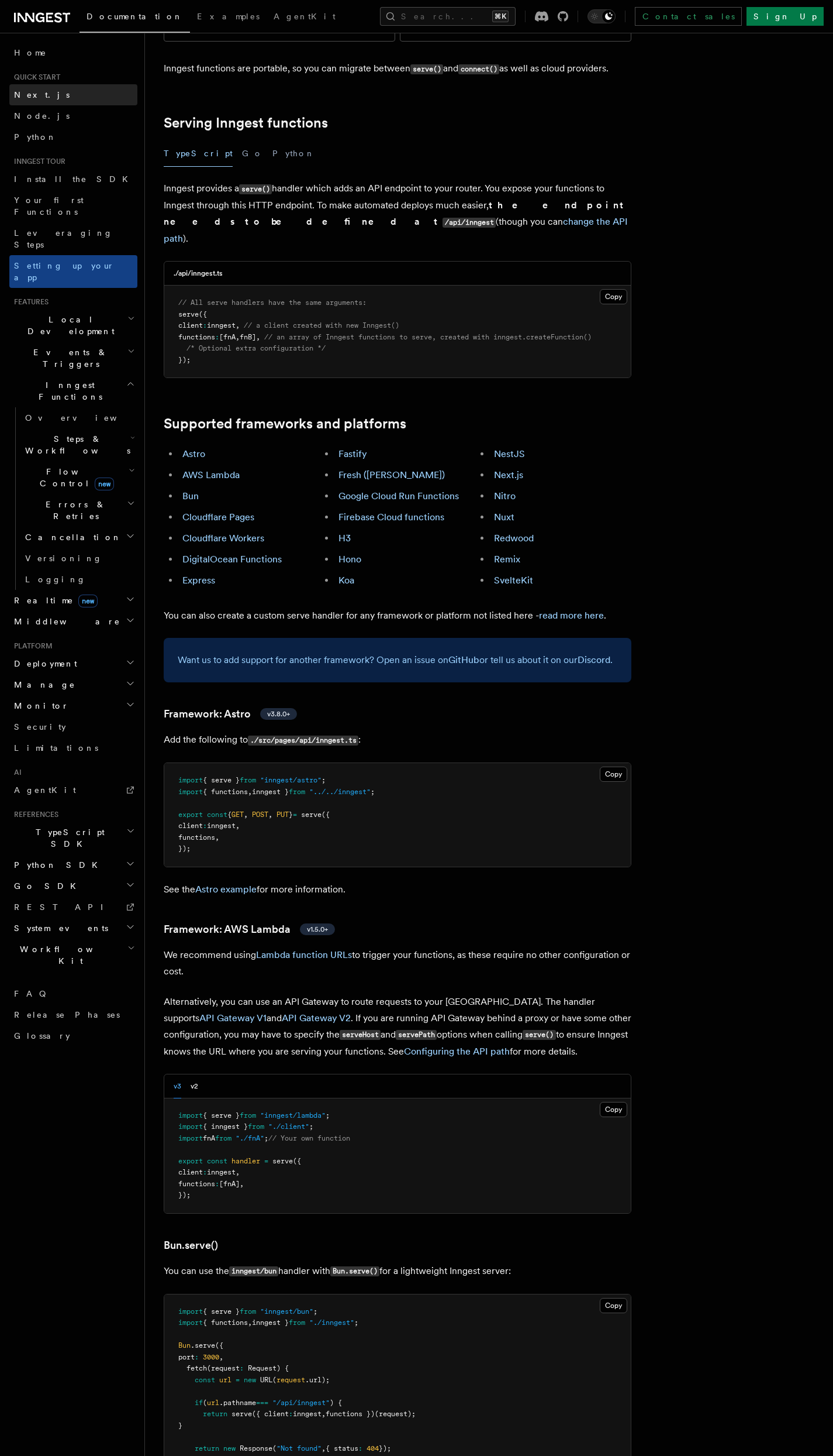
click at [41, 99] on link "Next.js" at bounding box center [73, 94] width 128 height 21
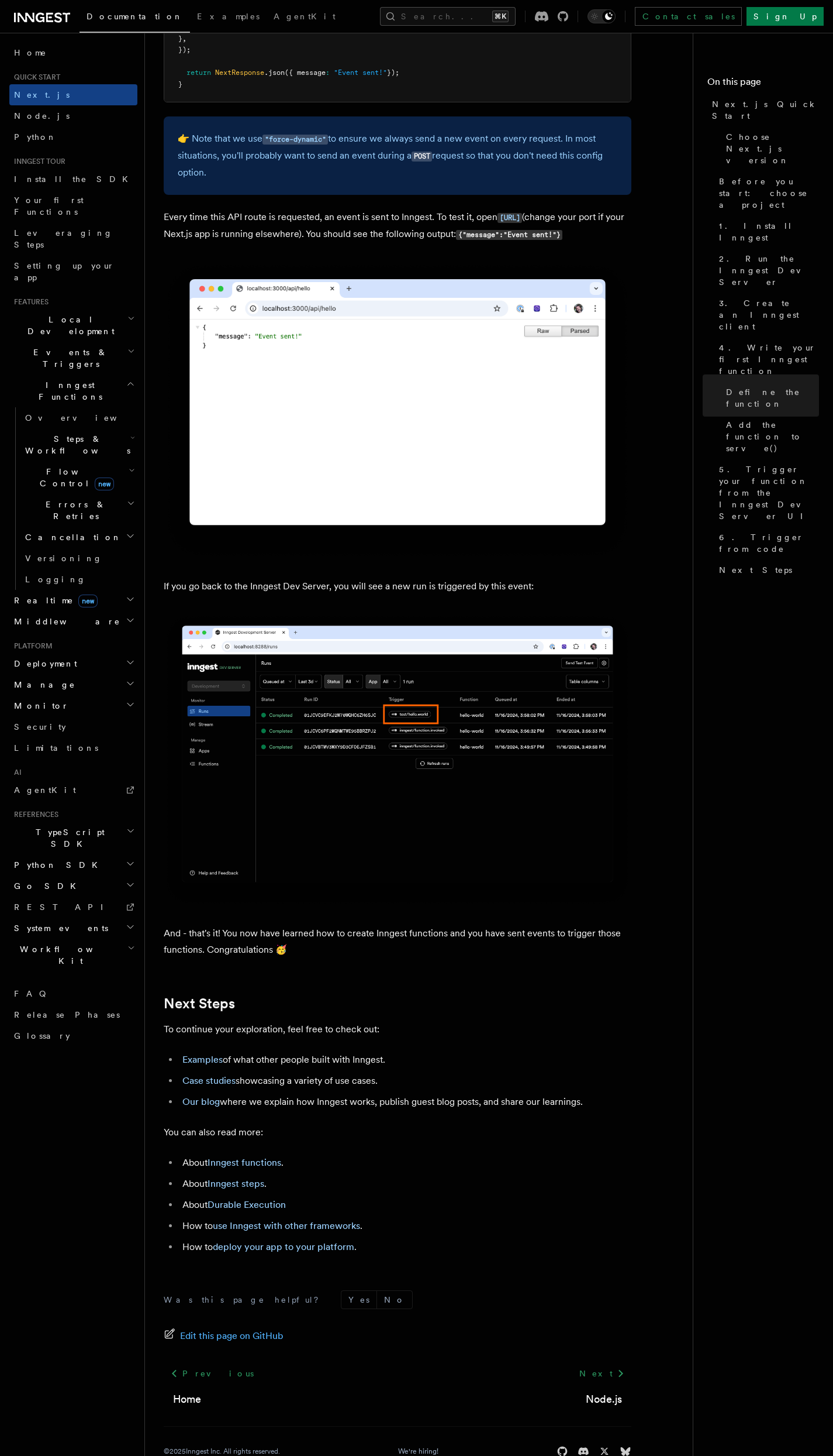
scroll to position [6425, 0]
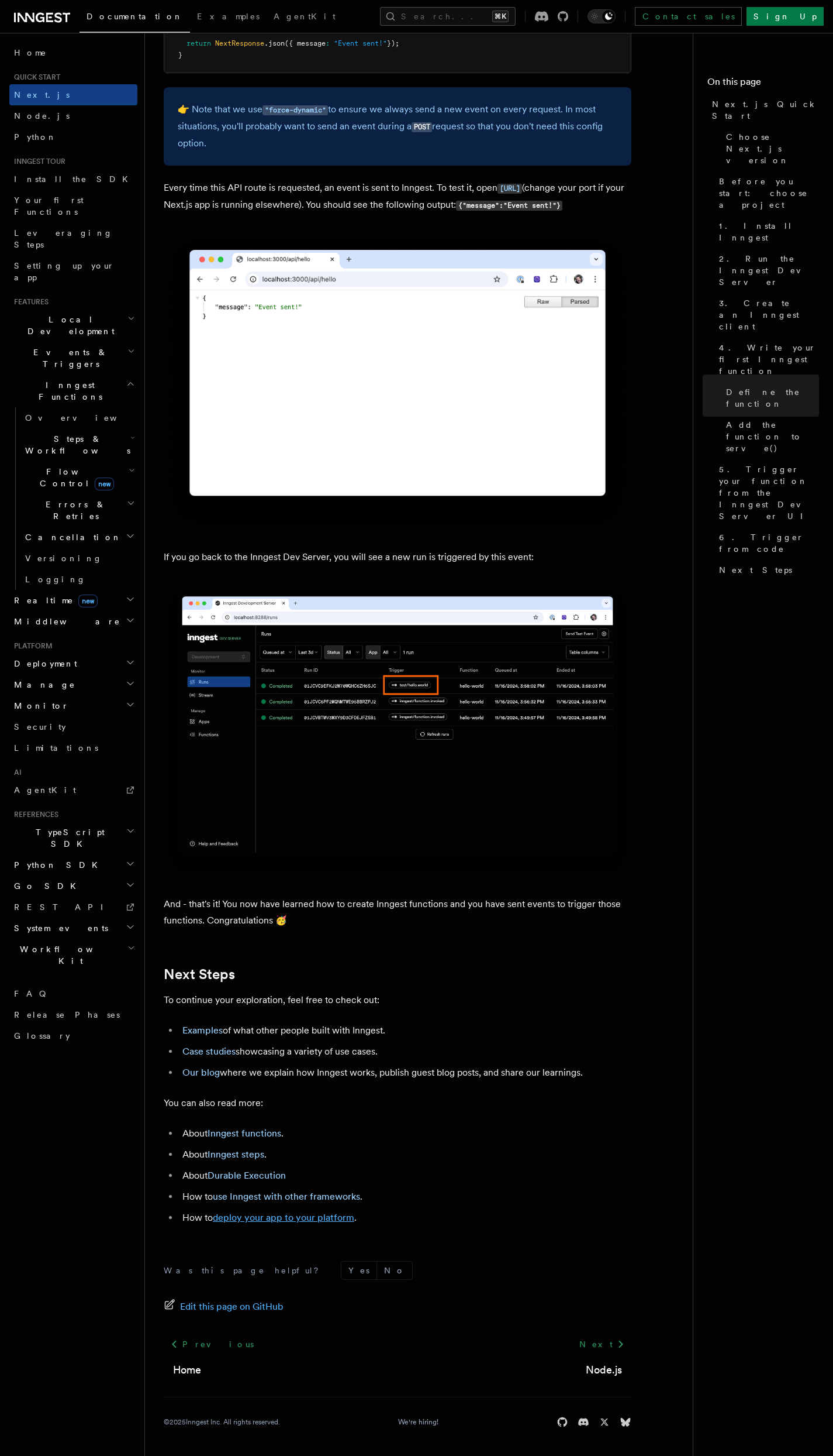
click at [312, 713] on link "deploy your app to your platform" at bounding box center [283, 1217] width 141 height 11
click at [304, 713] on link "deploy your app to your platform" at bounding box center [283, 1217] width 141 height 11
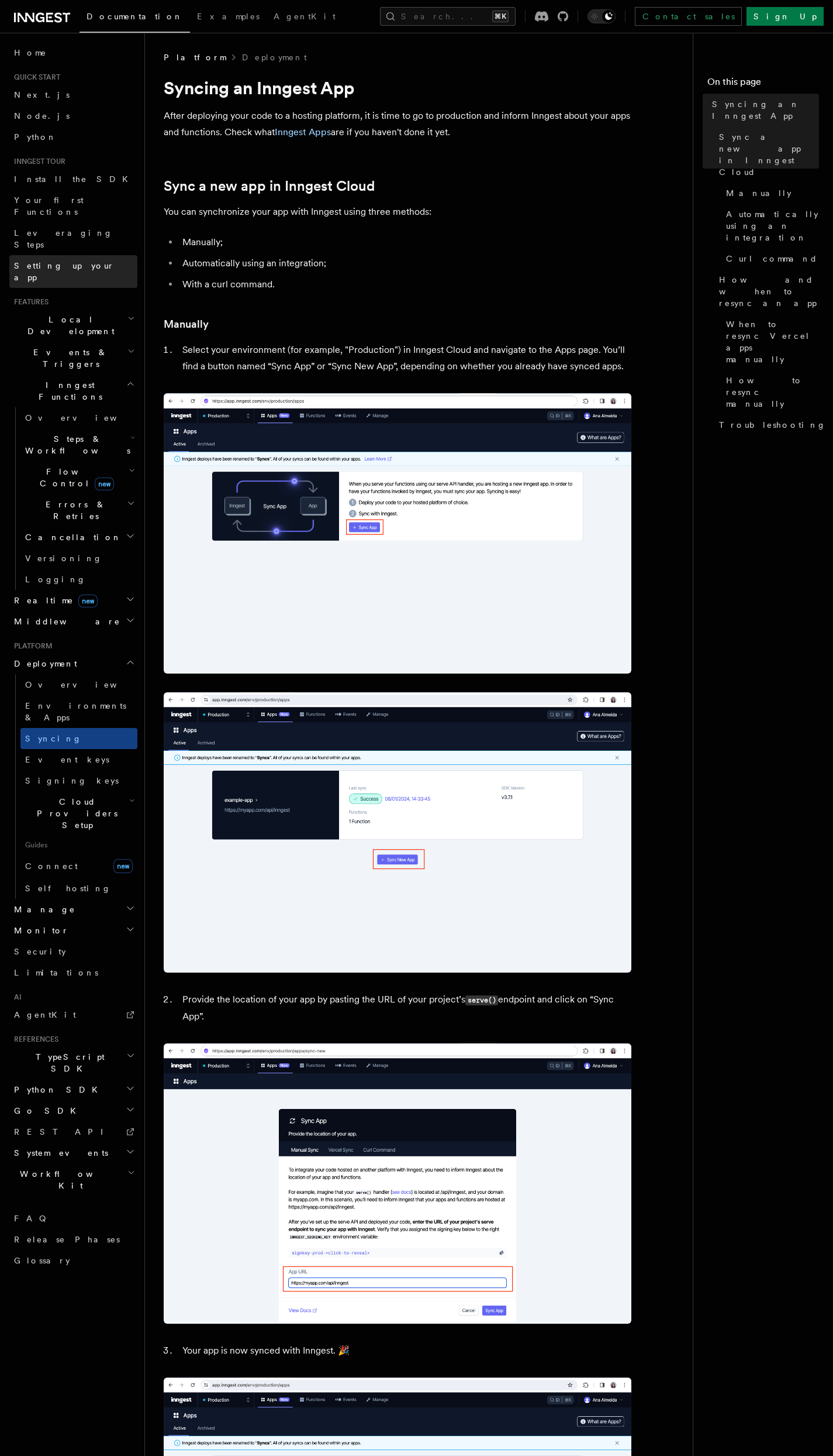
click at [71, 261] on span "Setting up your app" at bounding box center [64, 271] width 101 height 21
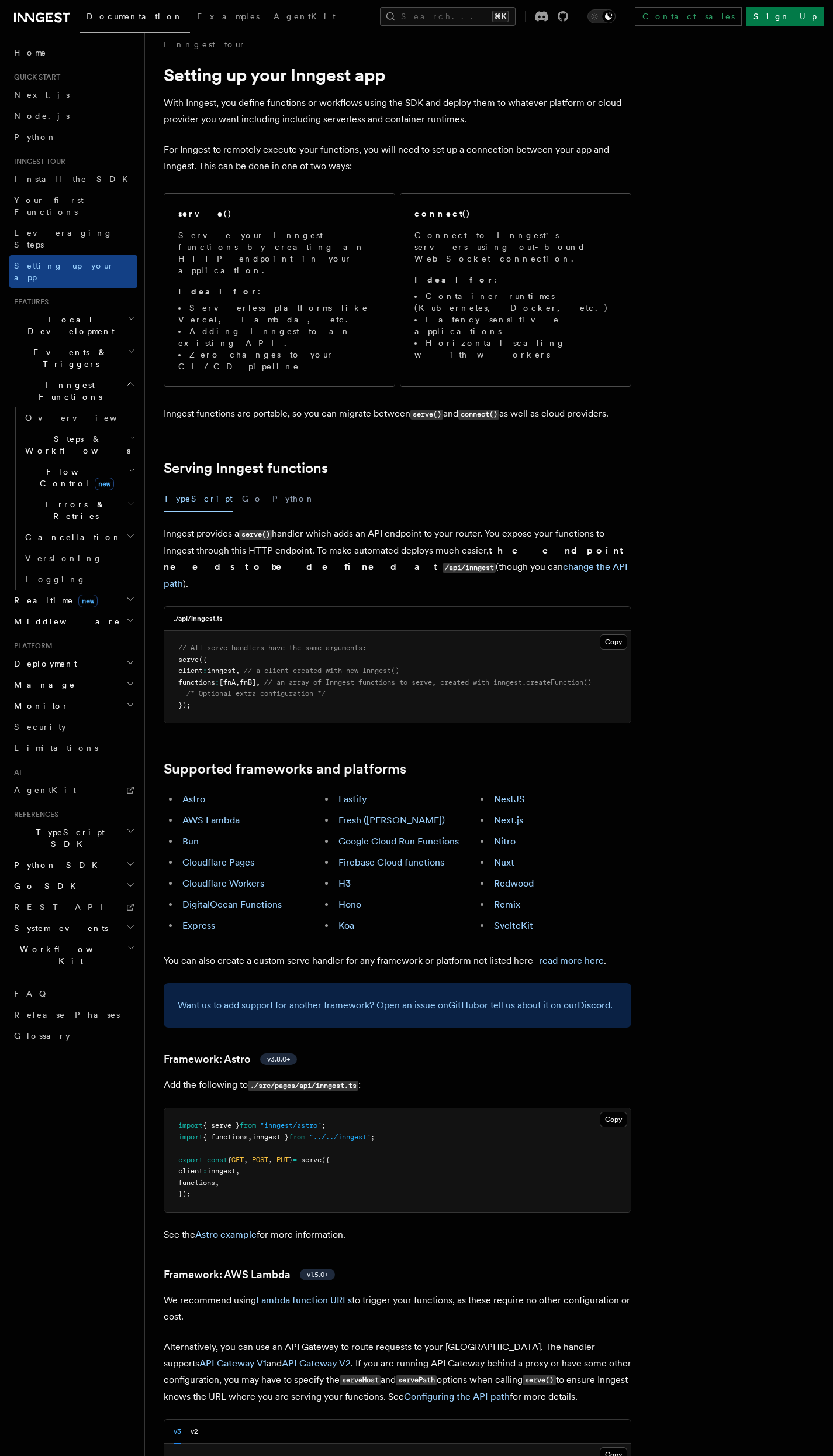
scroll to position [14, 0]
click at [114, 309] on h2 "Local Development" at bounding box center [73, 325] width 128 height 33
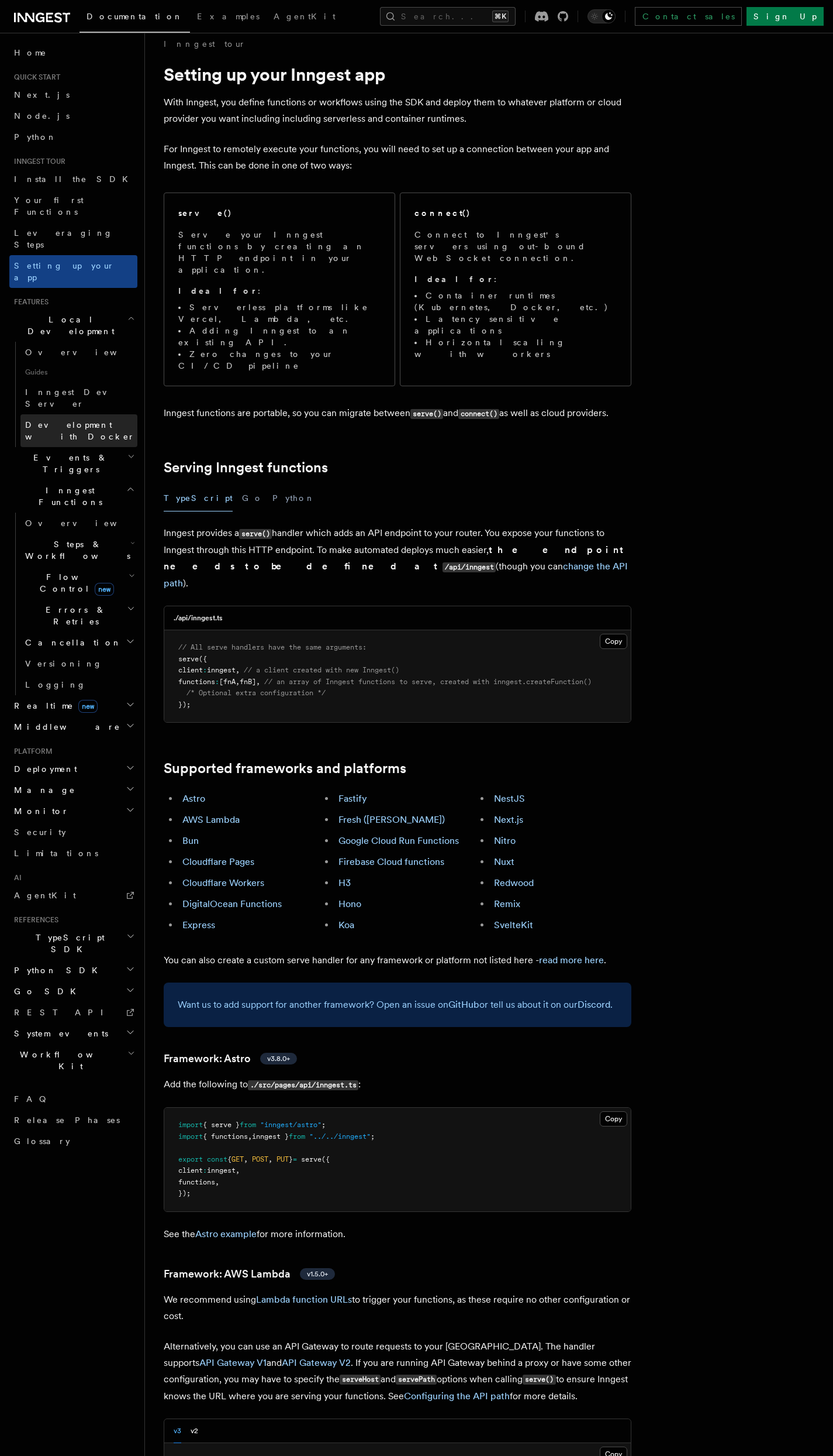
click at [105, 420] on span "Development with Docker" at bounding box center [80, 430] width 110 height 21
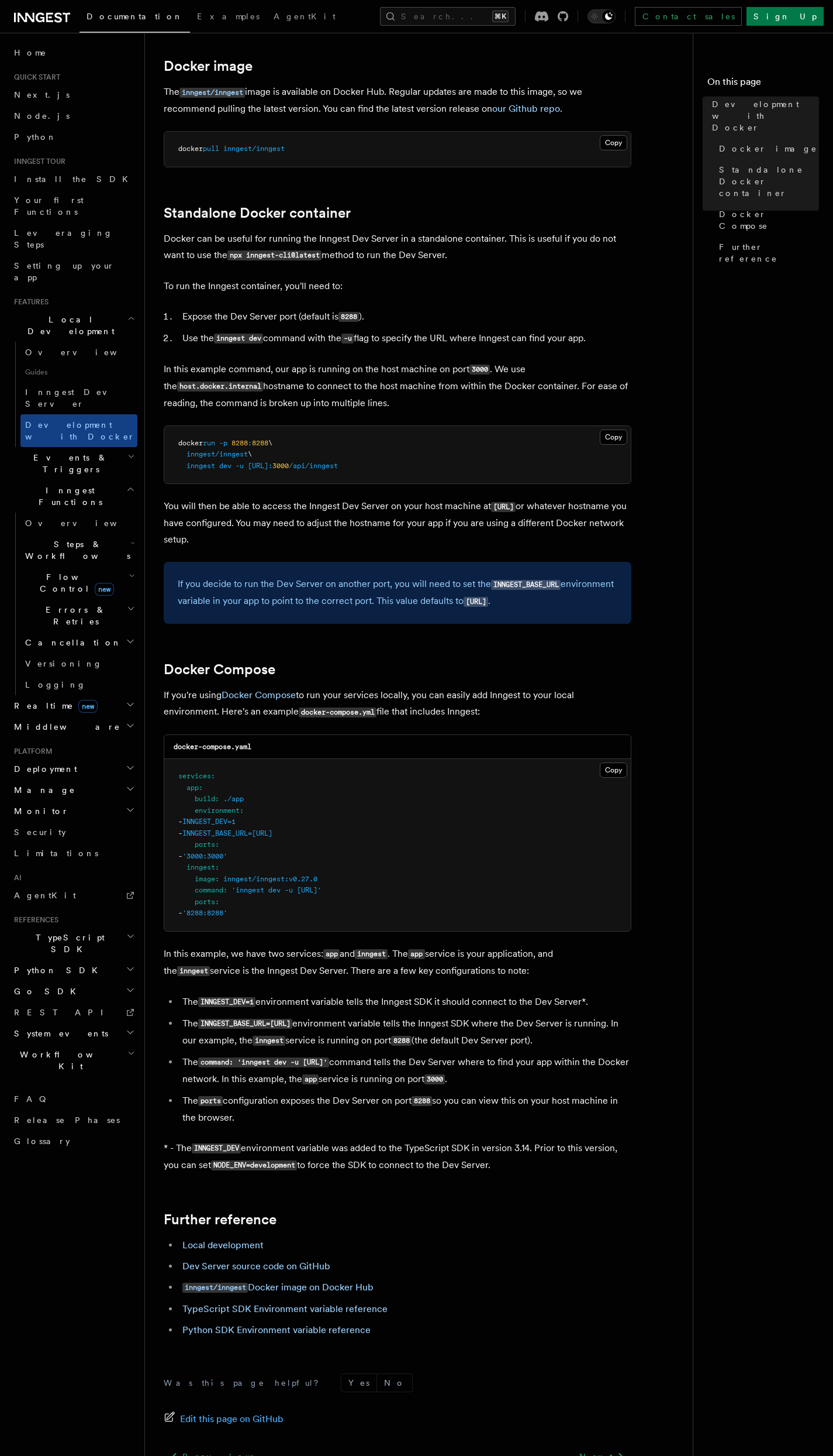
scroll to position [262, 0]
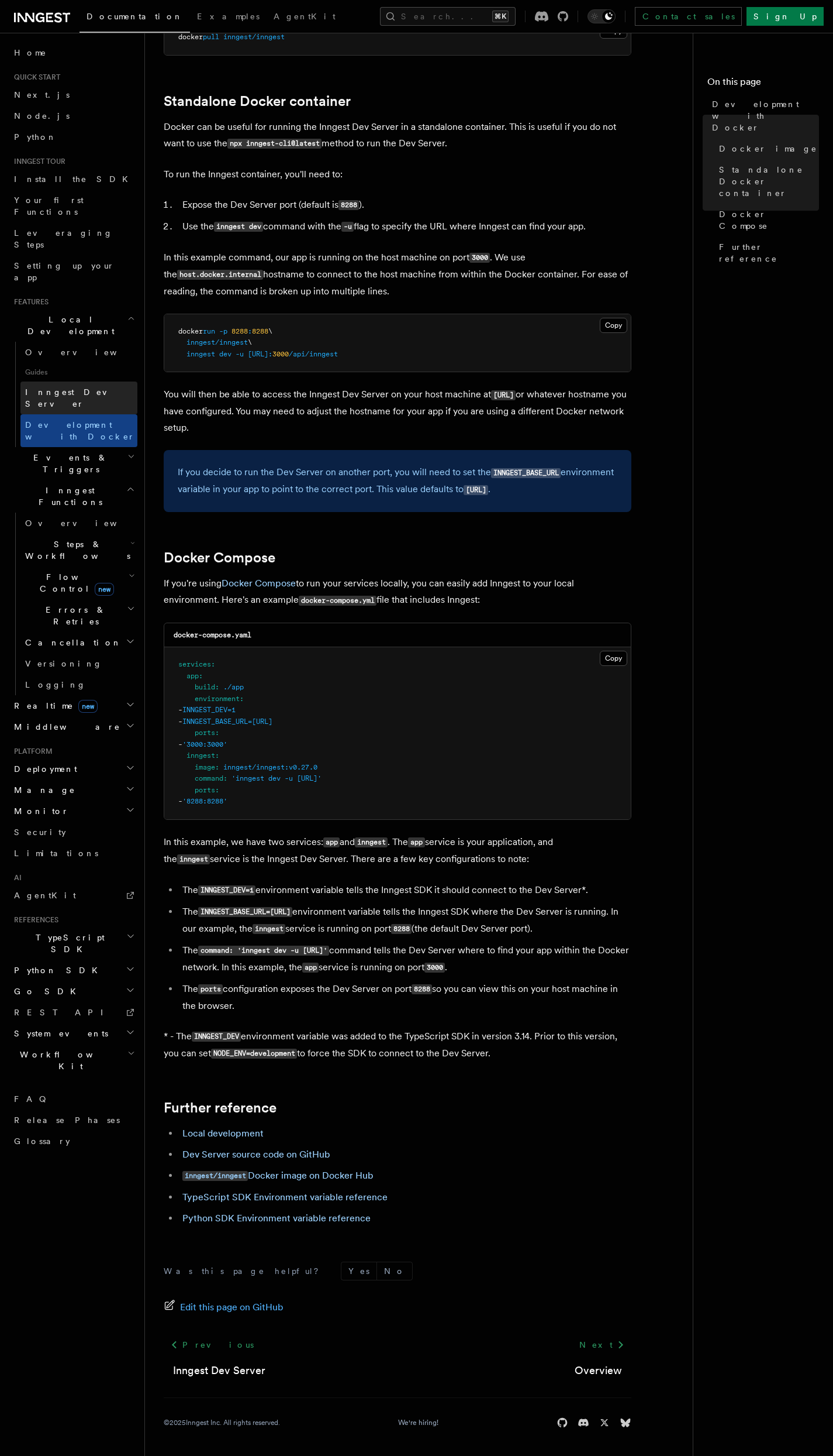
click at [55, 387] on span "Inngest Dev Server" at bounding box center [75, 397] width 100 height 21
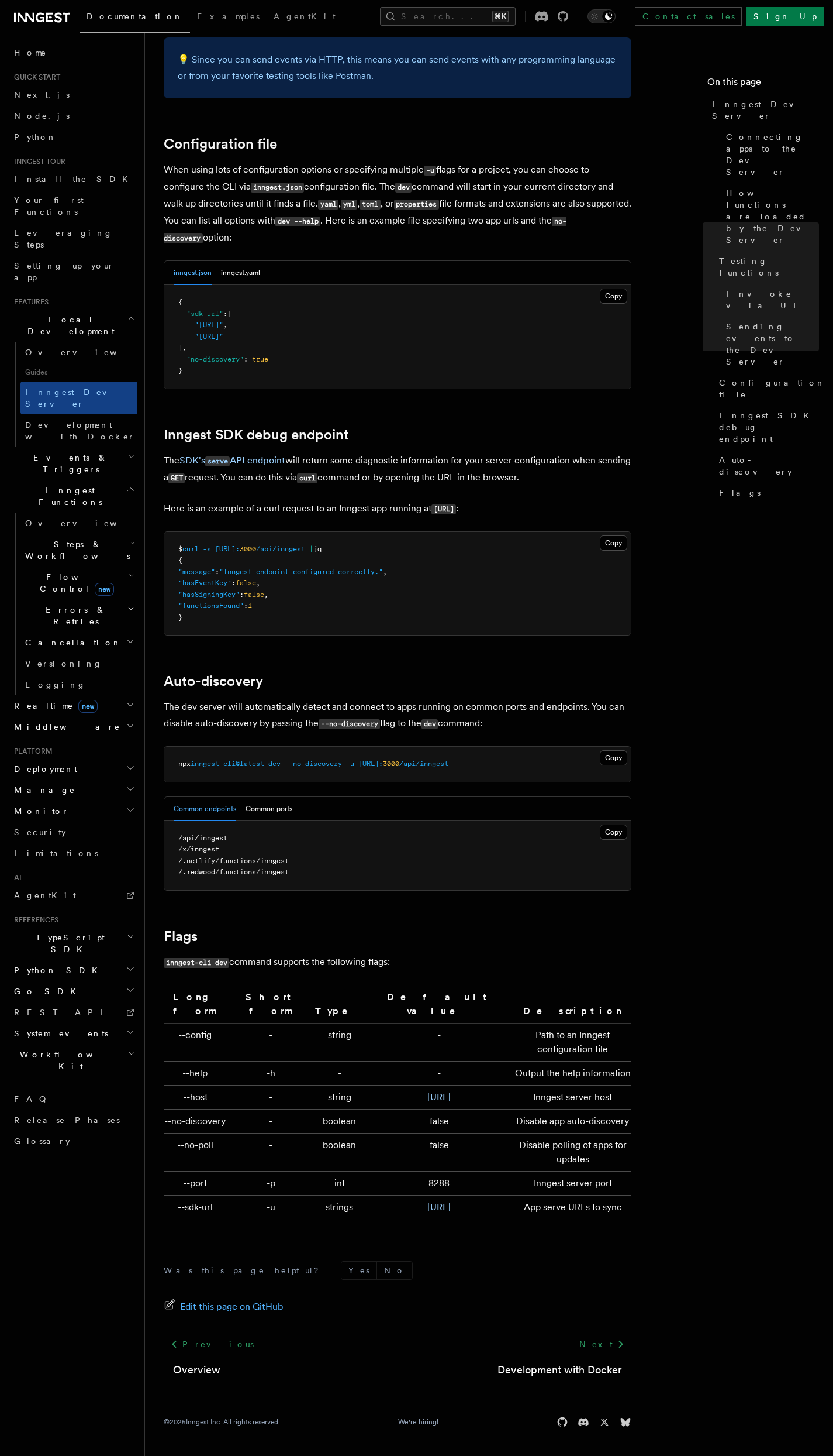
scroll to position [2977, 0]
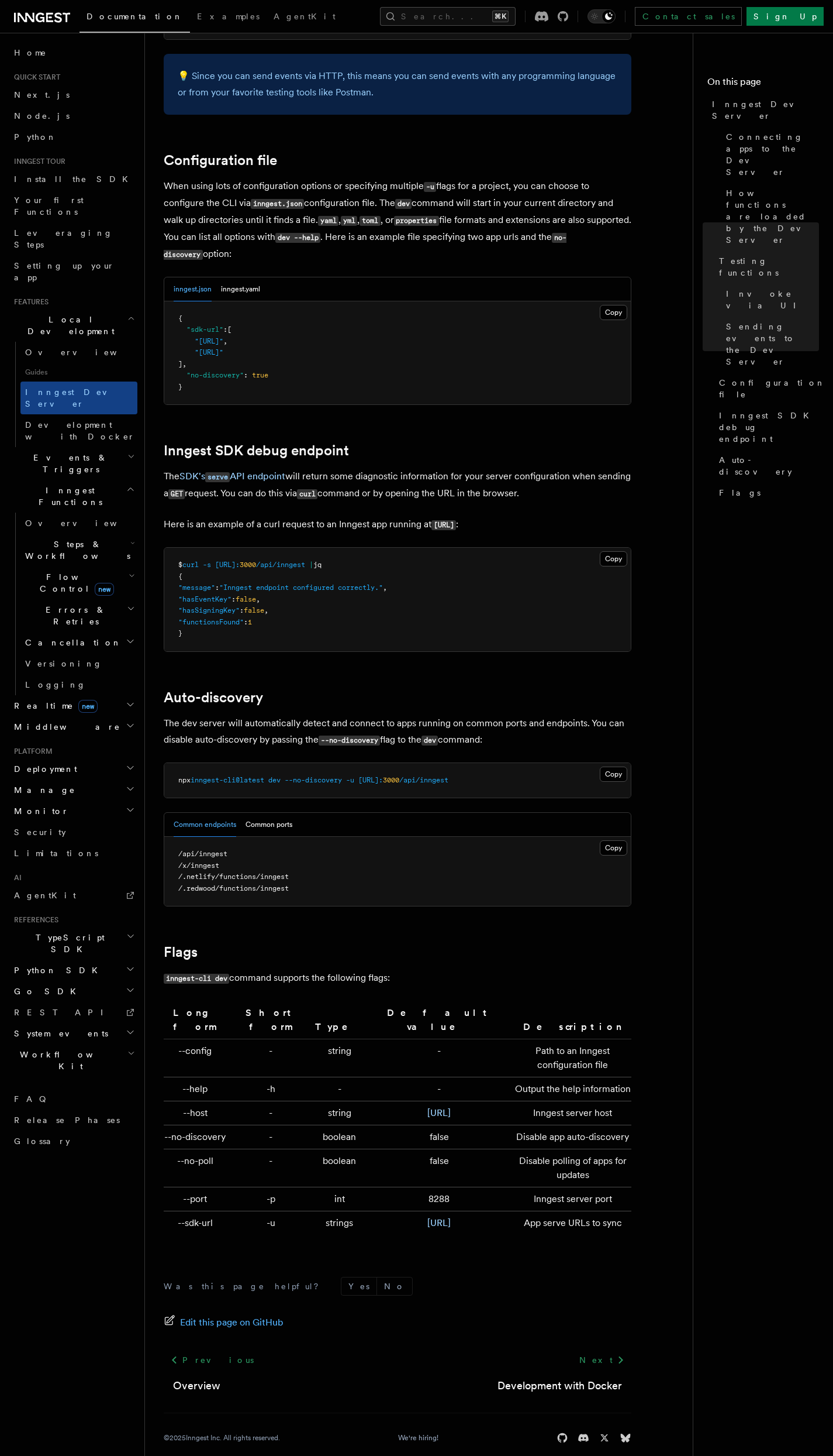
click at [74, 451] on span "Events & Triggers" at bounding box center [69, 463] width 119 height 24
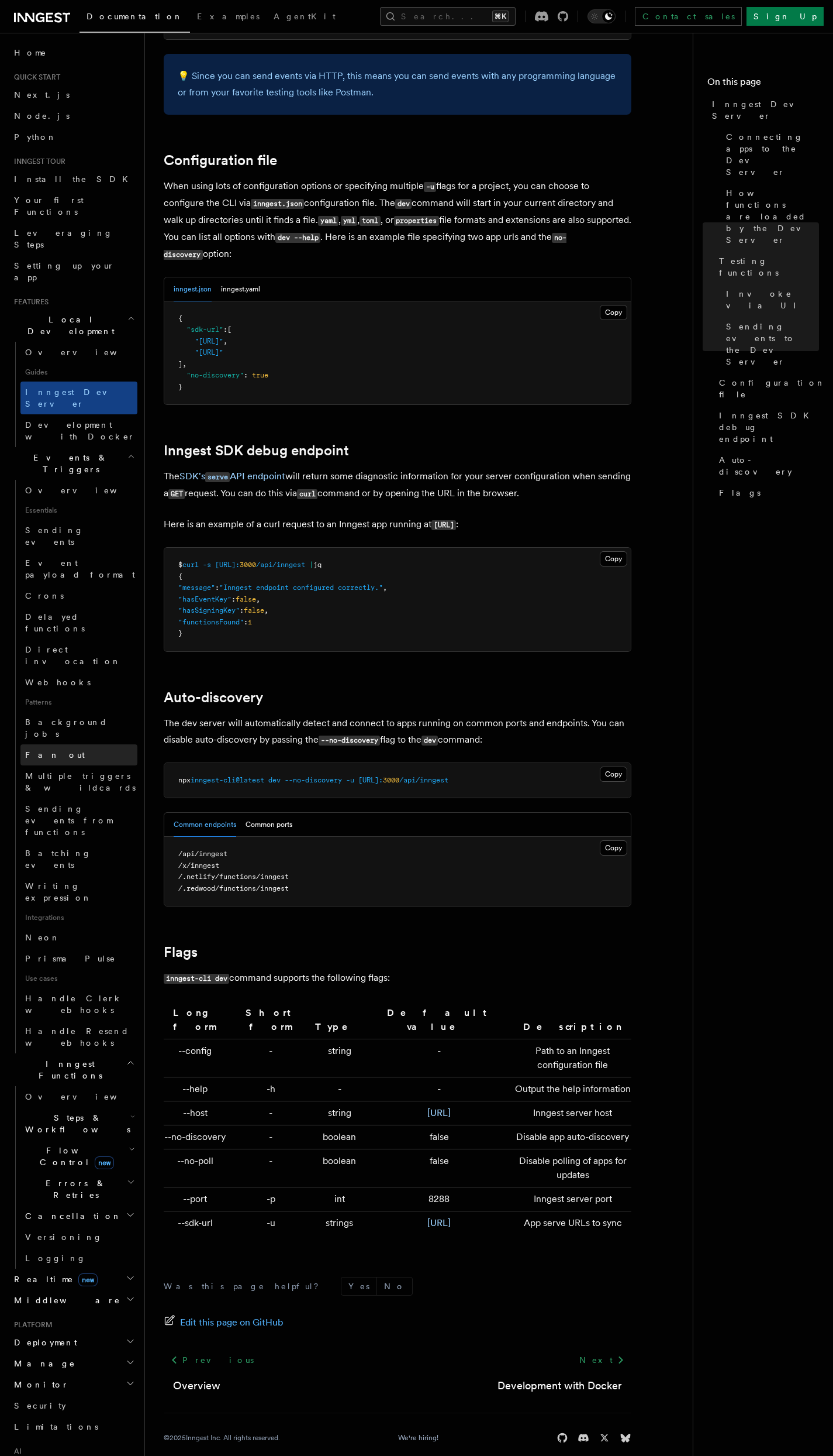
click at [65, 745] on link "Fan out" at bounding box center [79, 755] width 117 height 21
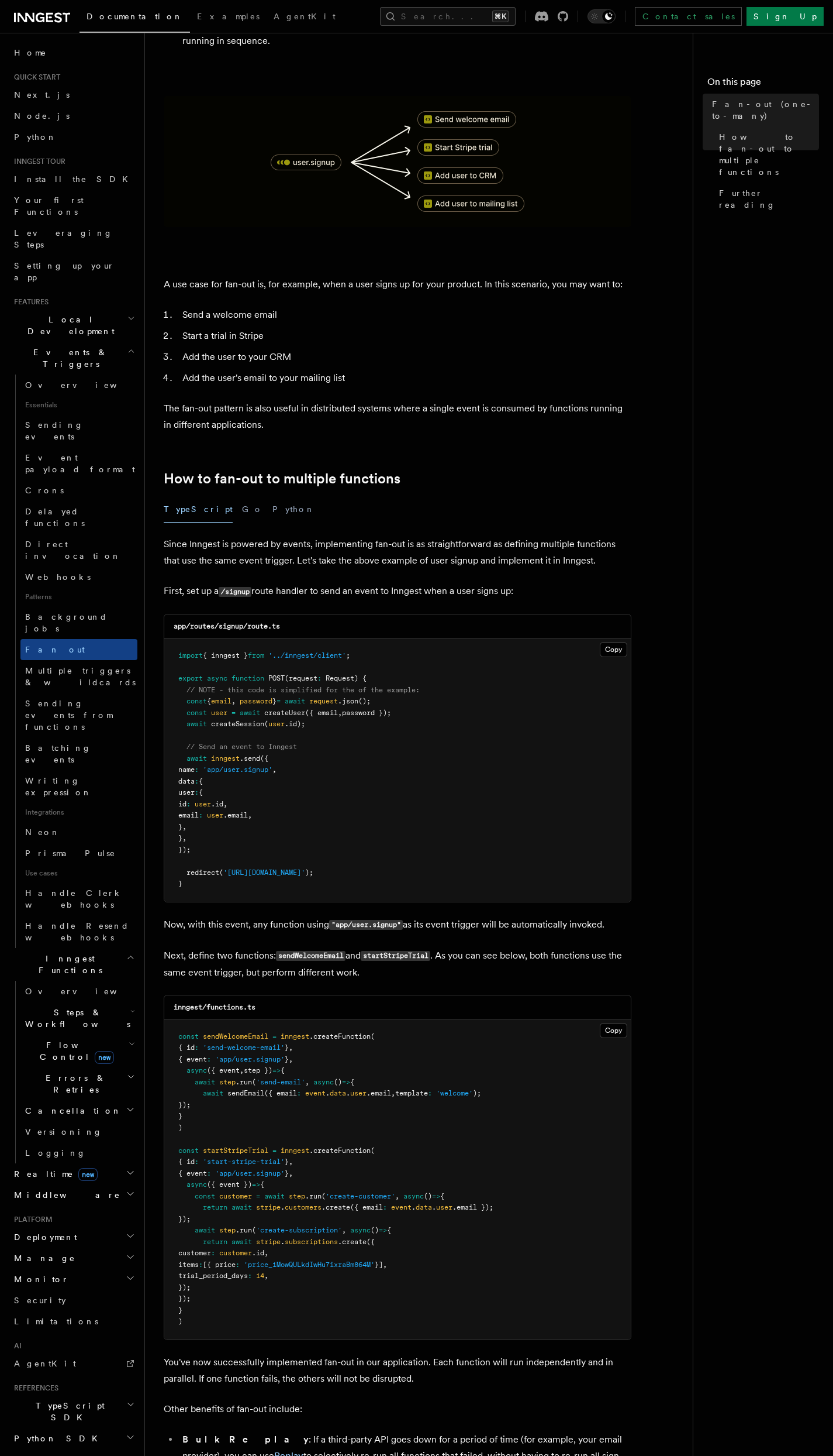
scroll to position [446, 0]
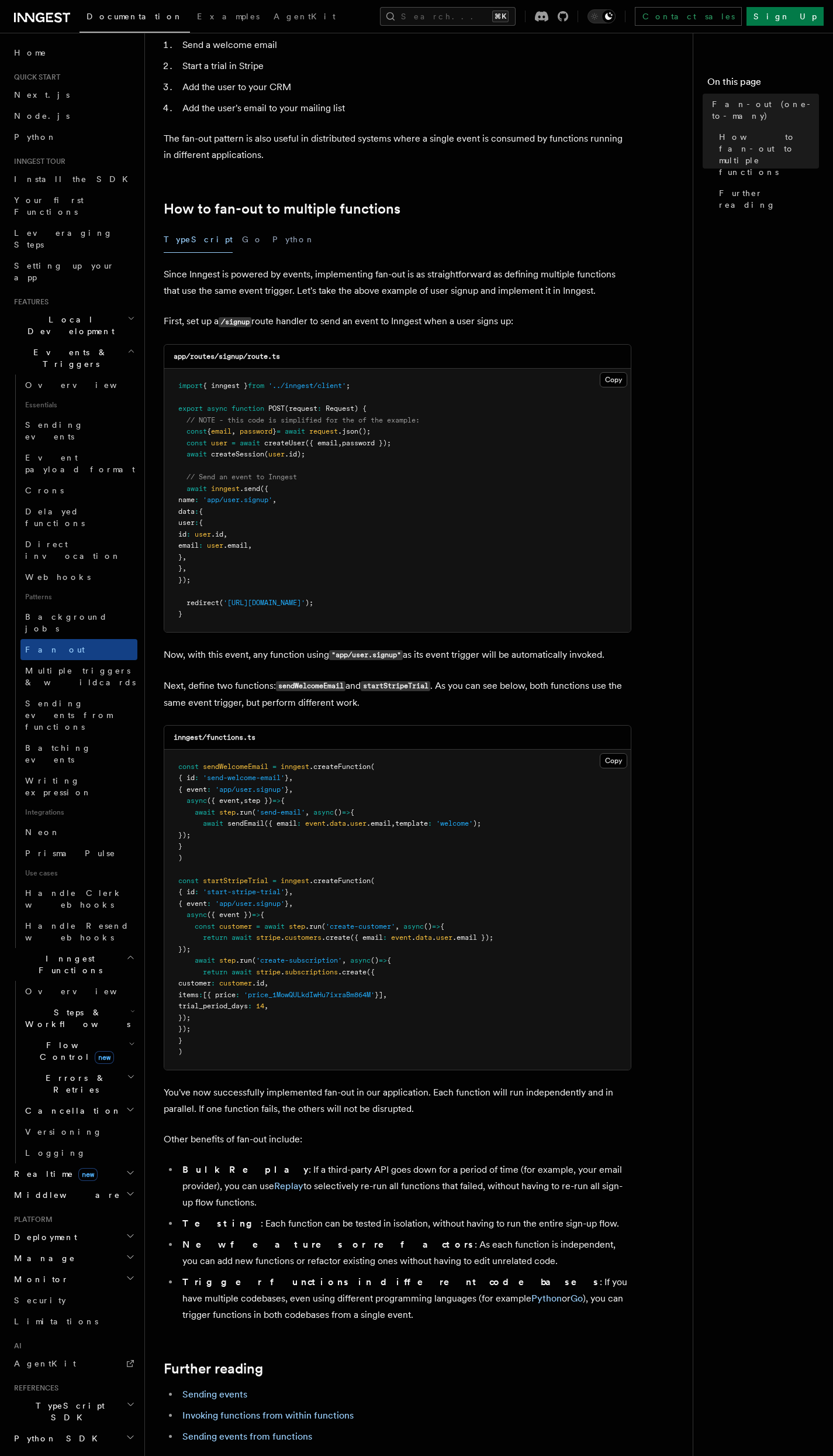
click at [741, 657] on nav "On this page Fan-out (one-to-many) How to fan-out to multiple functions Further…" at bounding box center [764, 745] width 141 height 1423
